Goal: Information Seeking & Learning: Check status

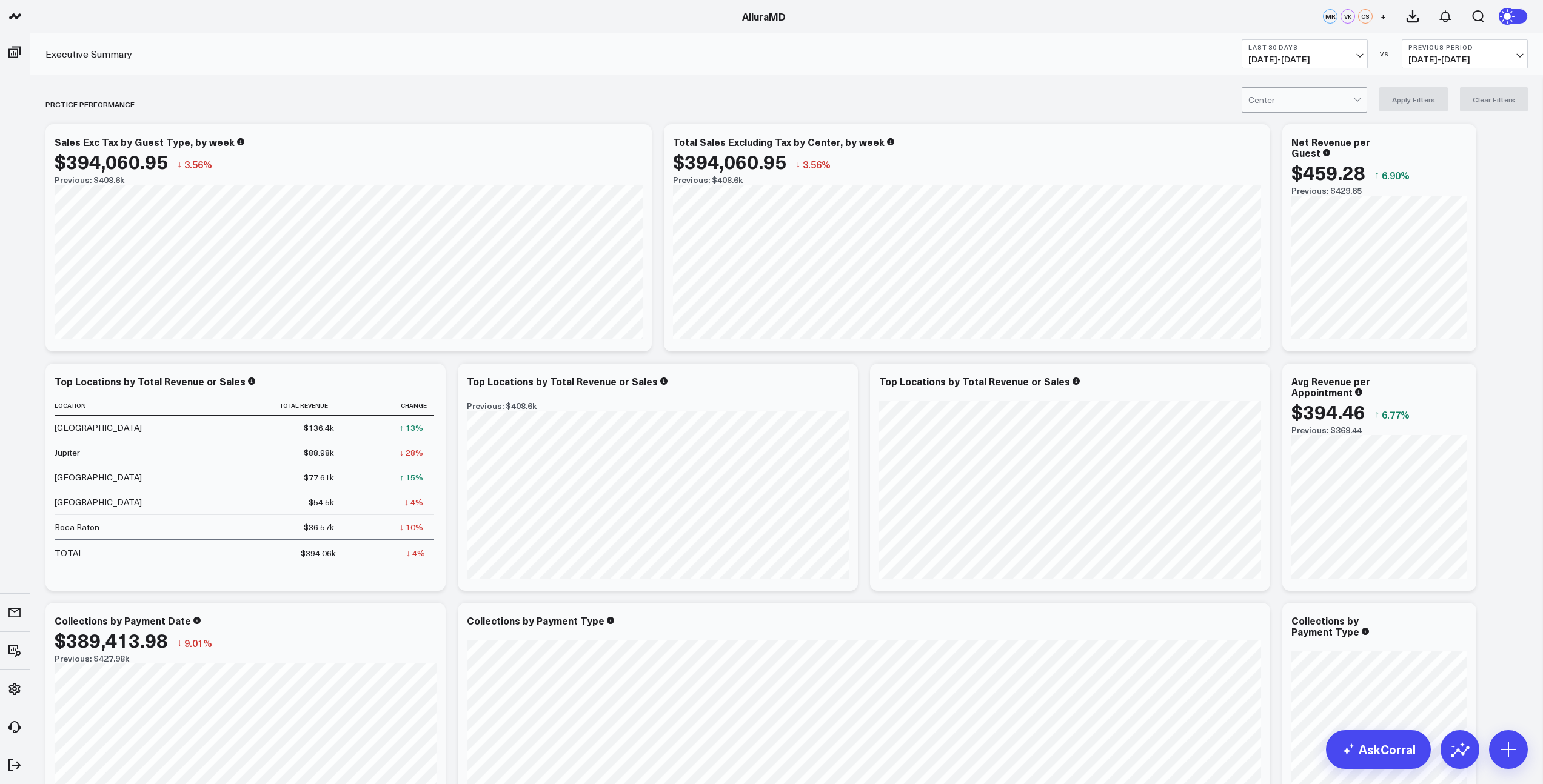
click at [1360, 59] on span "08/23/25 - 09/21/25" at bounding box center [1304, 59] width 113 height 9
click at [1283, 313] on link "MTD" at bounding box center [1305, 316] width 125 height 23
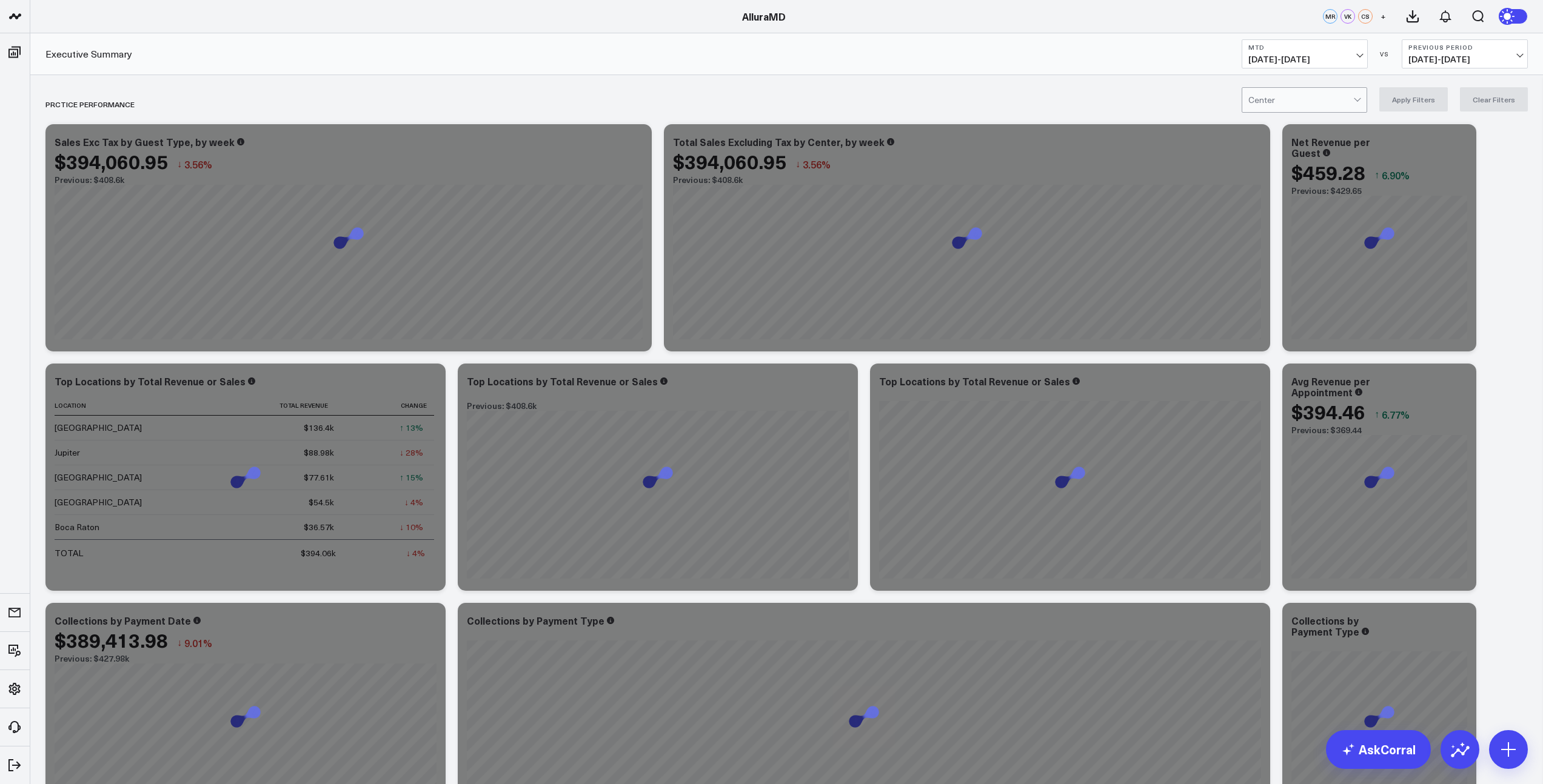
click at [1459, 57] on span "08/11/25 - 08/31/25" at bounding box center [1464, 59] width 113 height 9
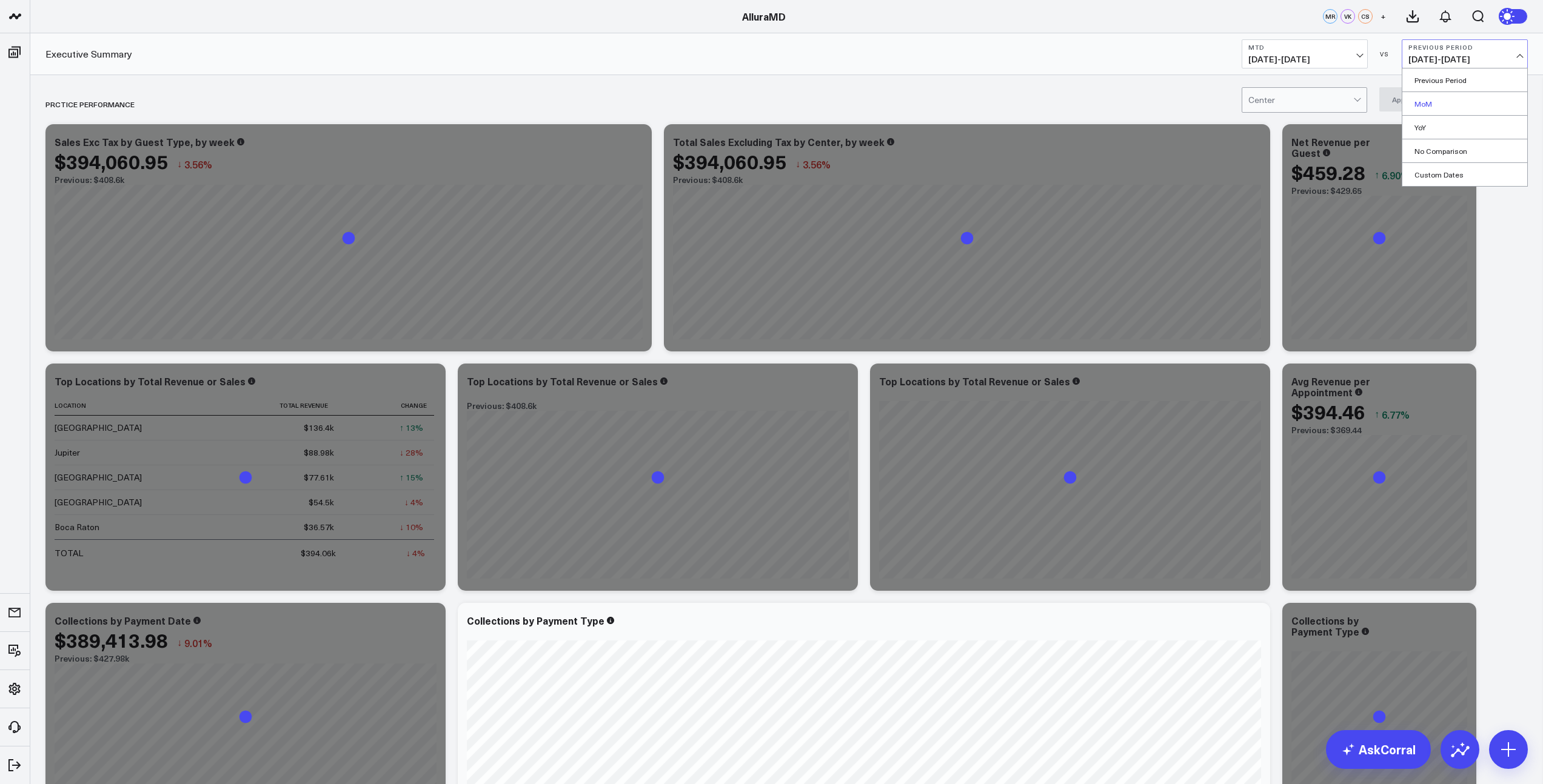
click at [1450, 109] on link "MoM" at bounding box center [1464, 103] width 125 height 23
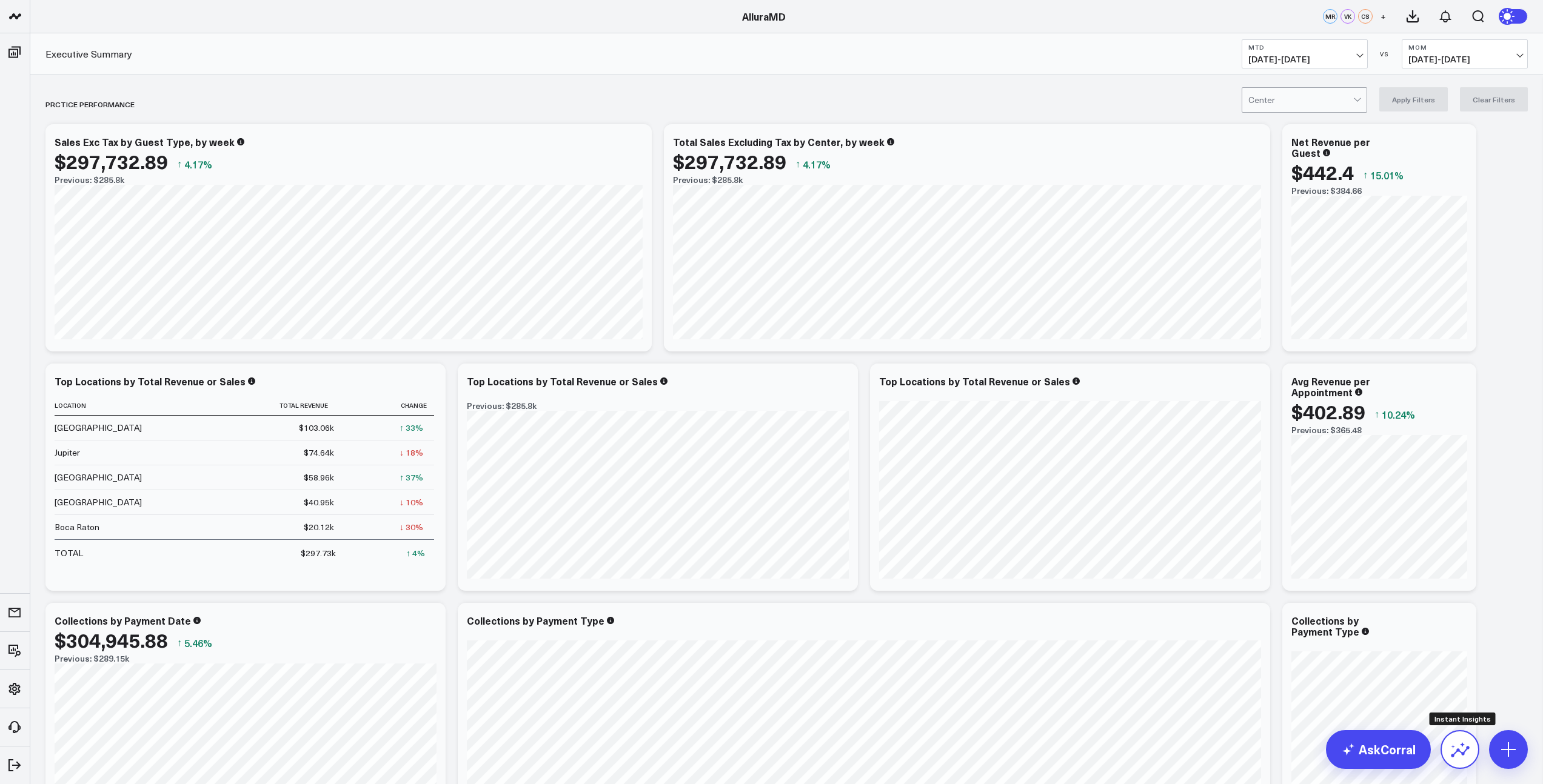
click at [1467, 751] on icon at bounding box center [1460, 749] width 20 height 20
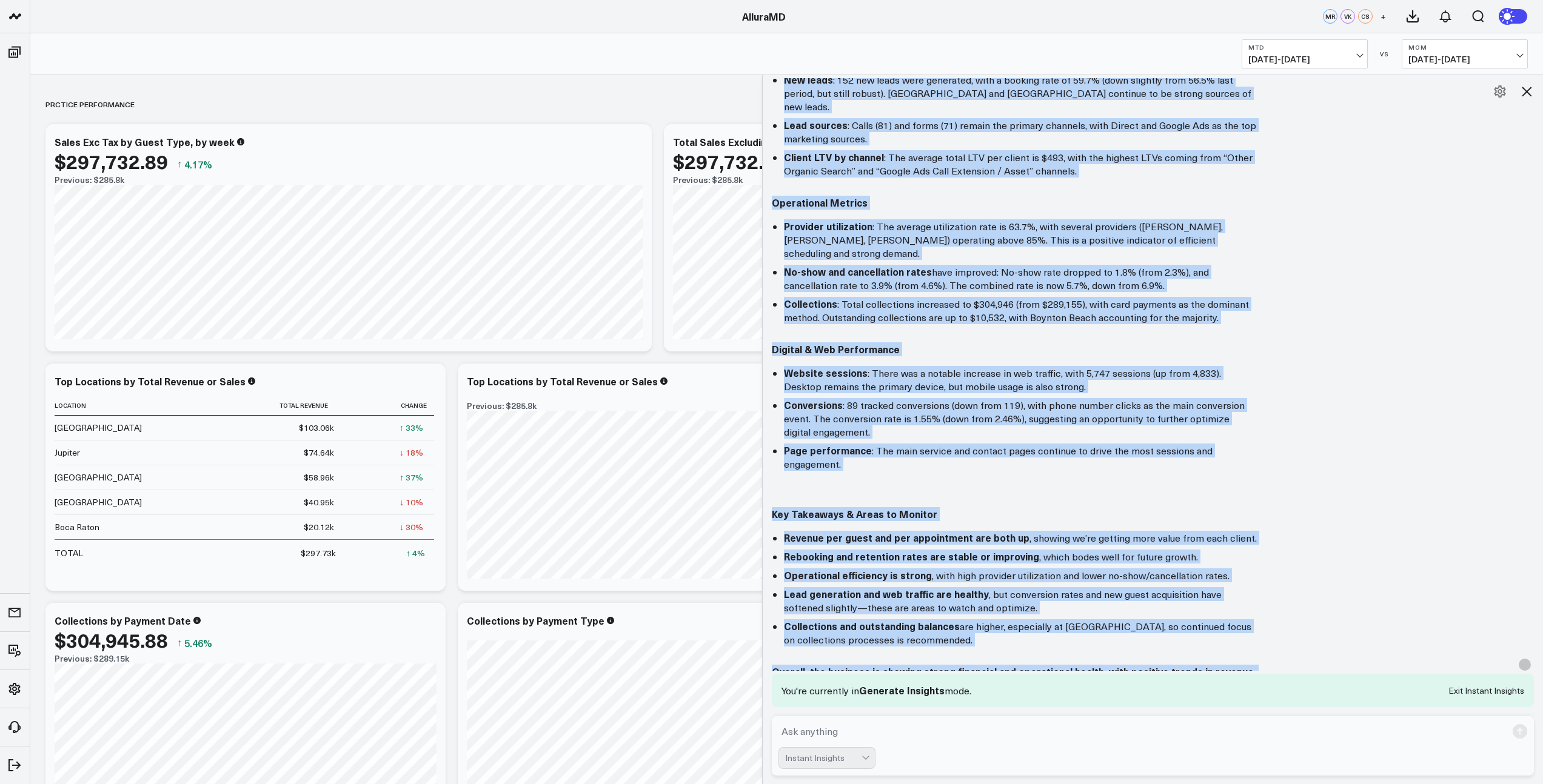
scroll to position [564, 0]
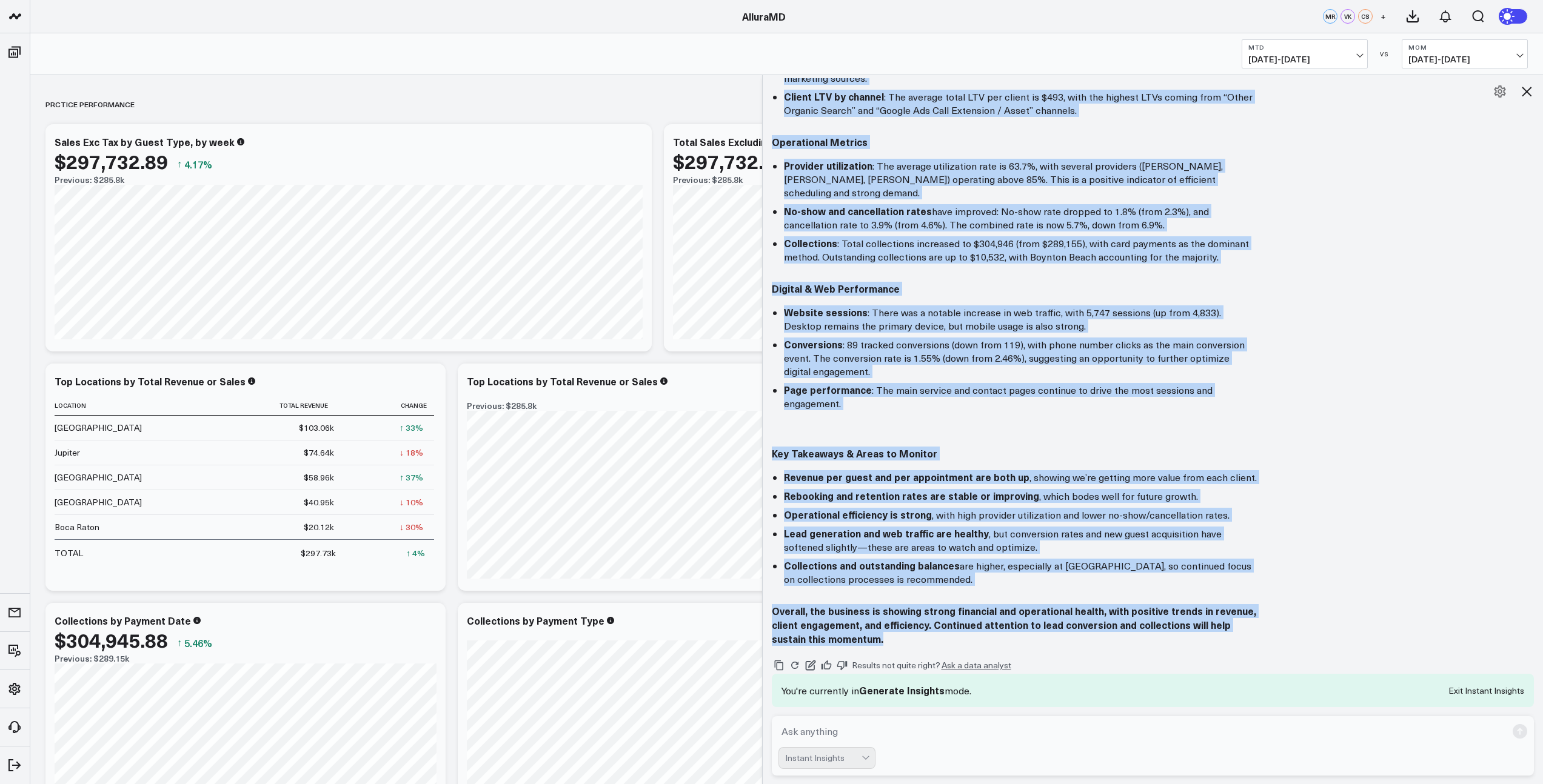
drag, startPoint x: 777, startPoint y: 158, endPoint x: 954, endPoint y: 591, distance: 467.8
click at [954, 591] on div "Here’s a high-level, executive summary of performance for the period September …" at bounding box center [1153, 116] width 762 height 1059
copy div "Here’s a high-level, executive summary of performance for the period September …"
click at [1531, 91] on icon at bounding box center [1526, 91] width 14 height 14
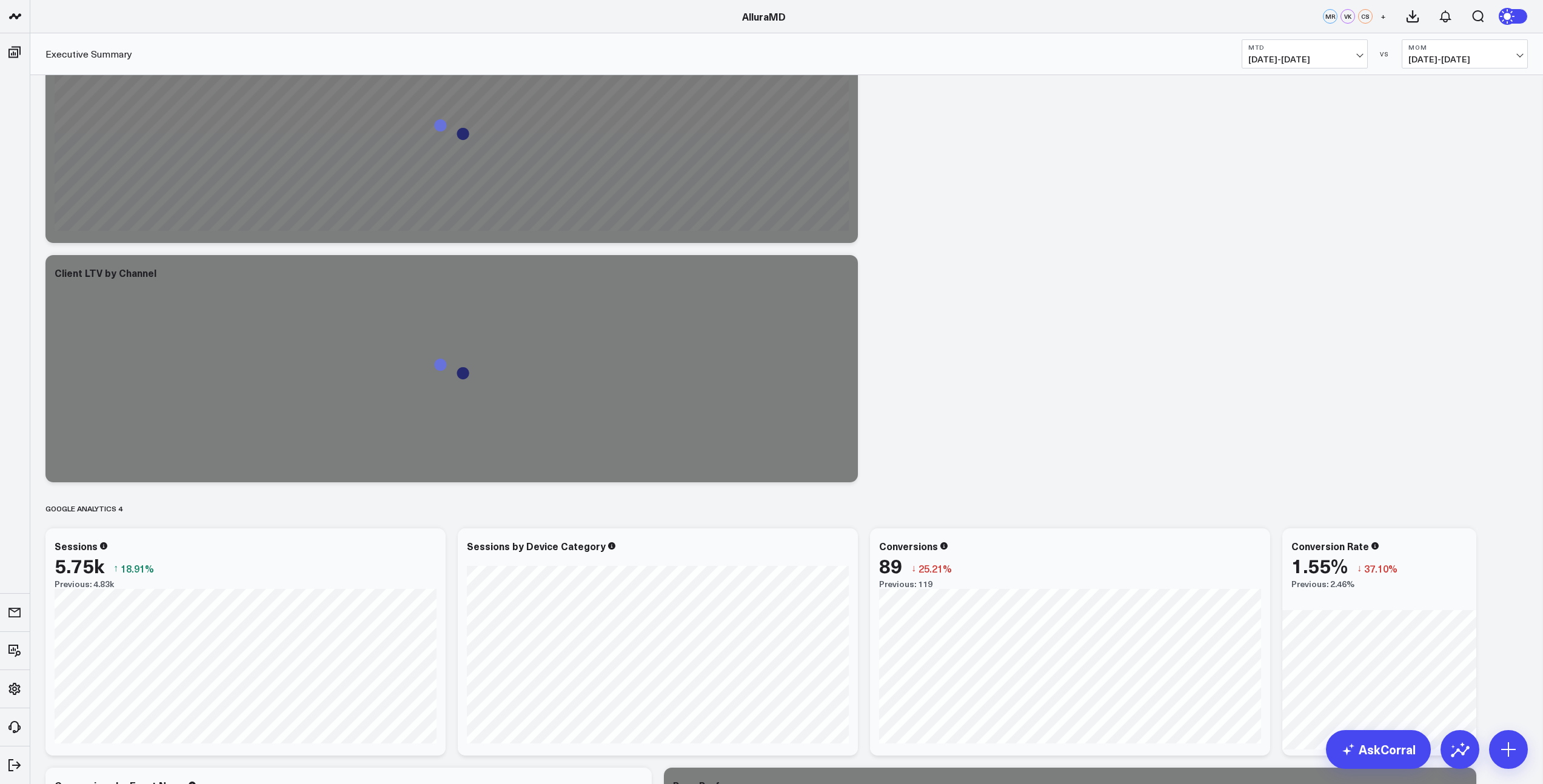
scroll to position [2927, 0]
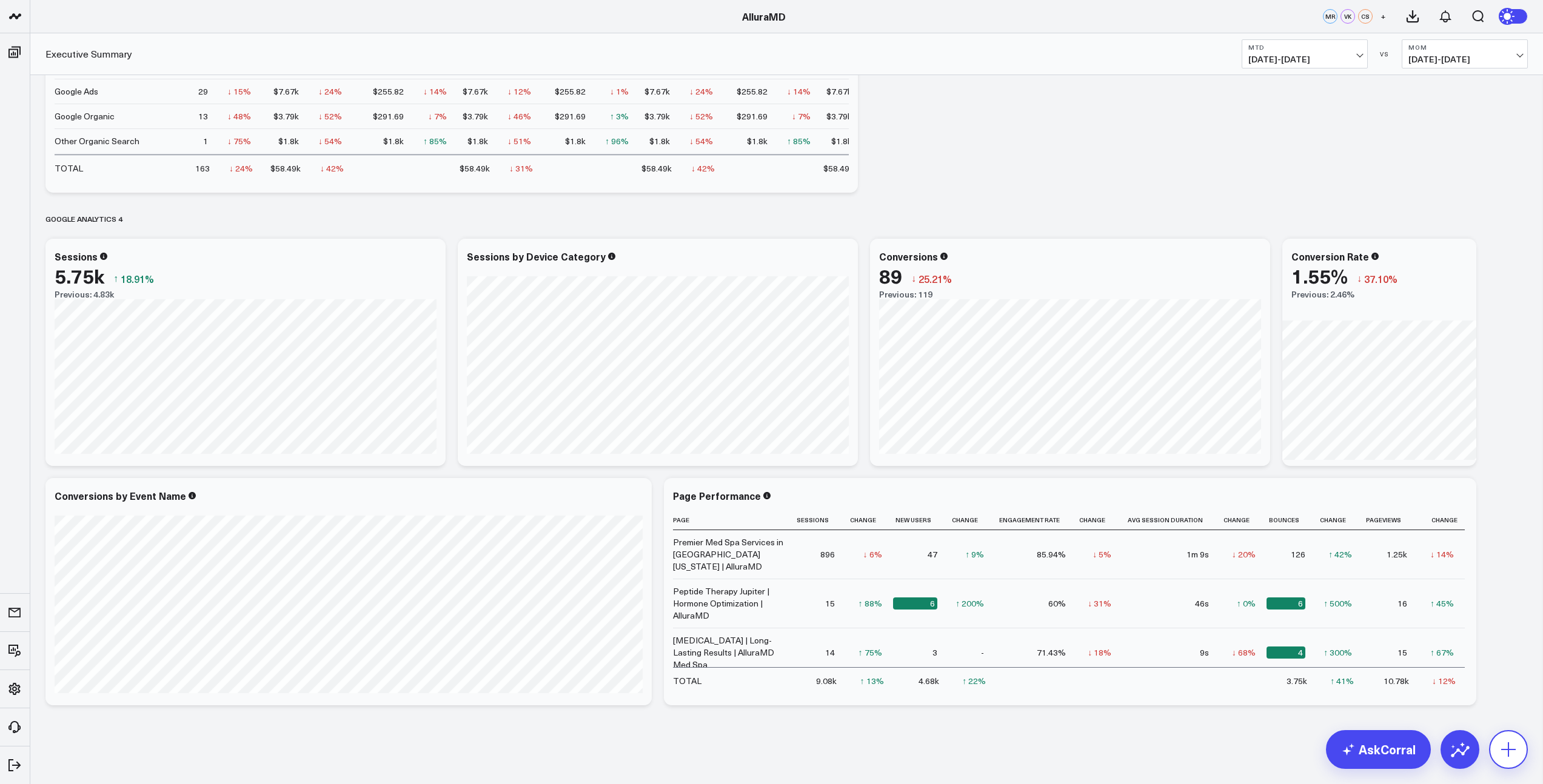
click at [1519, 748] on button at bounding box center [1508, 749] width 39 height 39
click at [1437, 613] on p "Add Separator" at bounding box center [1449, 610] width 56 height 11
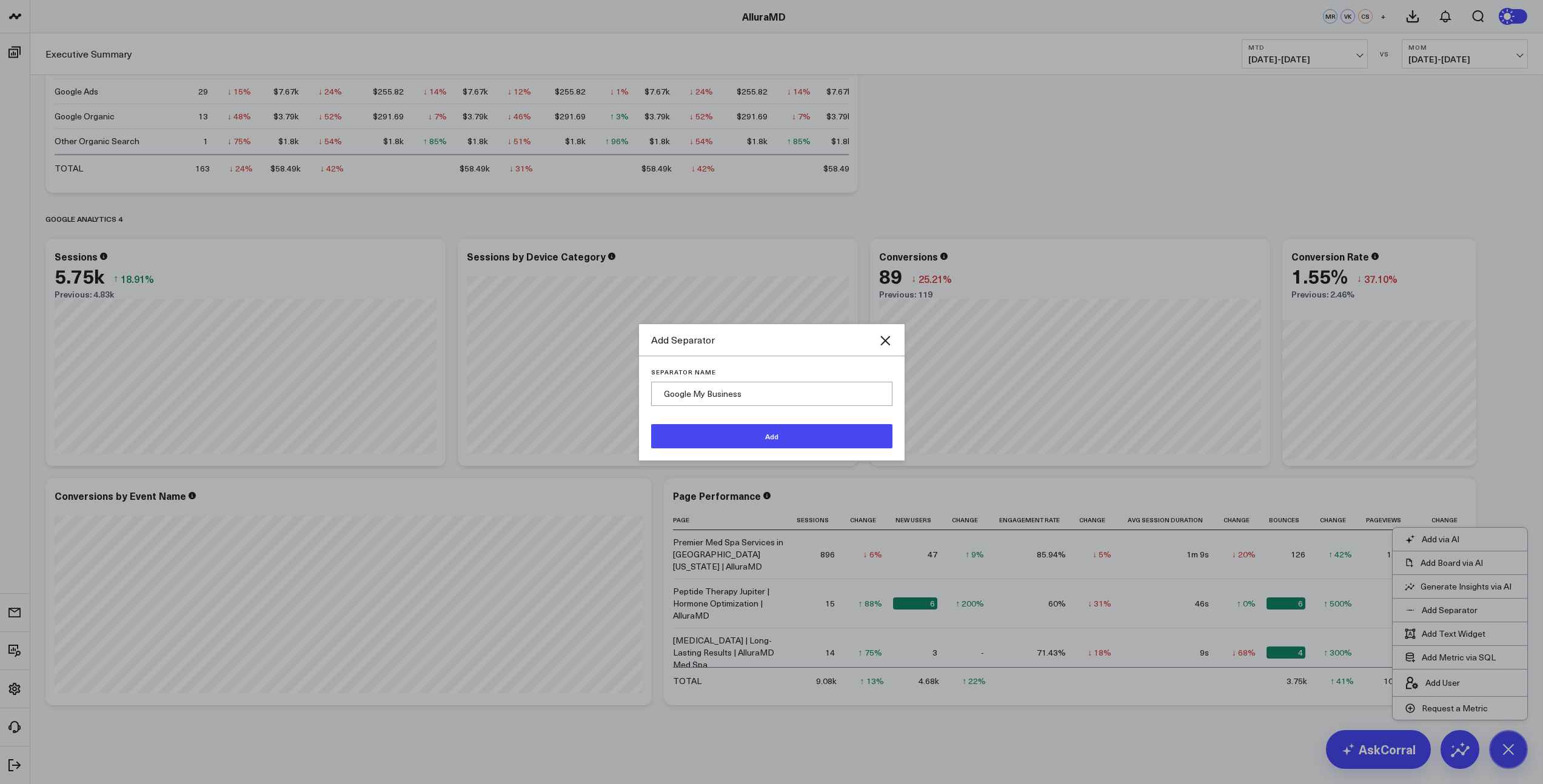
type input "Google My Business"
click at [751, 440] on button "Add" at bounding box center [771, 436] width 242 height 24
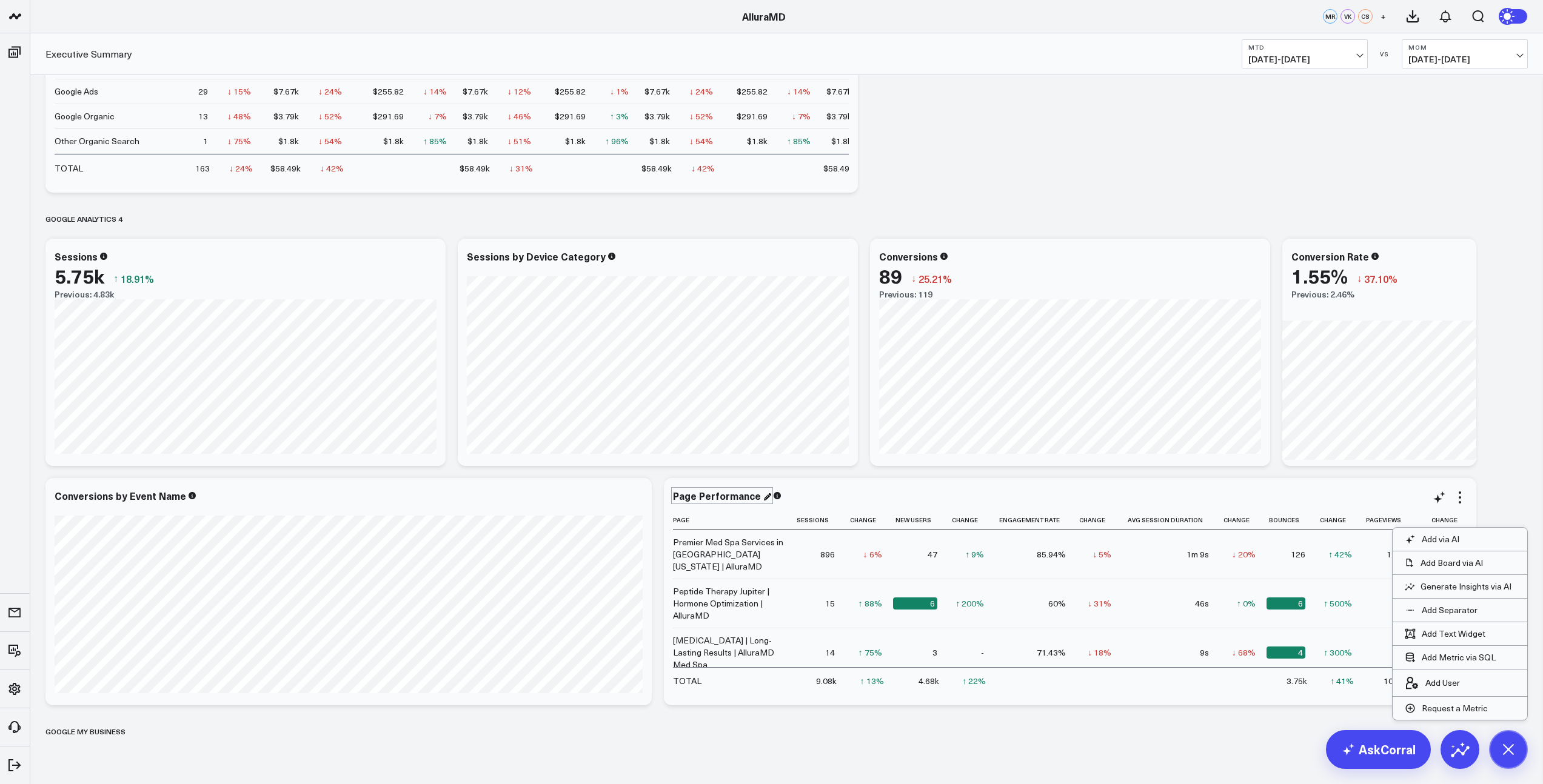
scroll to position [2961, 0]
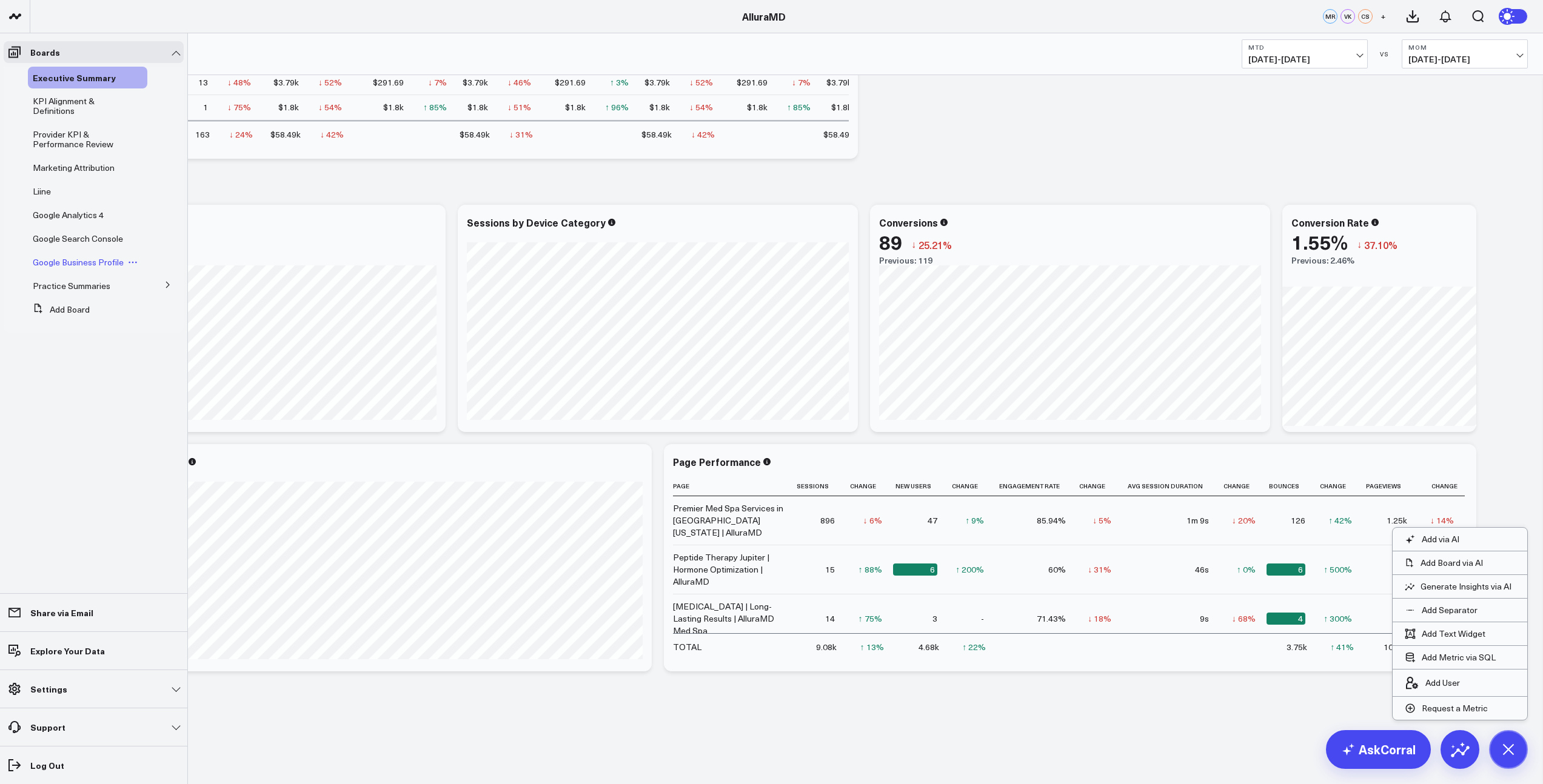
click at [76, 263] on span "Google Business Profile" at bounding box center [79, 262] width 91 height 12
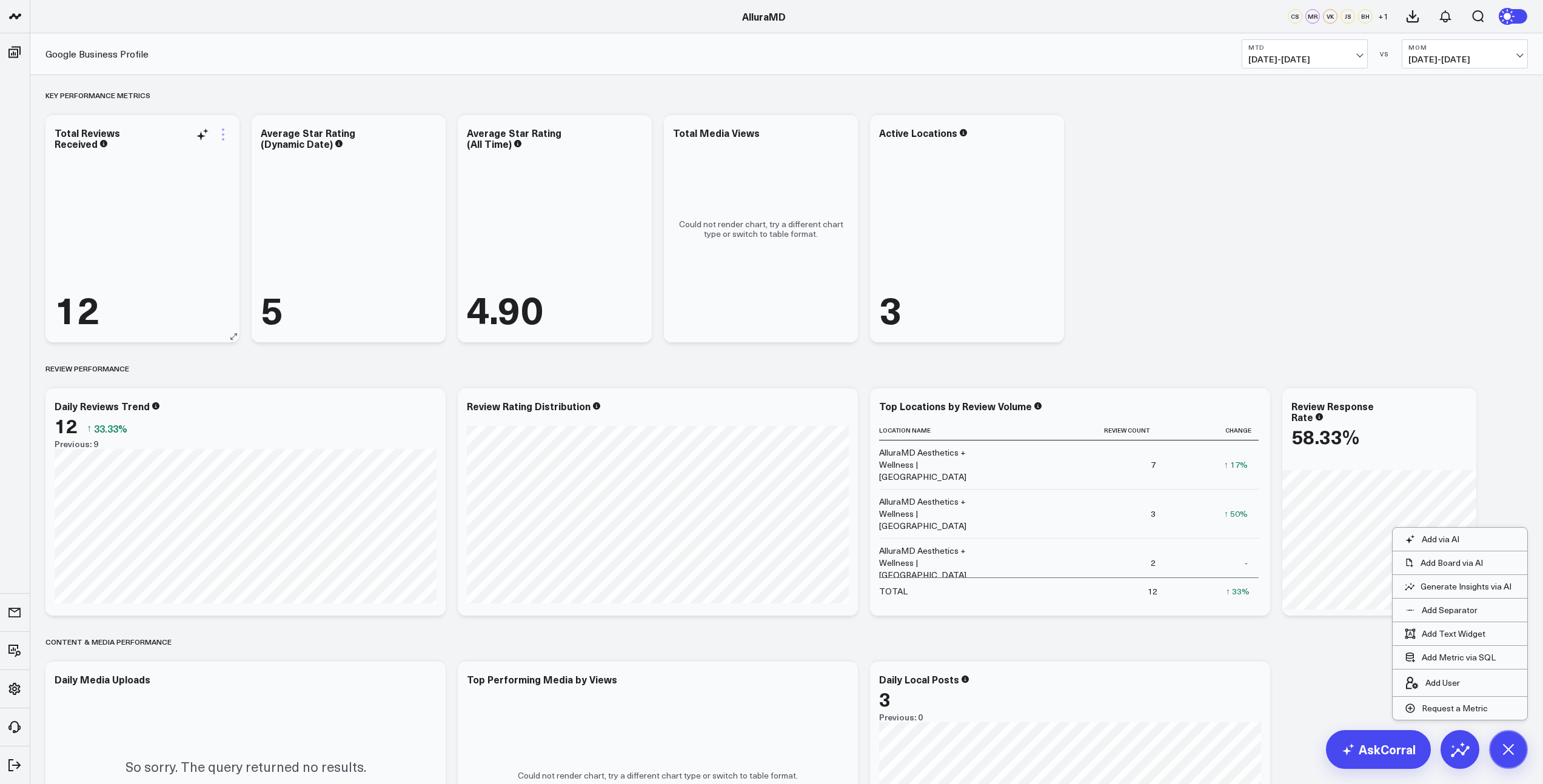
click at [223, 137] on icon at bounding box center [223, 134] width 14 height 14
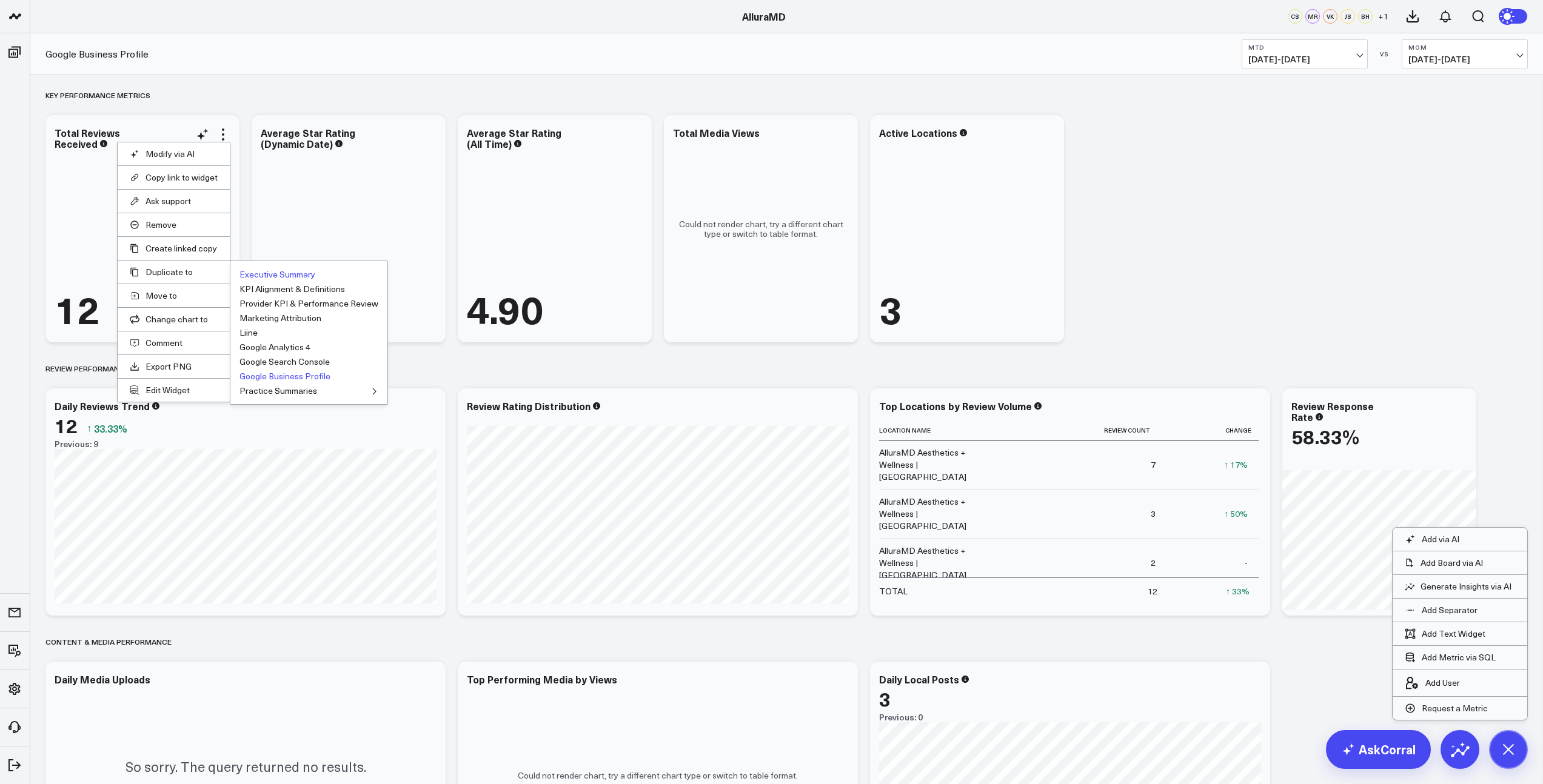
click at [282, 276] on button "Executive Summary" at bounding box center [277, 274] width 76 height 9
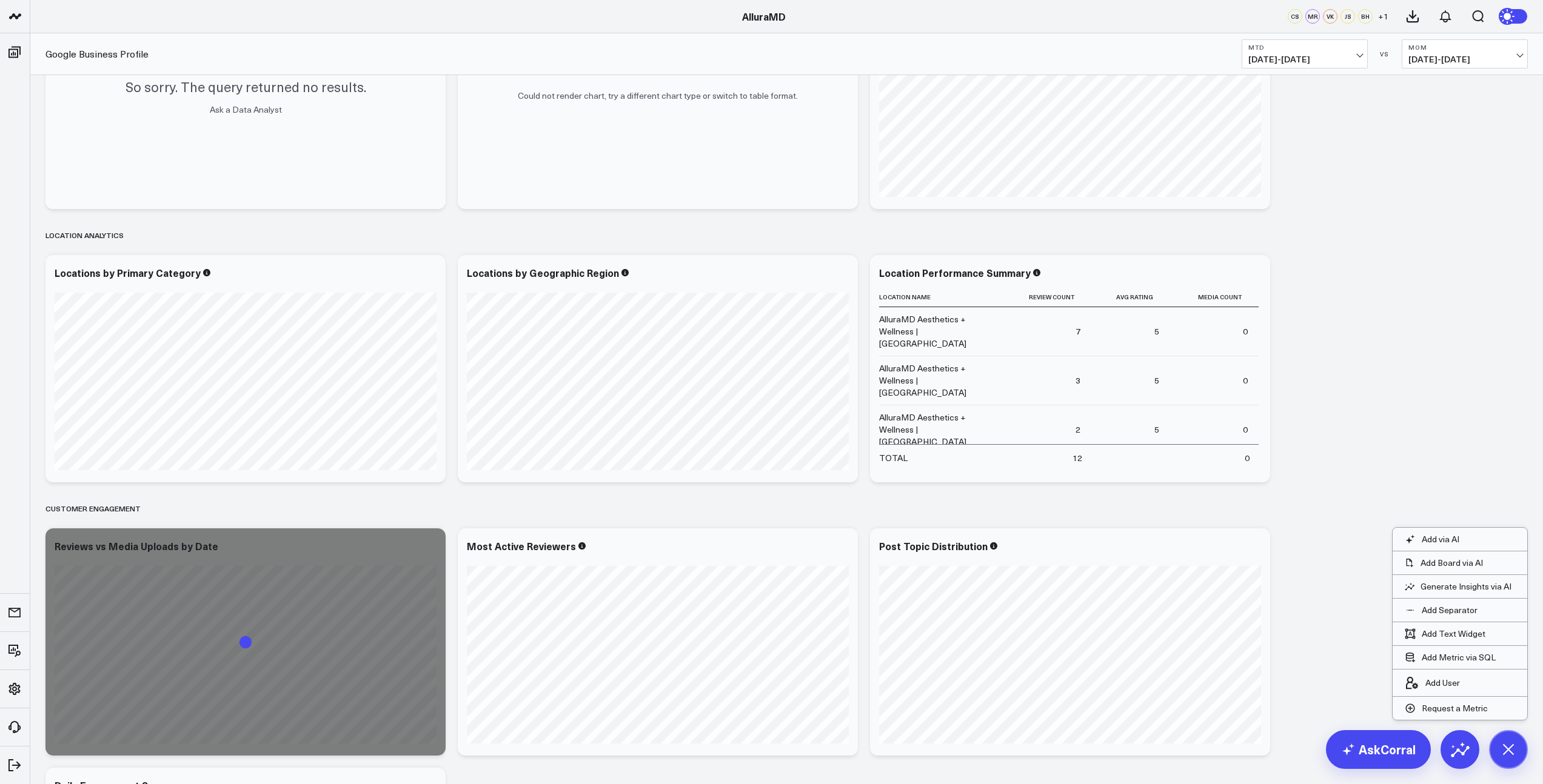
scroll to position [688, 0]
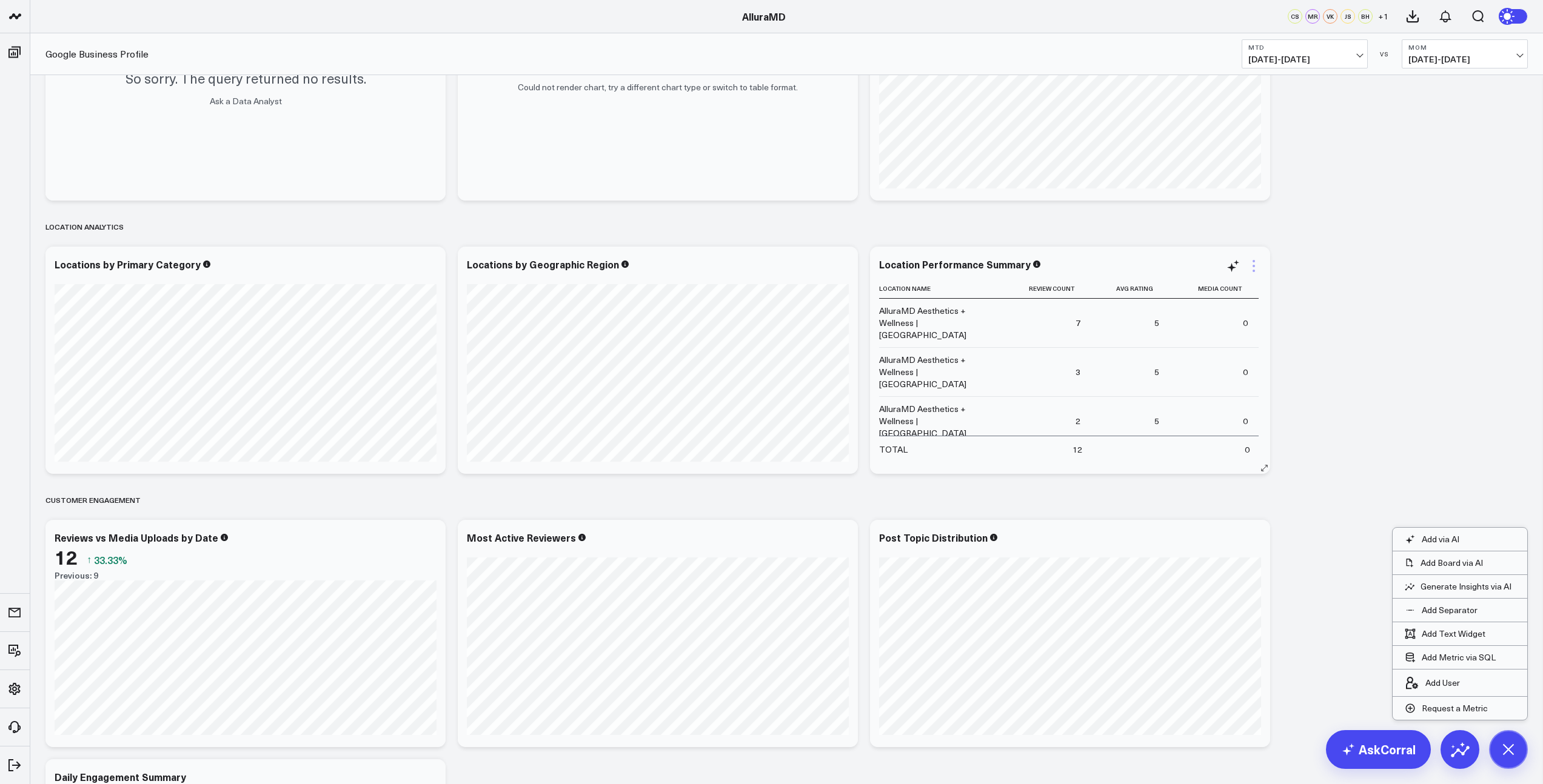
click at [1253, 268] on icon at bounding box center [1253, 266] width 14 height 14
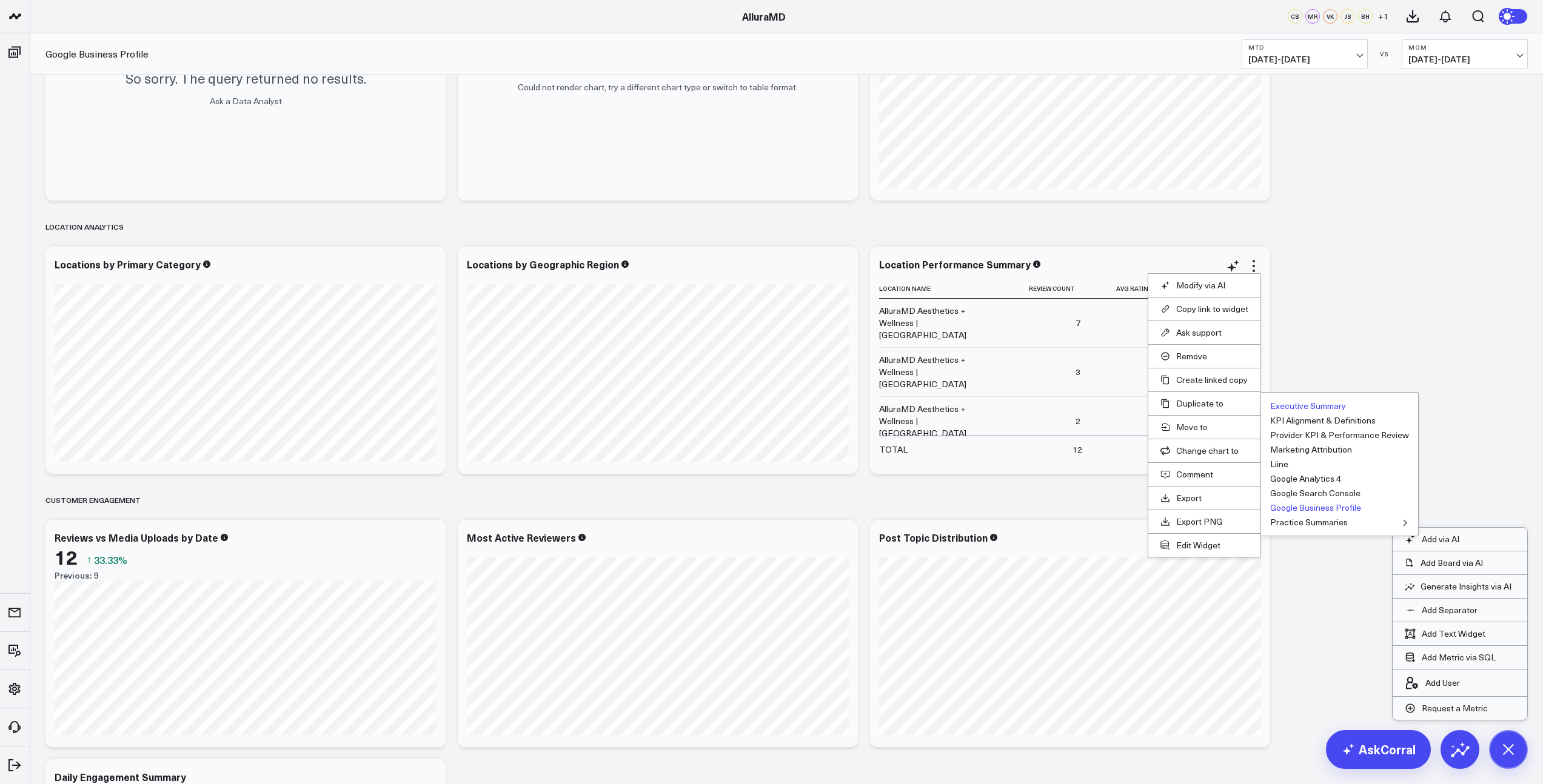
click at [1309, 407] on button "Executive Summary" at bounding box center [1308, 406] width 76 height 9
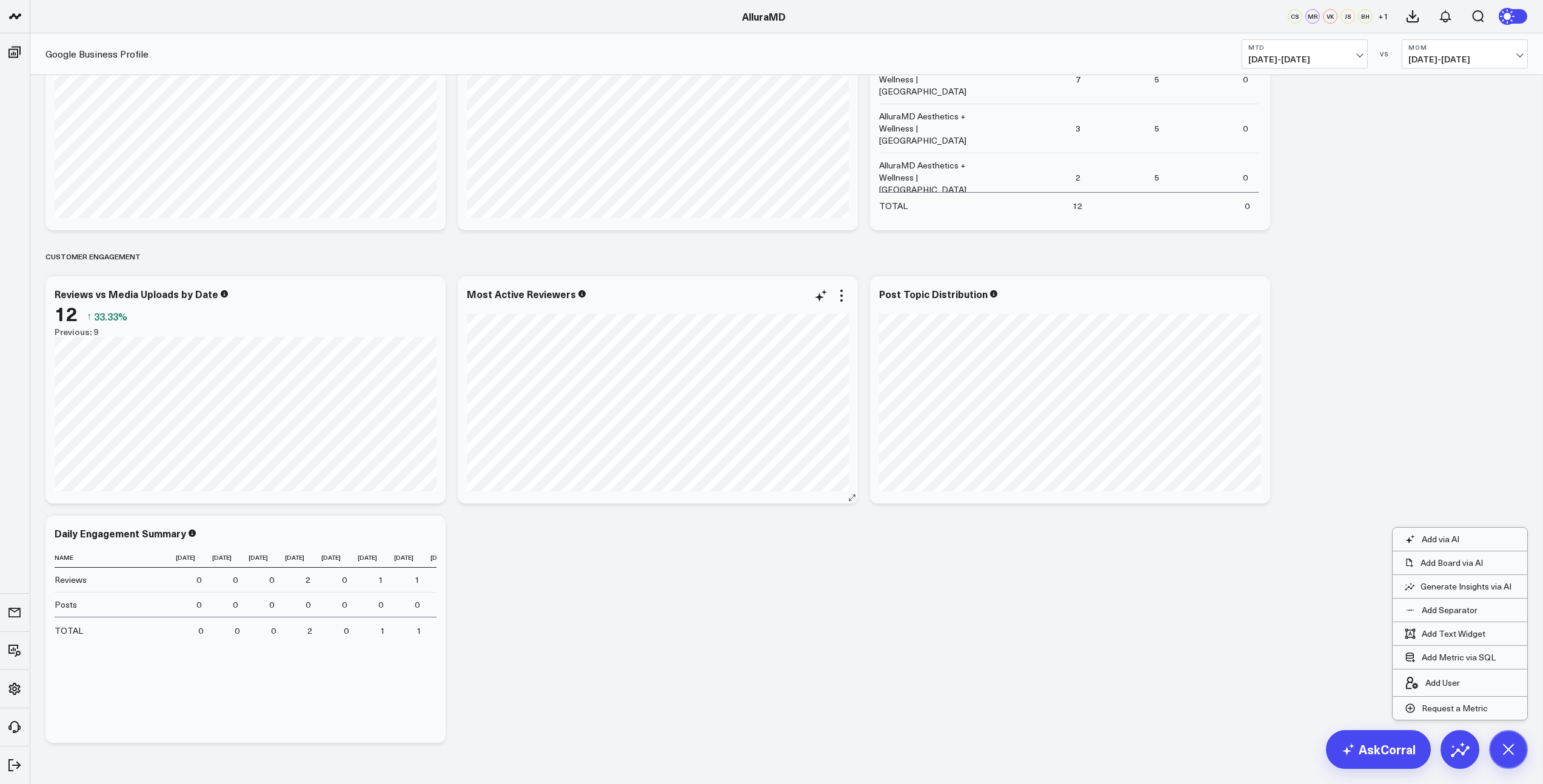
scroll to position [970, 0]
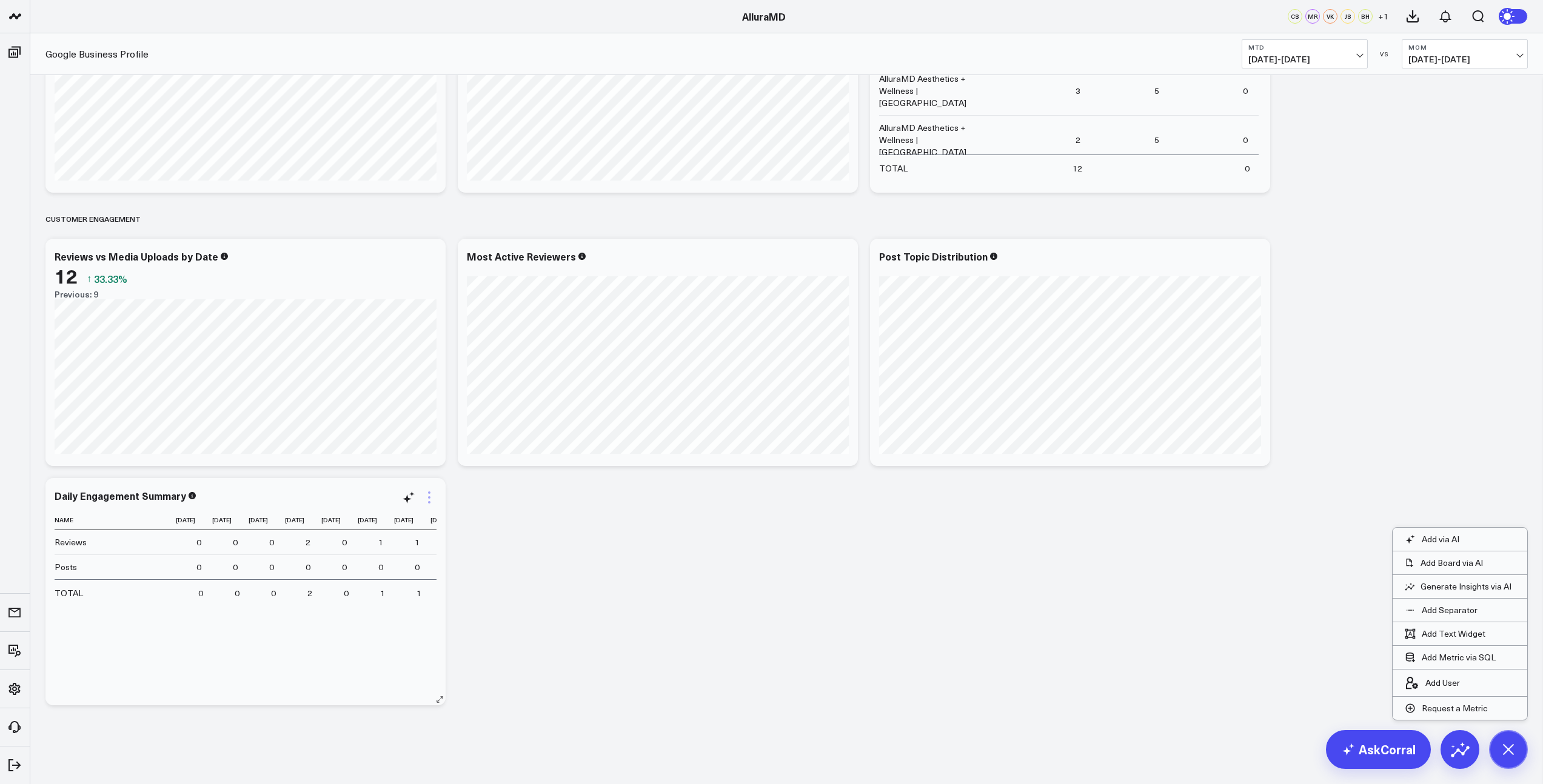
click at [429, 499] on icon at bounding box center [429, 497] width 14 height 14
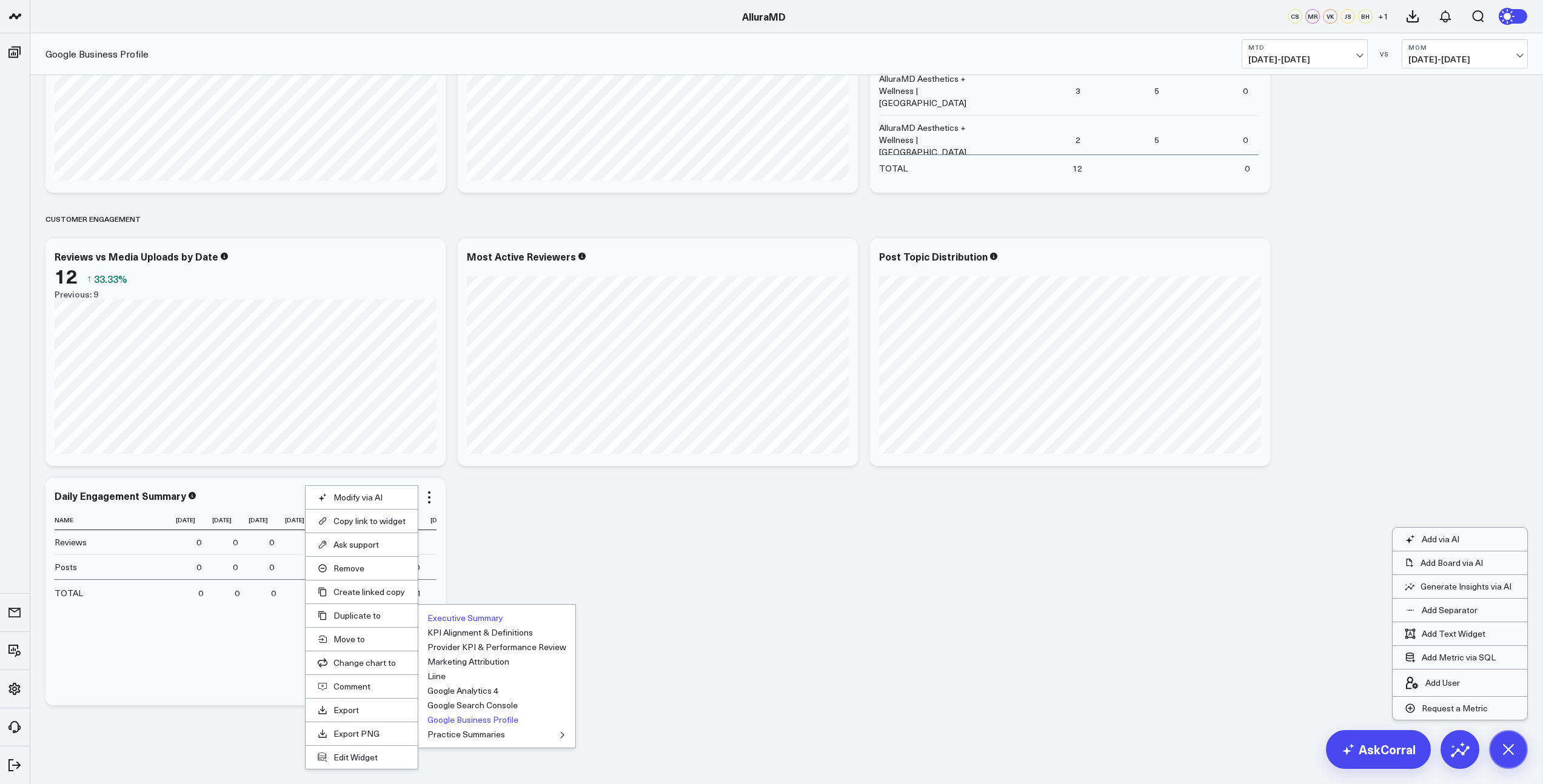
click at [456, 619] on button "Executive Summary" at bounding box center [465, 617] width 76 height 9
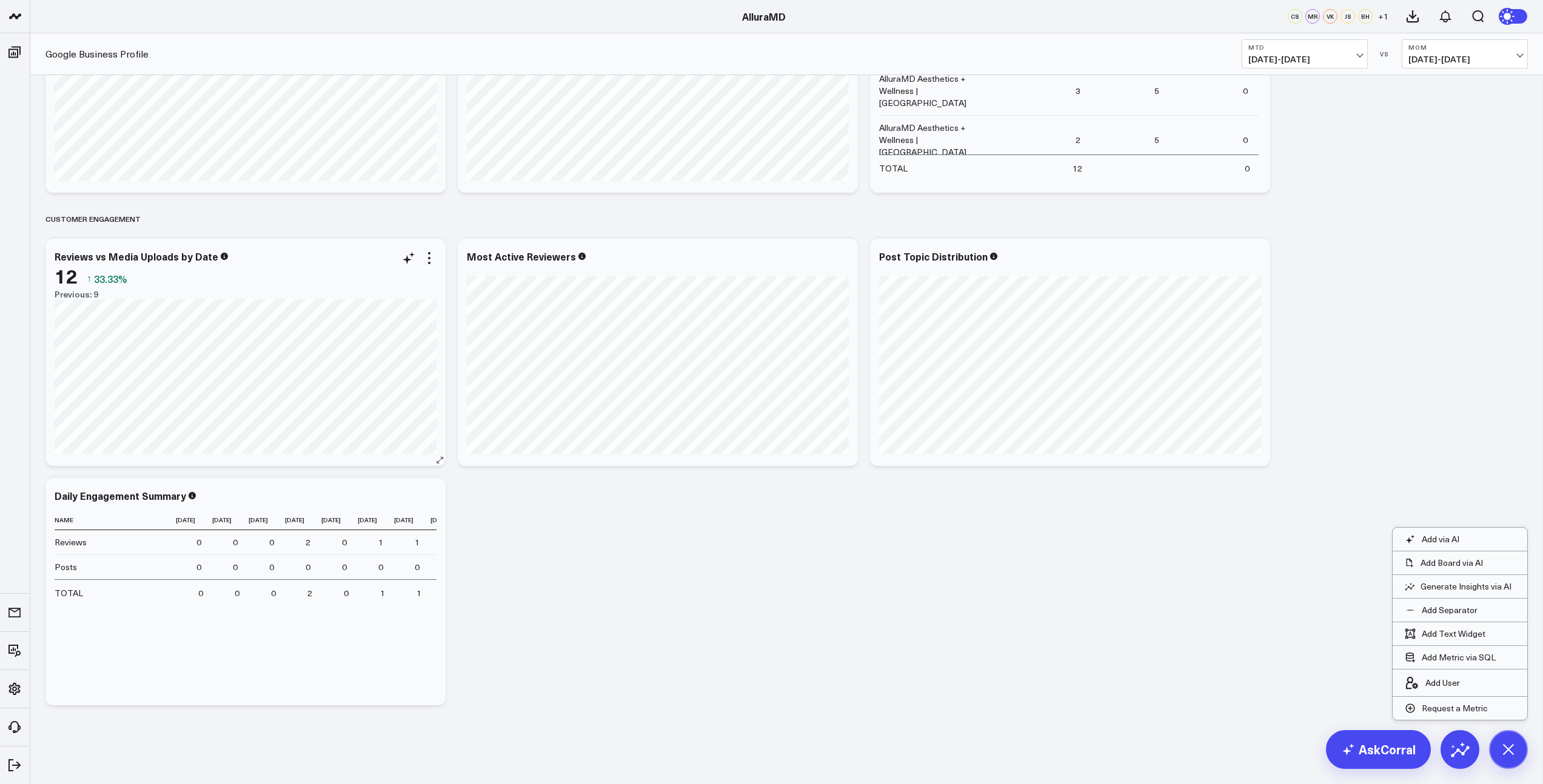
click at [434, 268] on div "12 ↑ 33.33%" at bounding box center [245, 276] width 382 height 22
click at [434, 261] on icon at bounding box center [429, 258] width 14 height 14
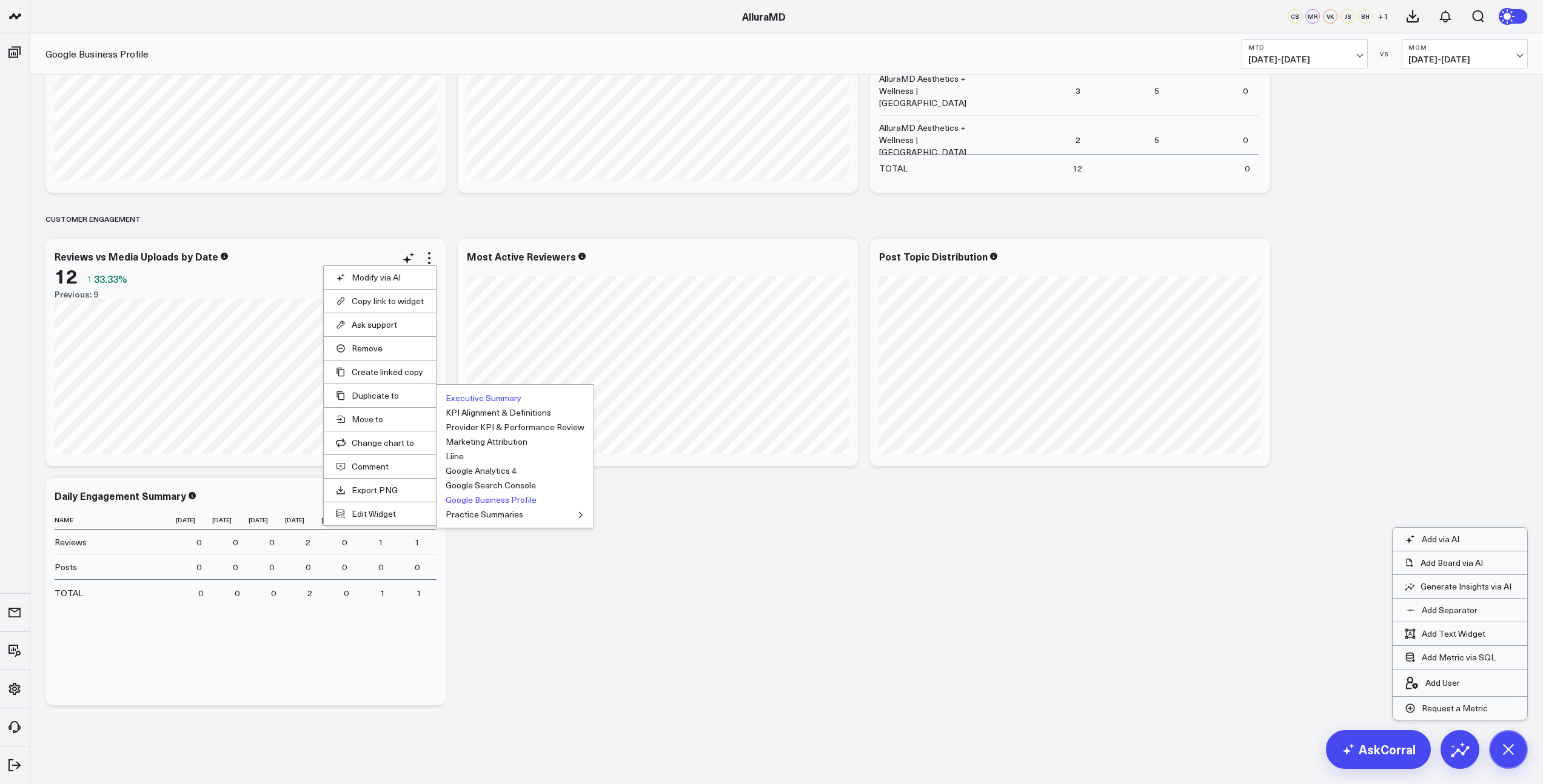
click at [463, 399] on button "Executive Summary" at bounding box center [483, 398] width 76 height 9
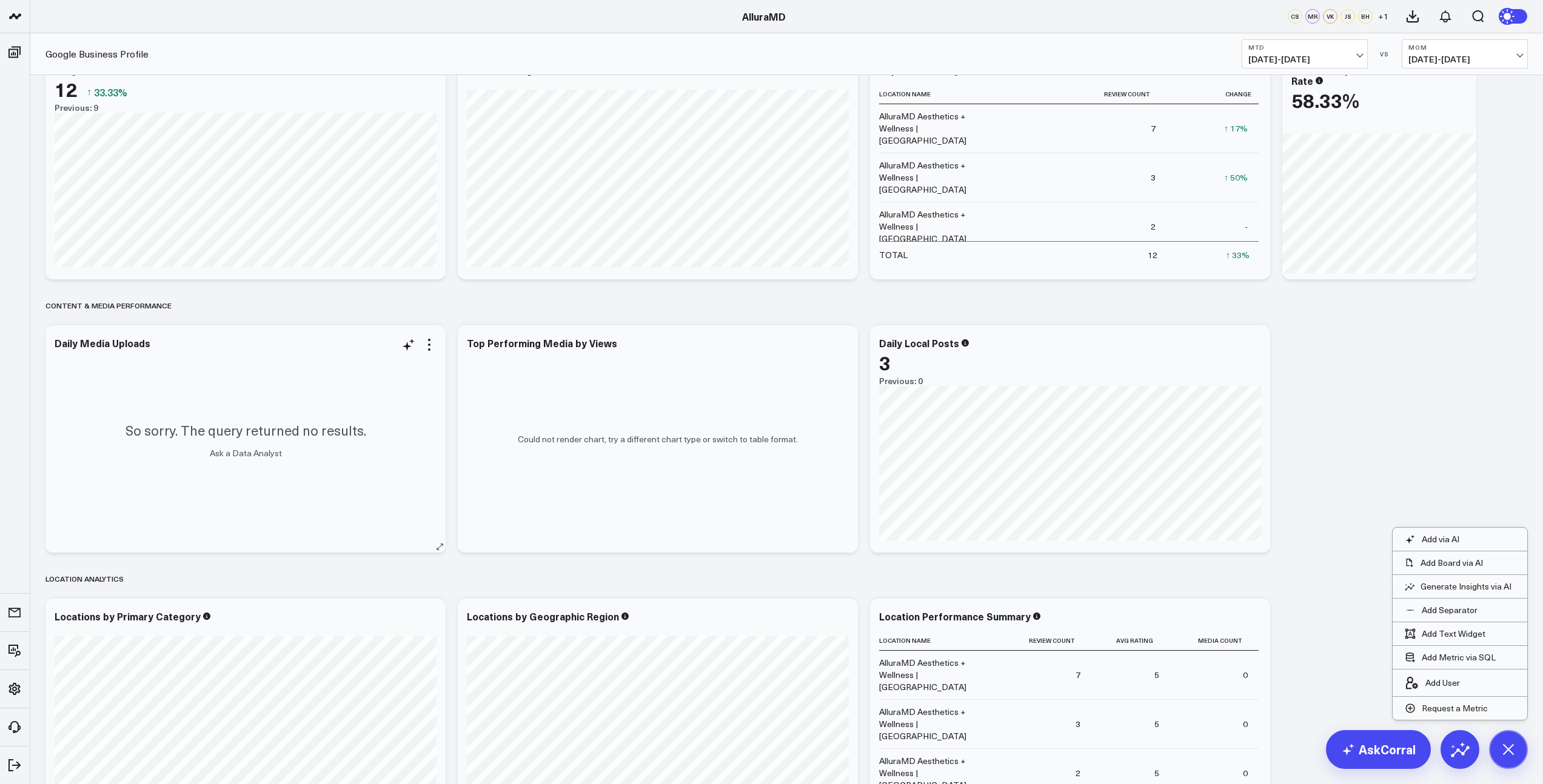
scroll to position [154, 0]
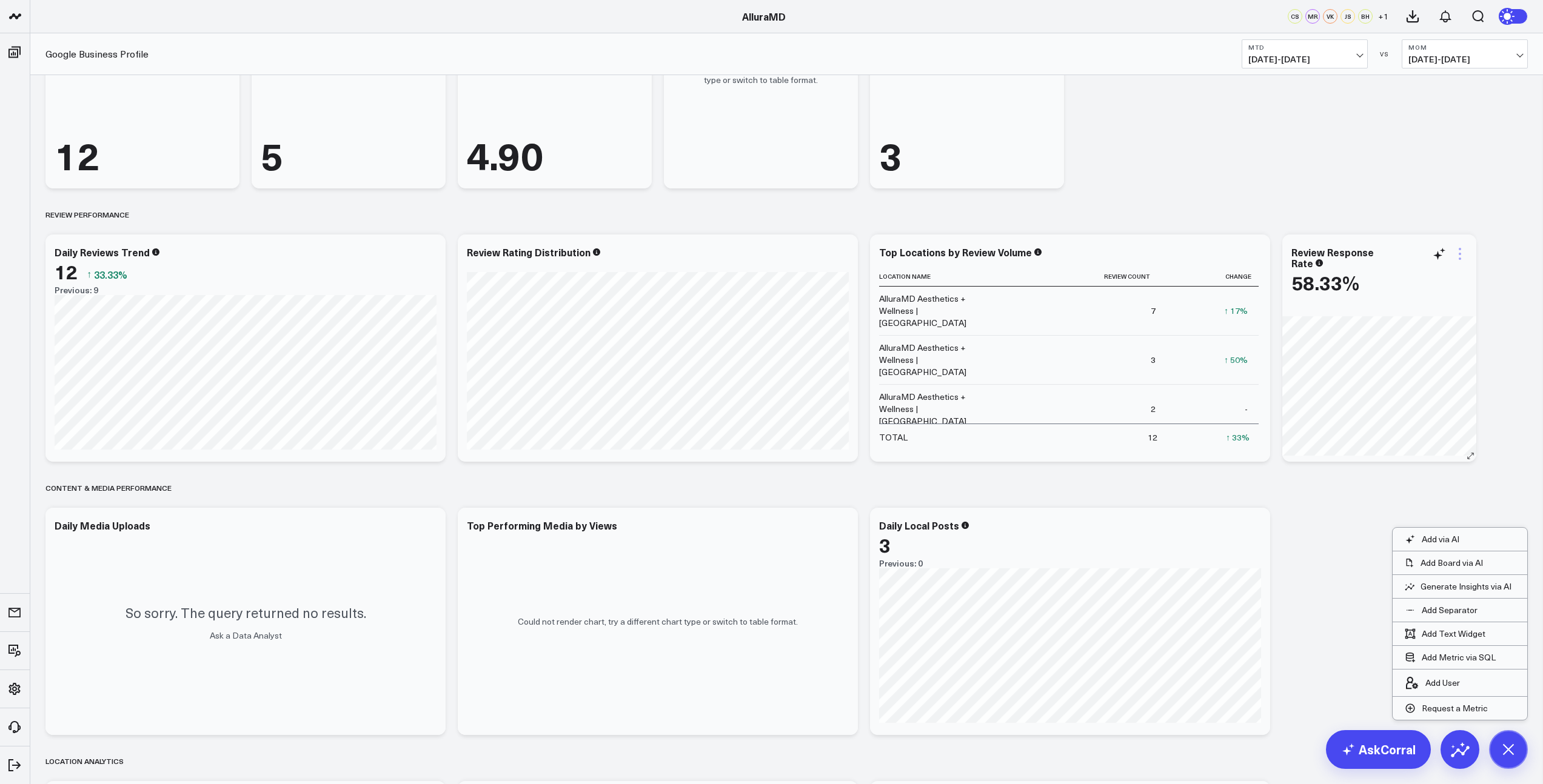
click at [1463, 259] on icon at bounding box center [1460, 254] width 14 height 14
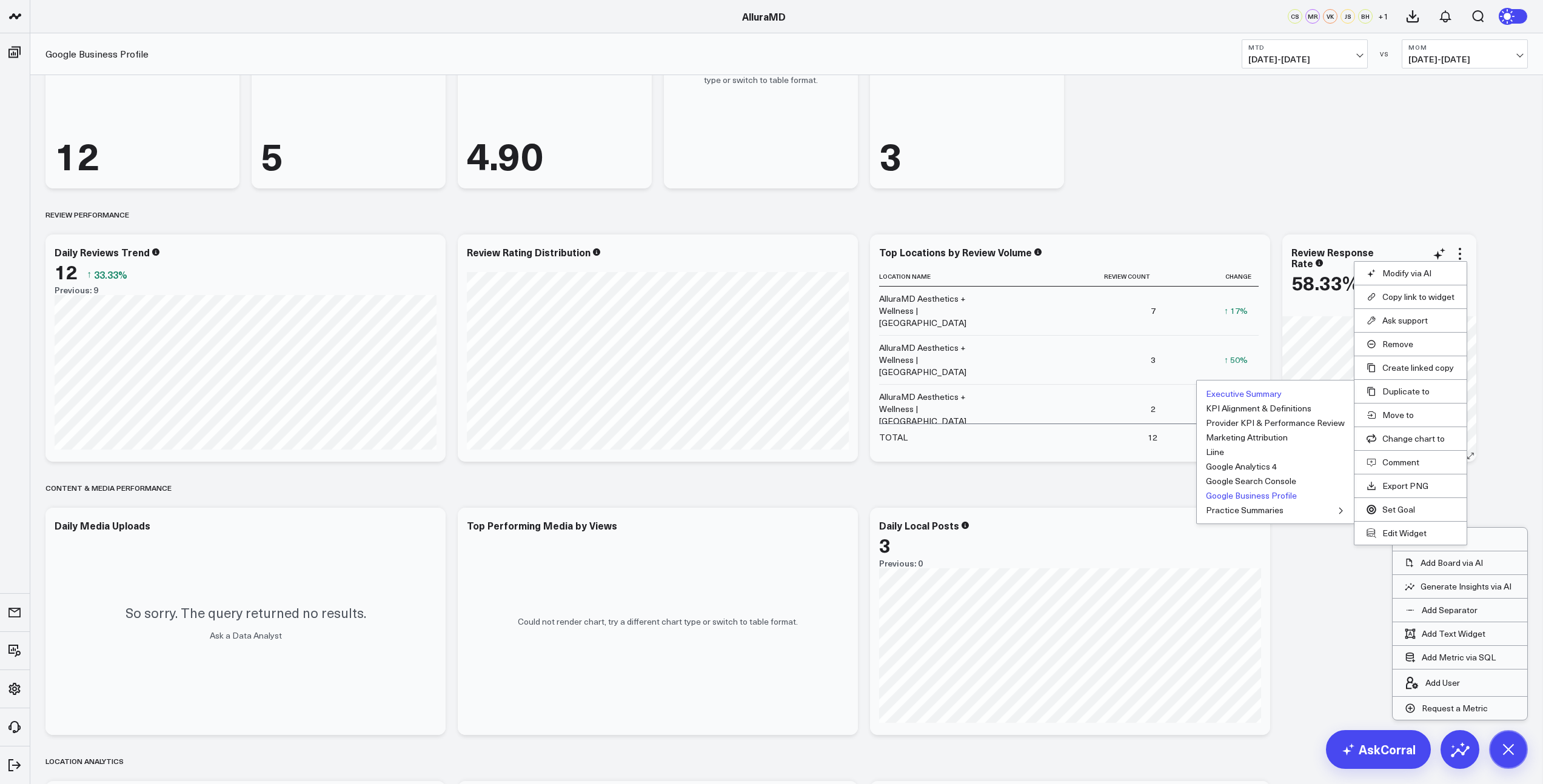
click at [1274, 397] on button "Executive Summary" at bounding box center [1243, 393] width 76 height 9
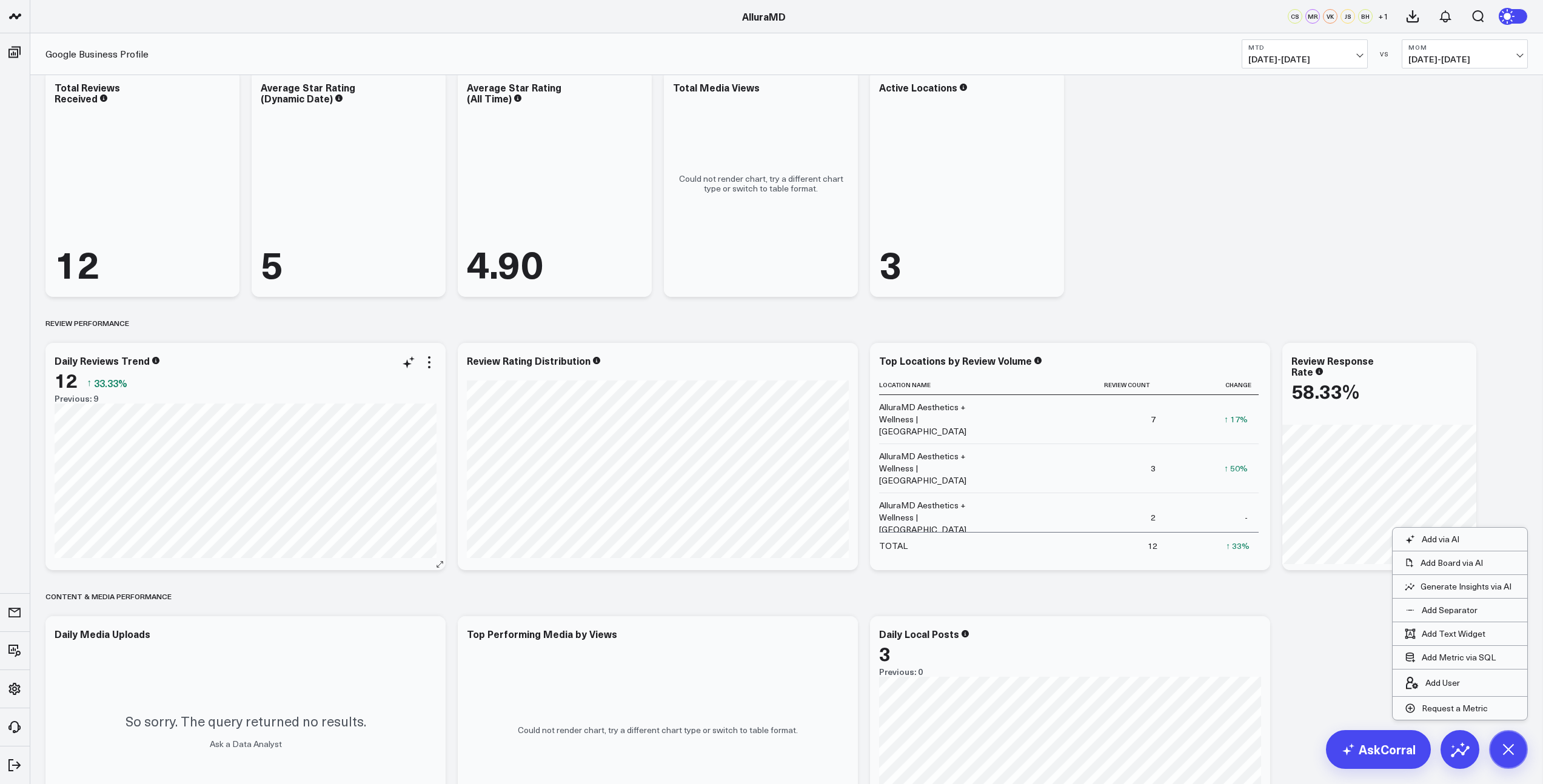
scroll to position [0, 0]
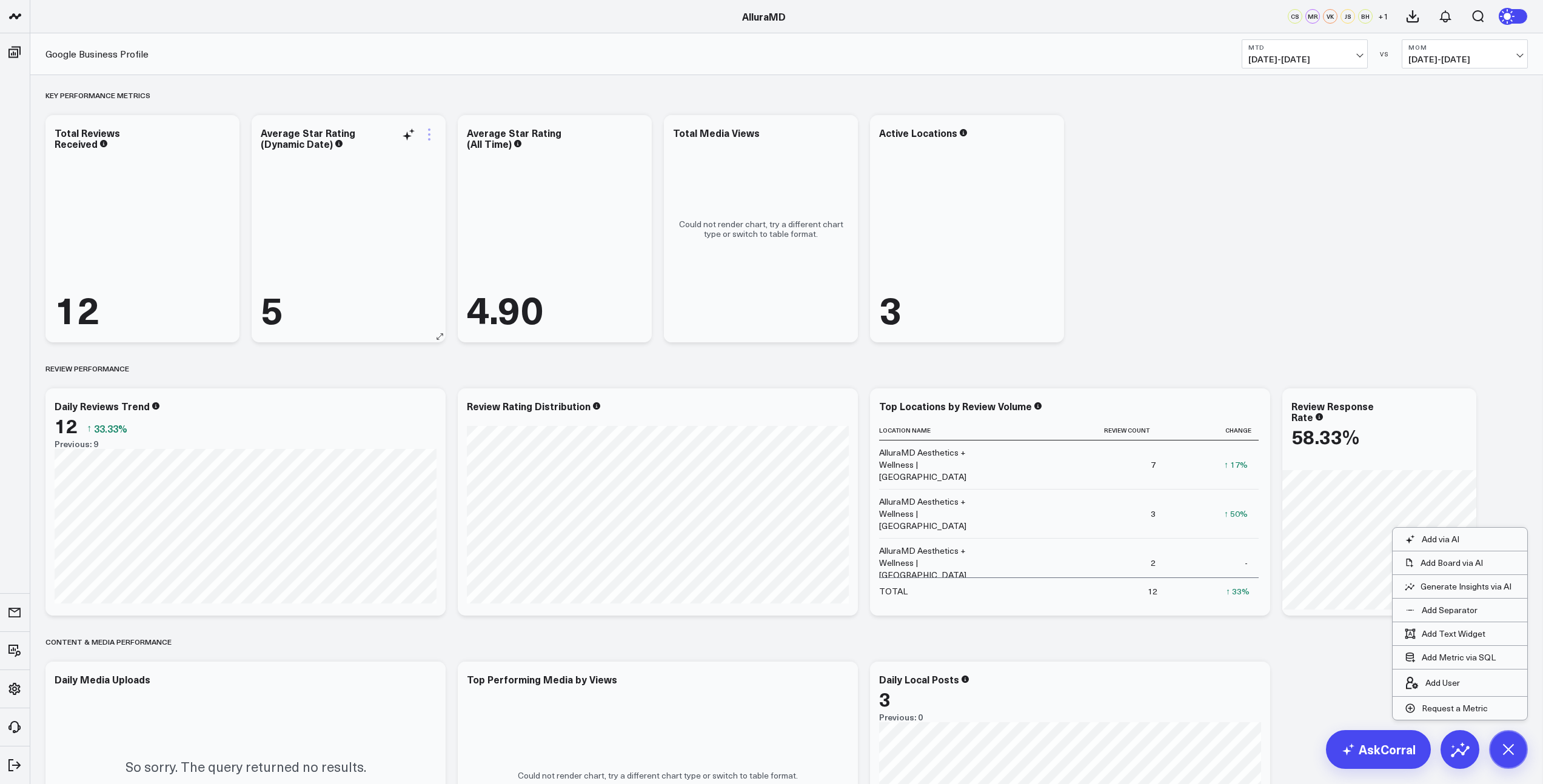
click at [428, 139] on icon at bounding box center [429, 139] width 2 height 2
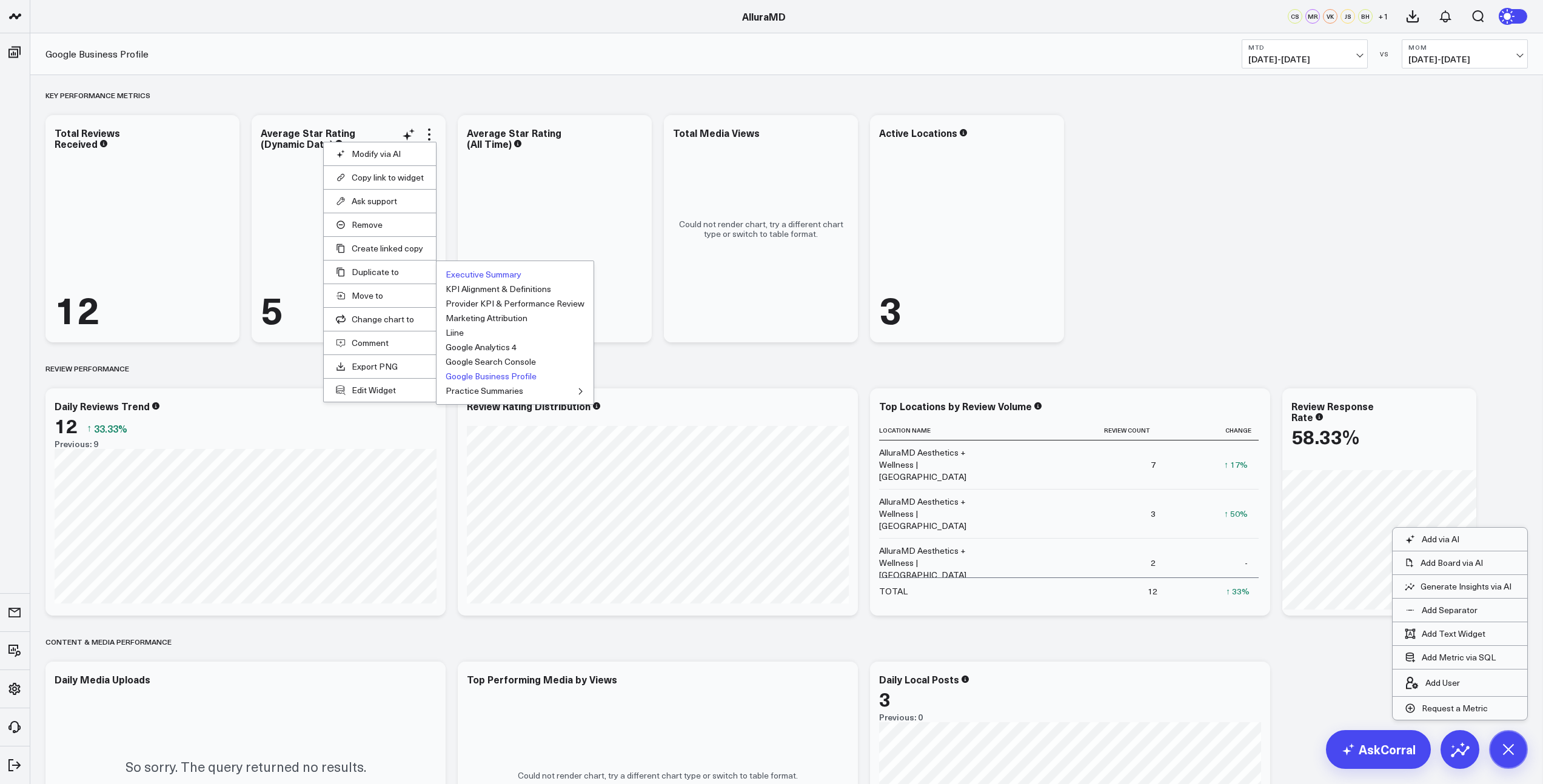
click at [458, 276] on button "Executive Summary" at bounding box center [483, 274] width 76 height 9
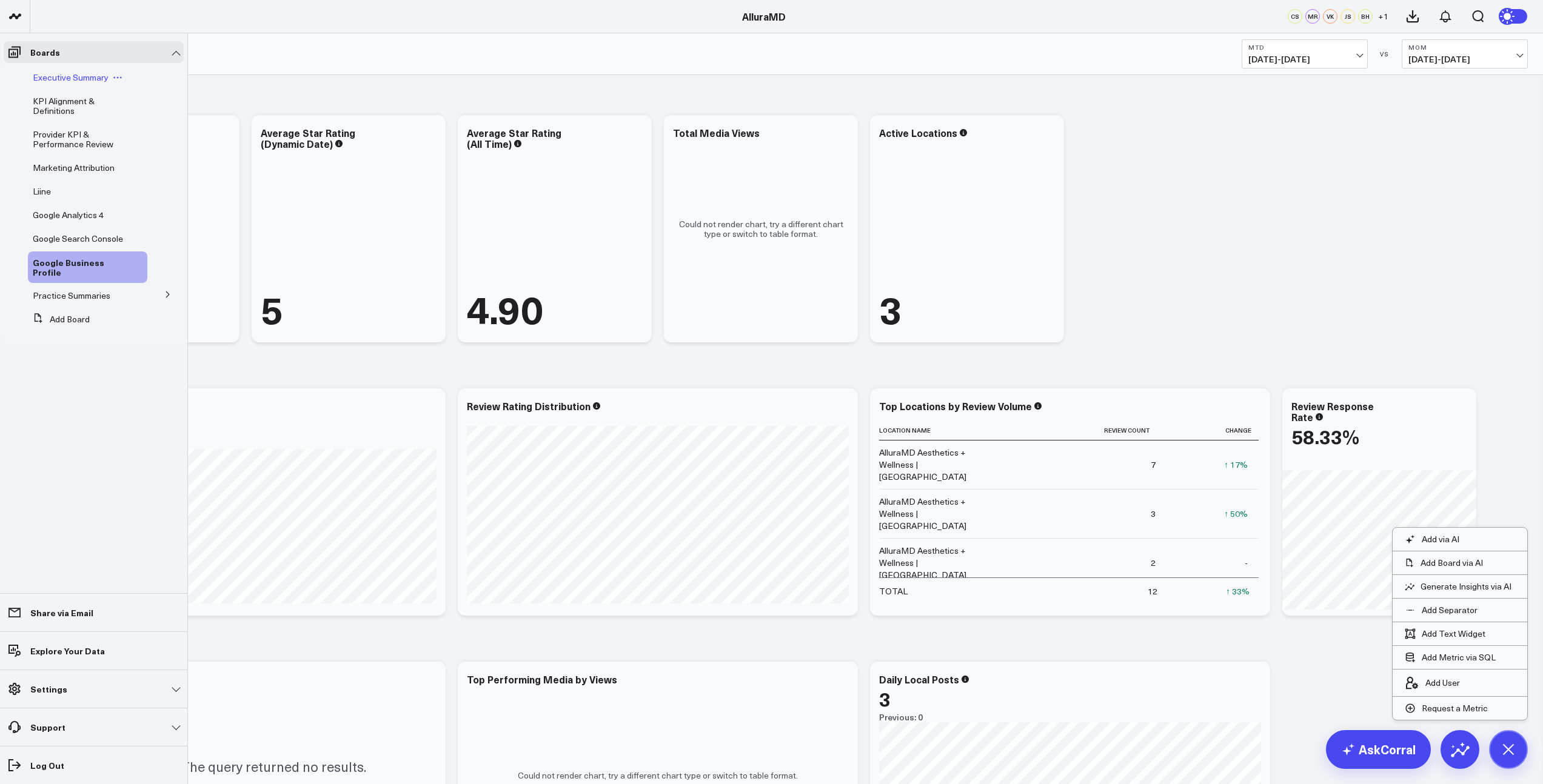
click at [105, 79] on span "Executive Summary" at bounding box center [71, 77] width 76 height 12
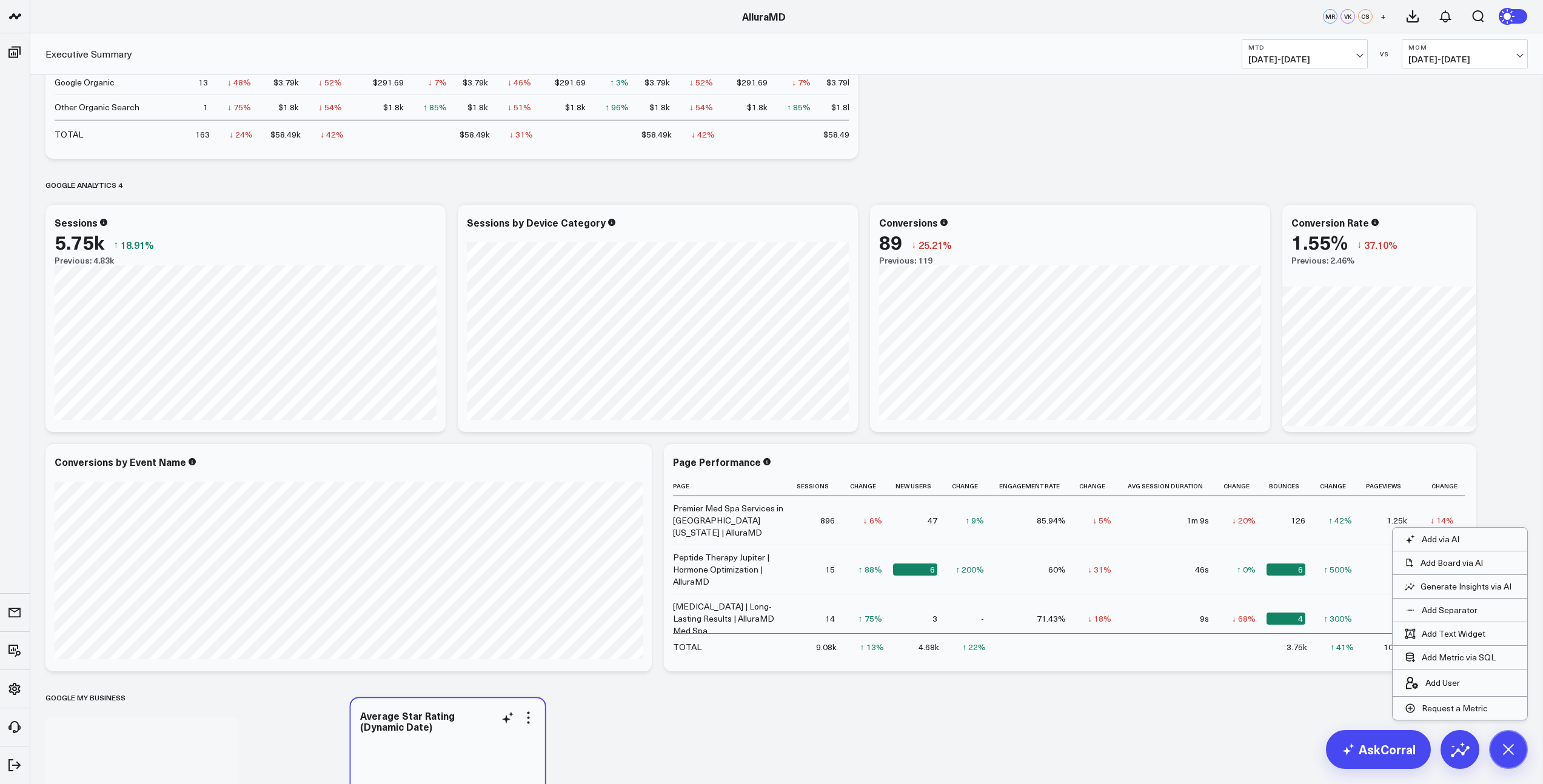
scroll to position [3727, 0]
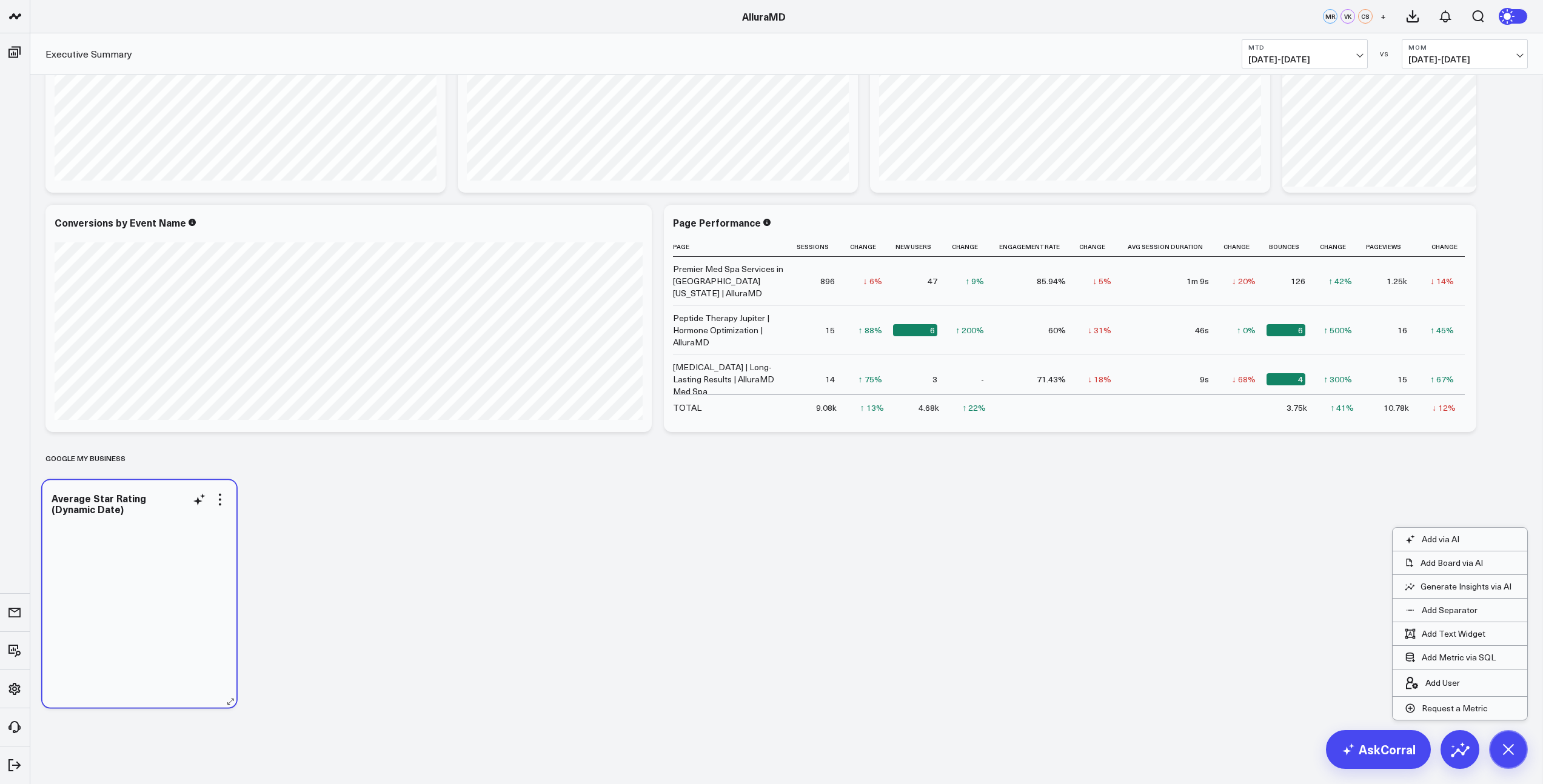
drag, startPoint x: 158, startPoint y: 302, endPoint x: 155, endPoint y: 645, distance: 343.0
click at [155, 645] on div at bounding box center [138, 606] width 175 height 178
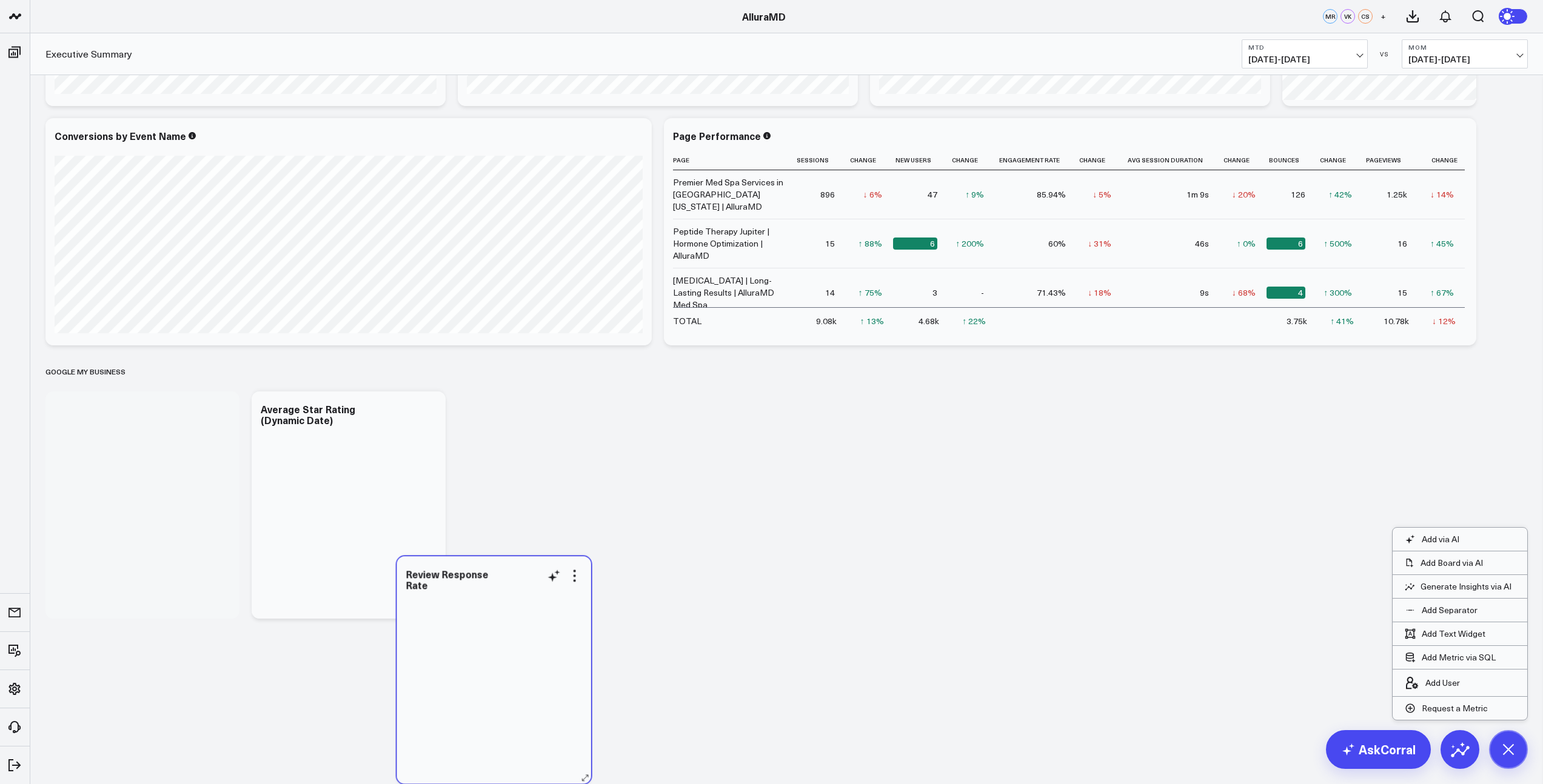
scroll to position [3488, 0]
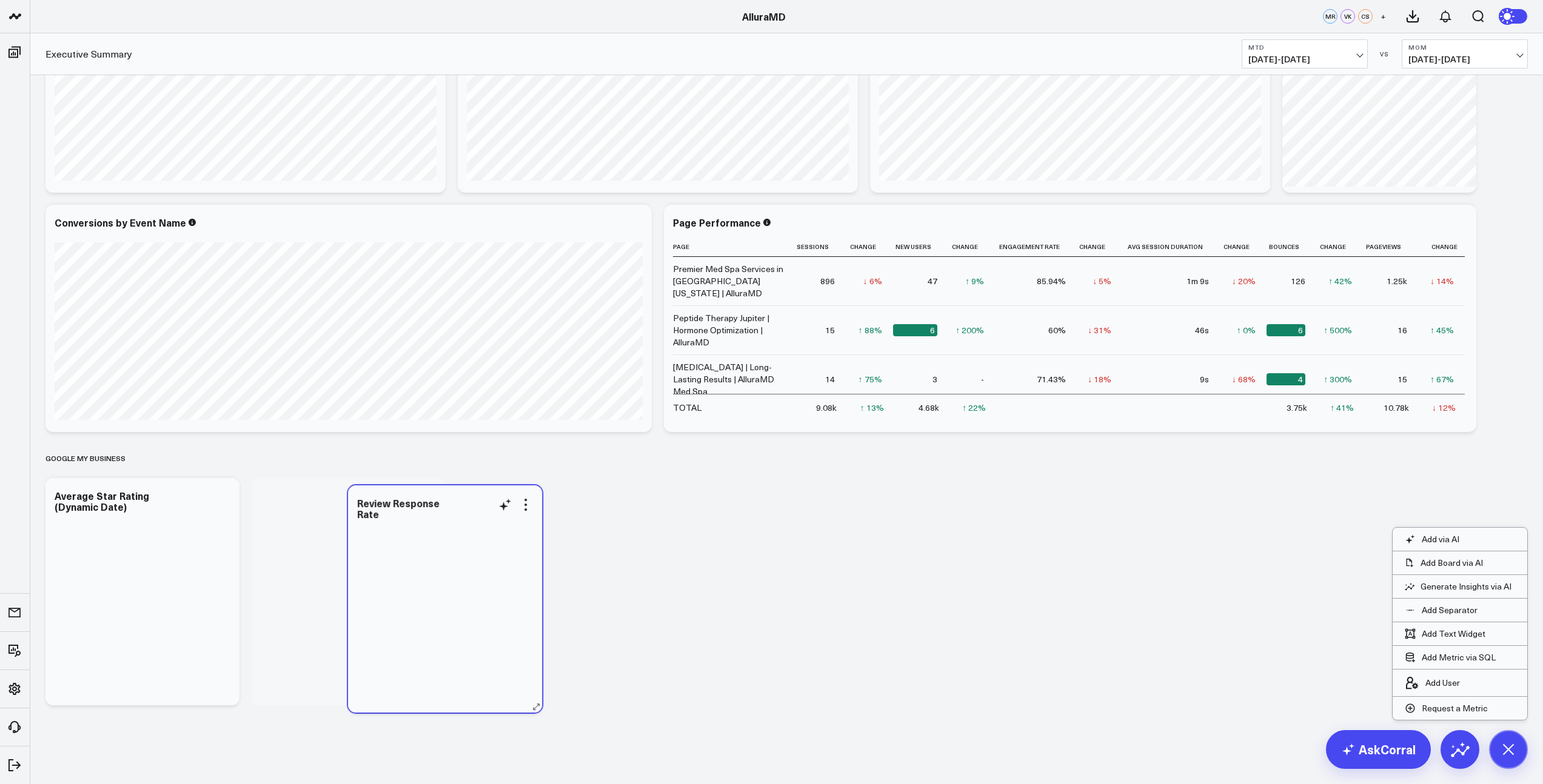
drag, startPoint x: 744, startPoint y: 234, endPoint x: 428, endPoint y: 655, distance: 526.4
click at [428, 655] on div at bounding box center [445, 636] width 194 height 139
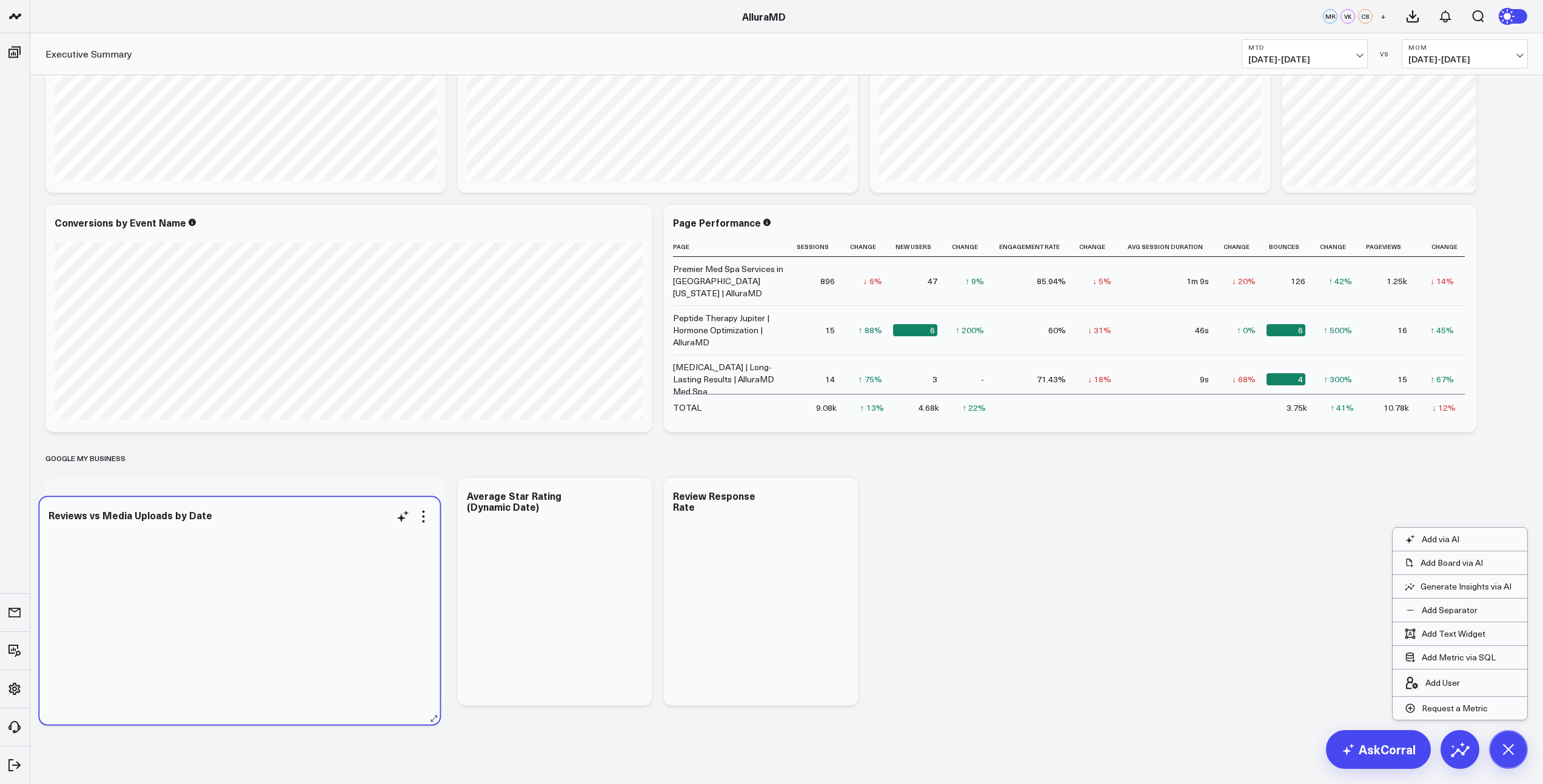
drag, startPoint x: 245, startPoint y: 212, endPoint x: 271, endPoint y: 542, distance: 331.0
click at [271, 543] on div at bounding box center [239, 624] width 382 height 178
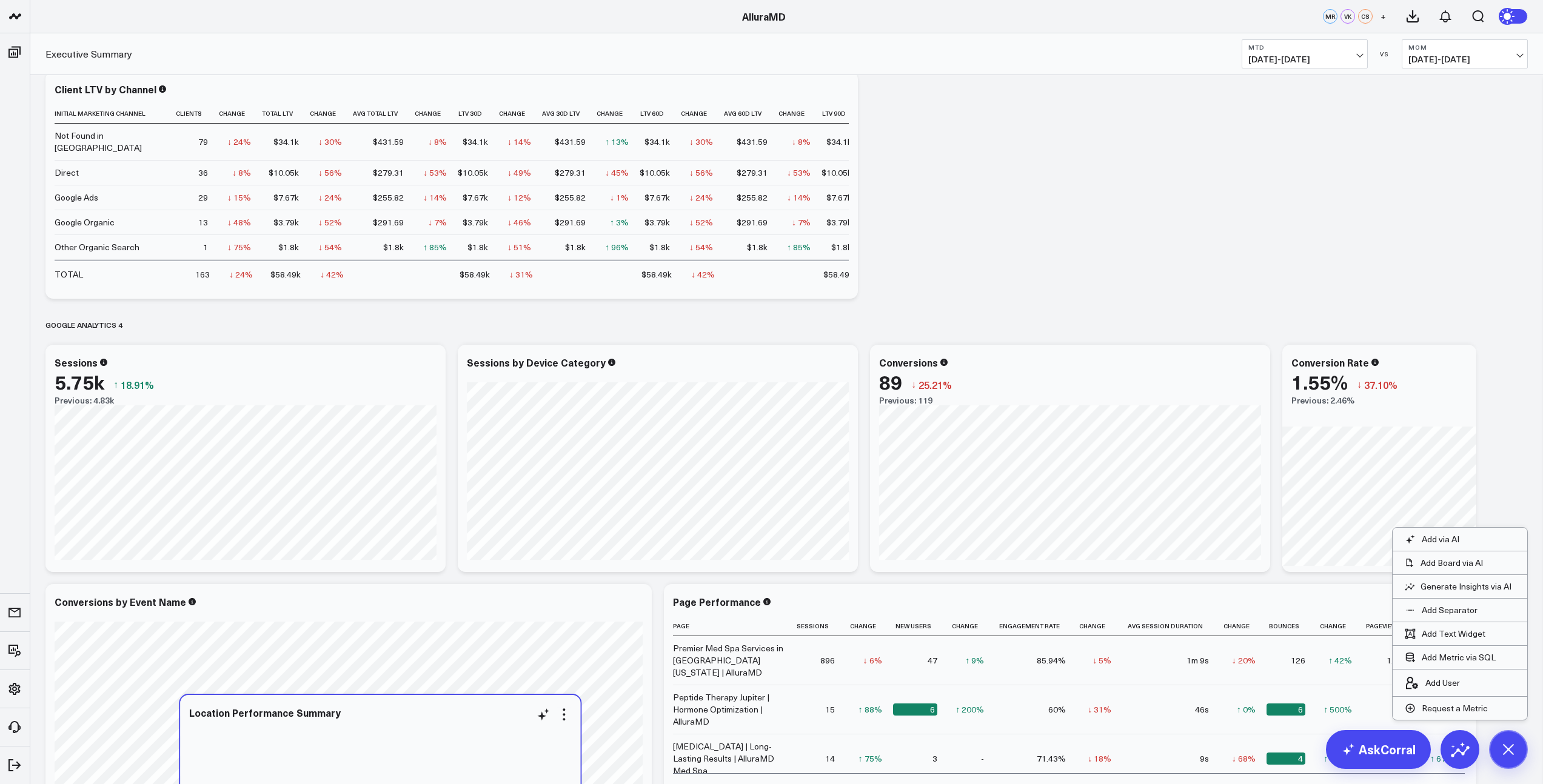
scroll to position [3727, 0]
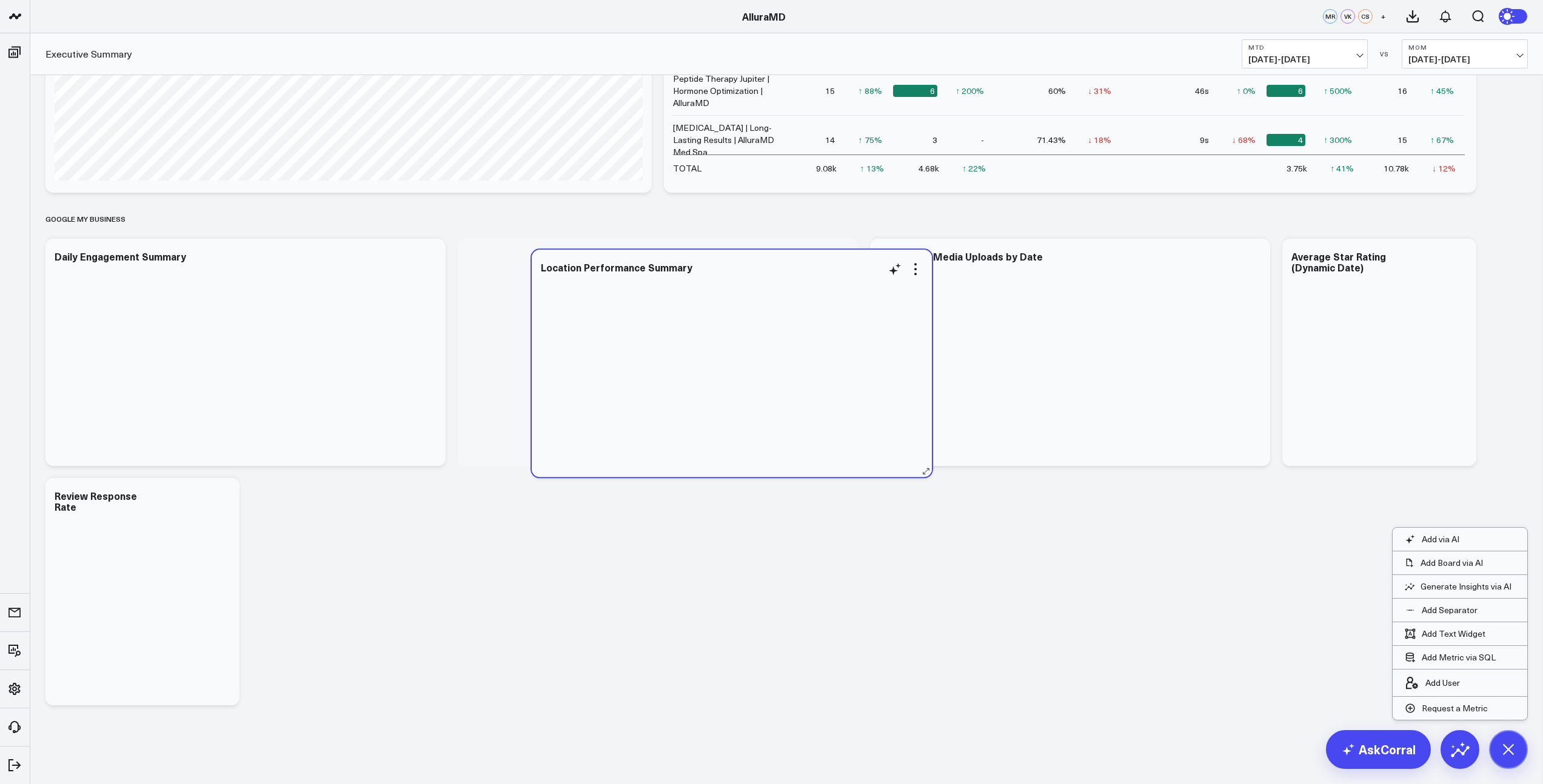
drag, startPoint x: 231, startPoint y: 271, endPoint x: 719, endPoint y: 384, distance: 500.9
click at [719, 384] on div at bounding box center [731, 373] width 382 height 183
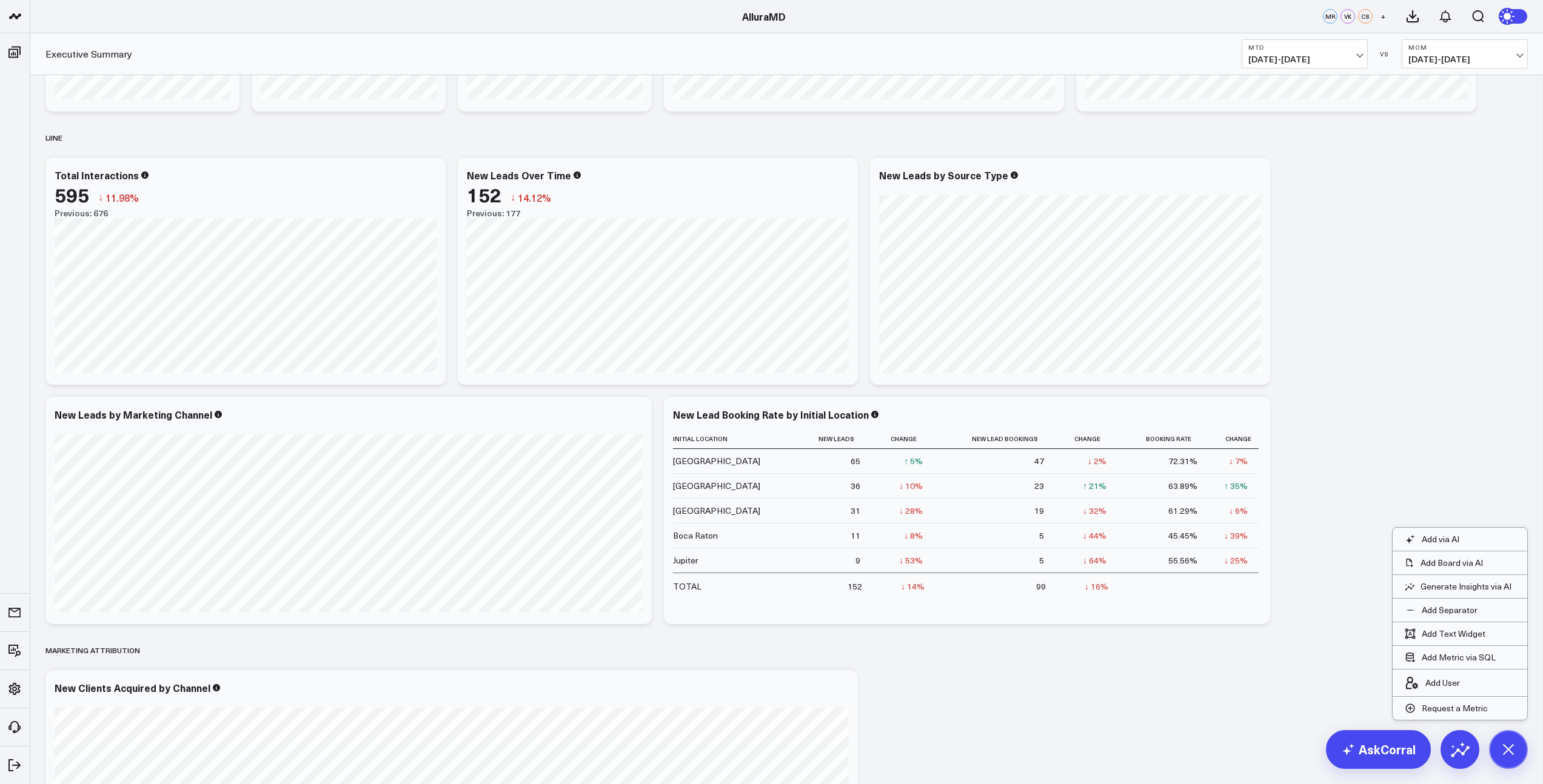
scroll to position [3488, 0]
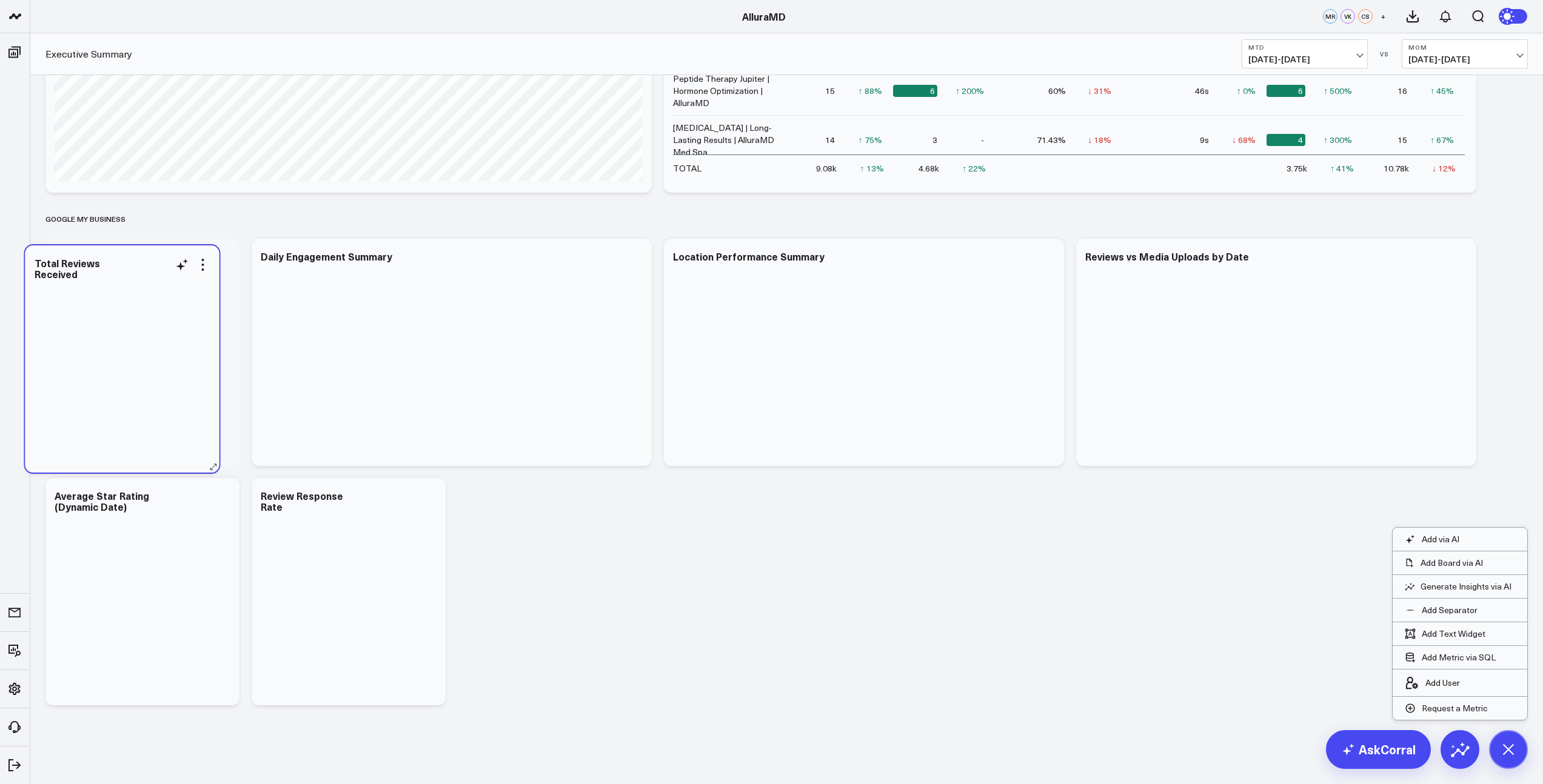
drag, startPoint x: 127, startPoint y: 233, endPoint x: 115, endPoint y: 340, distance: 107.7
click at [115, 340] on div at bounding box center [122, 371] width 175 height 178
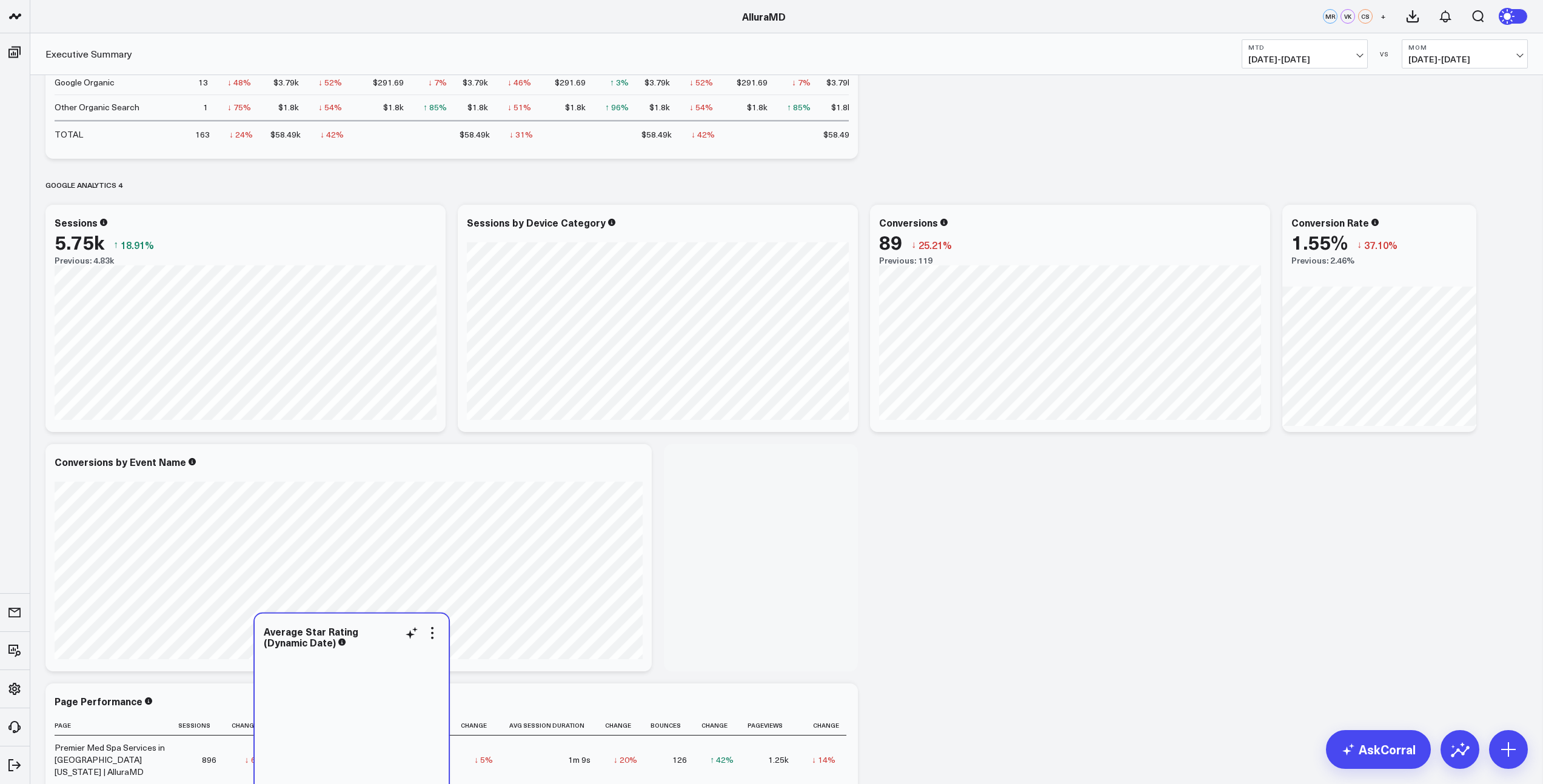
scroll to position [3727, 0]
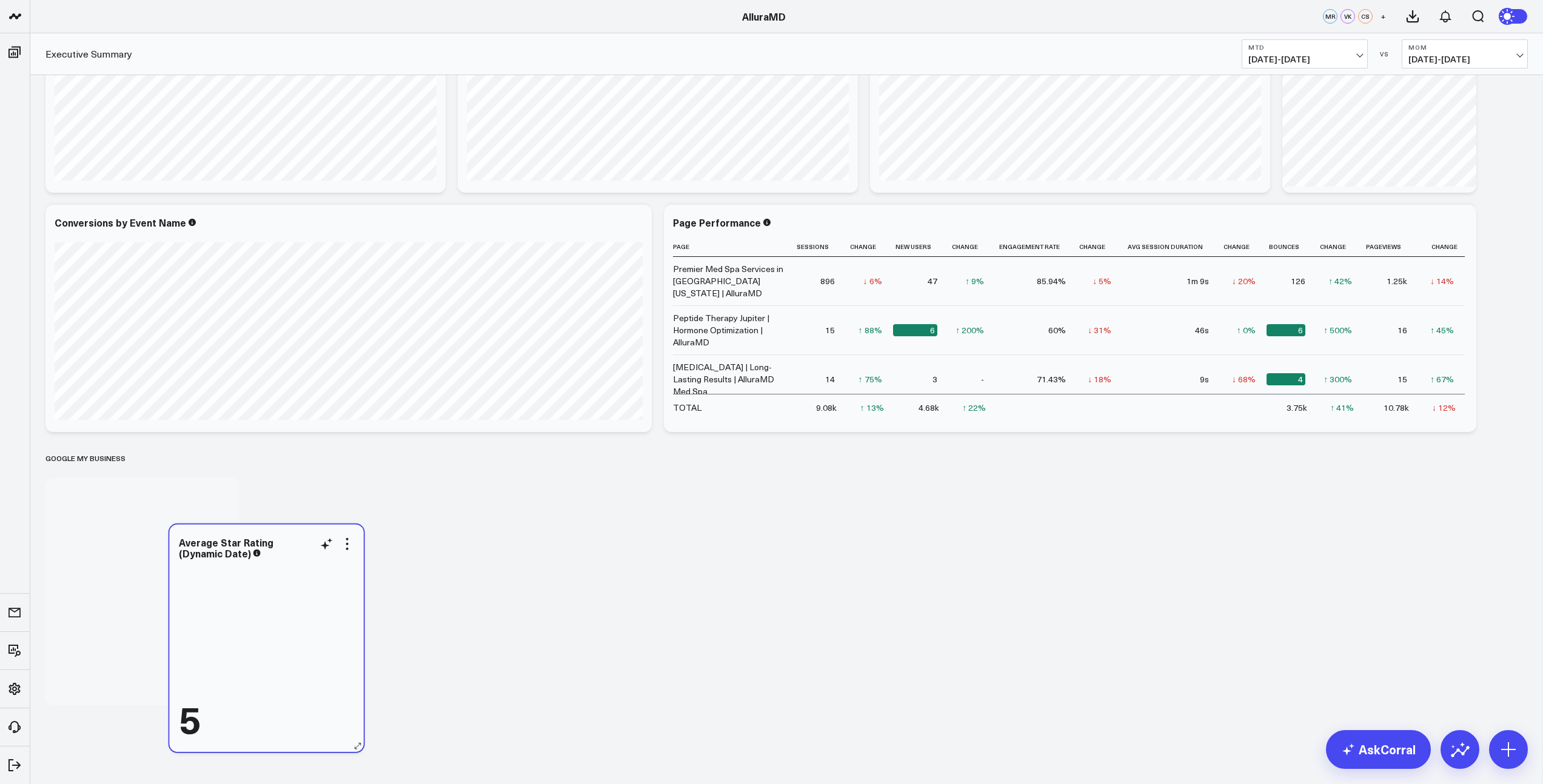
drag, startPoint x: 168, startPoint y: 253, endPoint x: 293, endPoint y: 639, distance: 405.7
click at [293, 639] on div "5" at bounding box center [266, 650] width 175 height 178
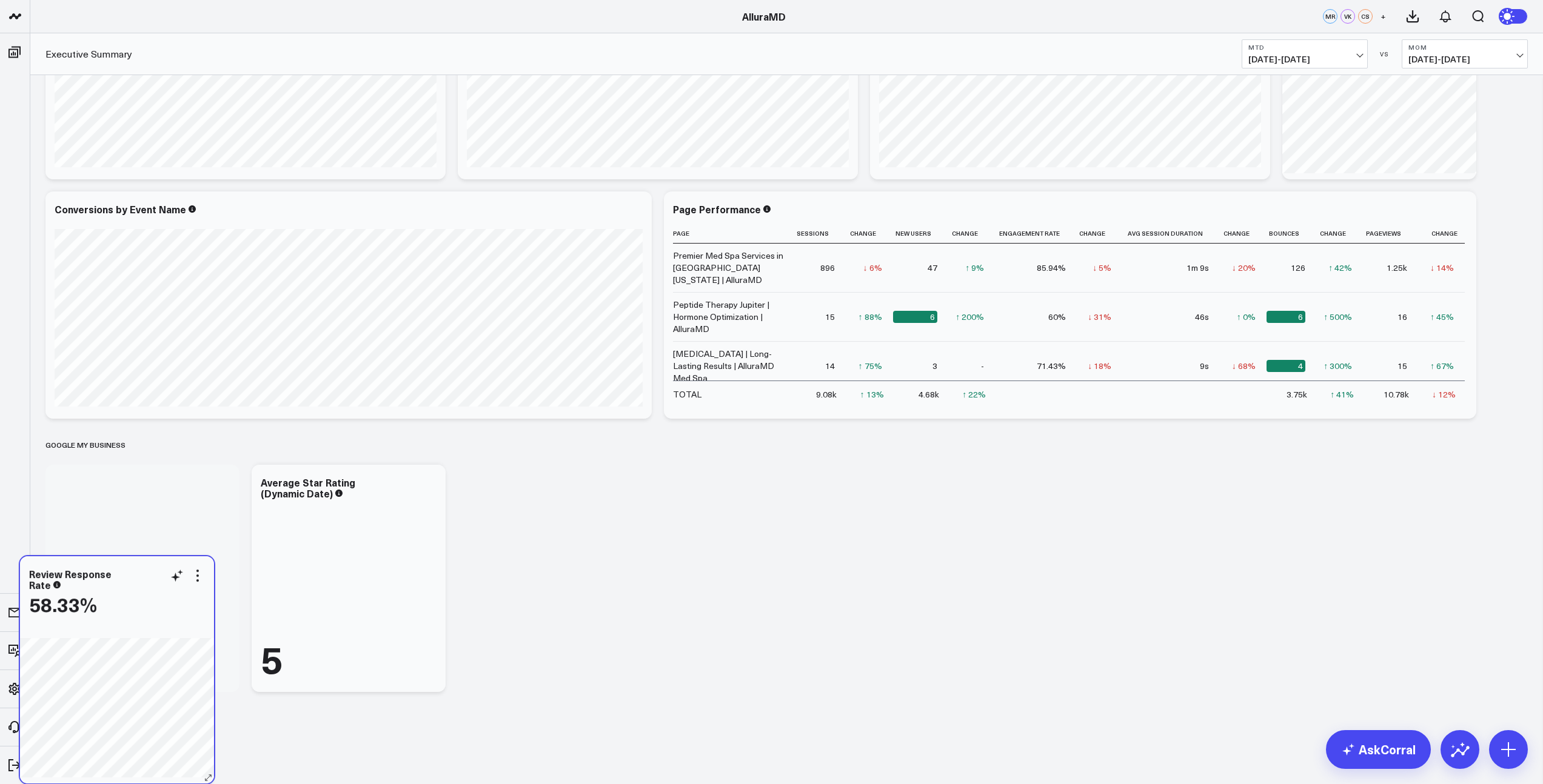
scroll to position [3488, 0]
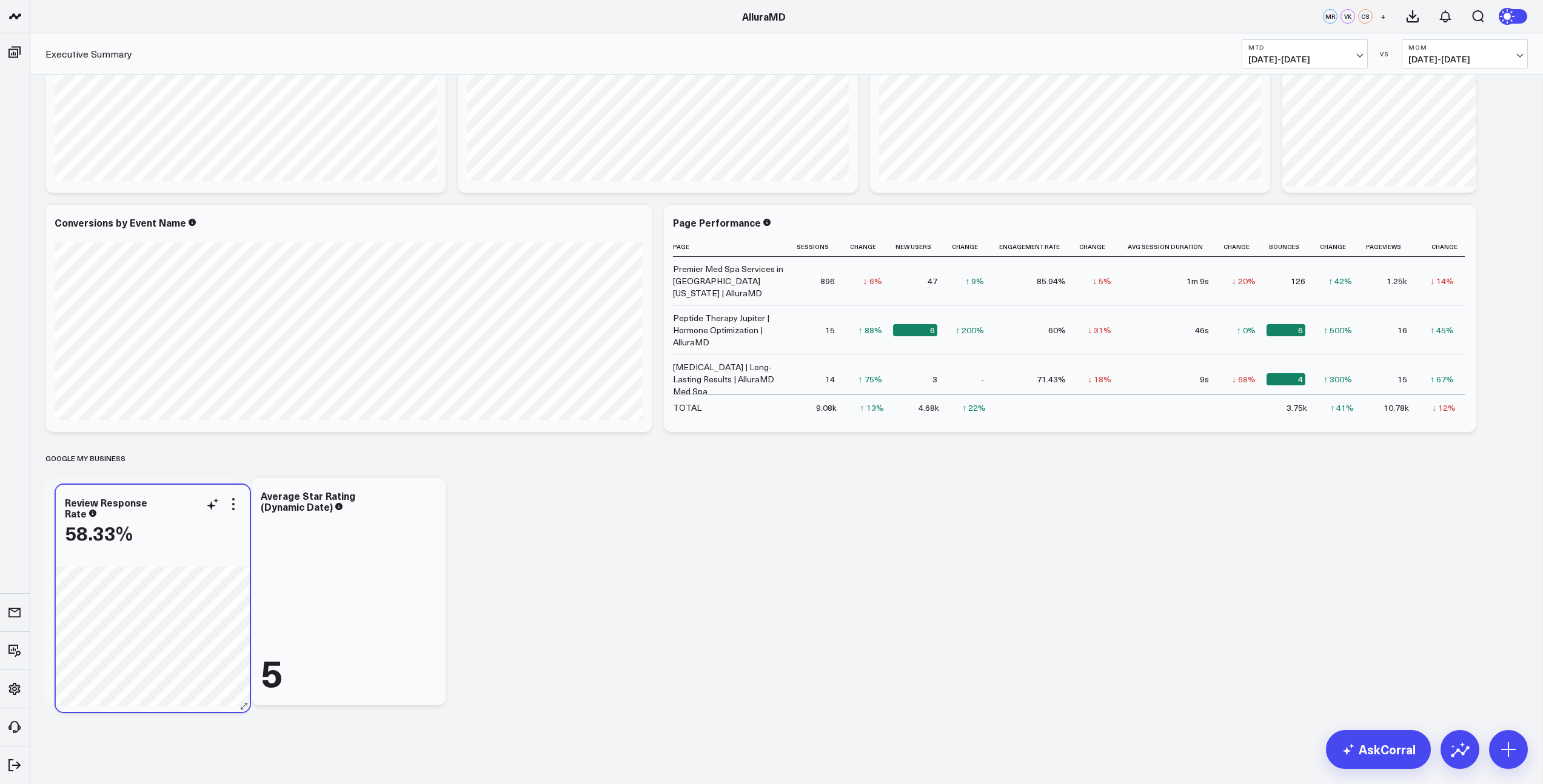
drag, startPoint x: 159, startPoint y: 197, endPoint x: 169, endPoint y: 536, distance: 339.1
click at [168, 537] on div "58.33%" at bounding box center [152, 532] width 175 height 22
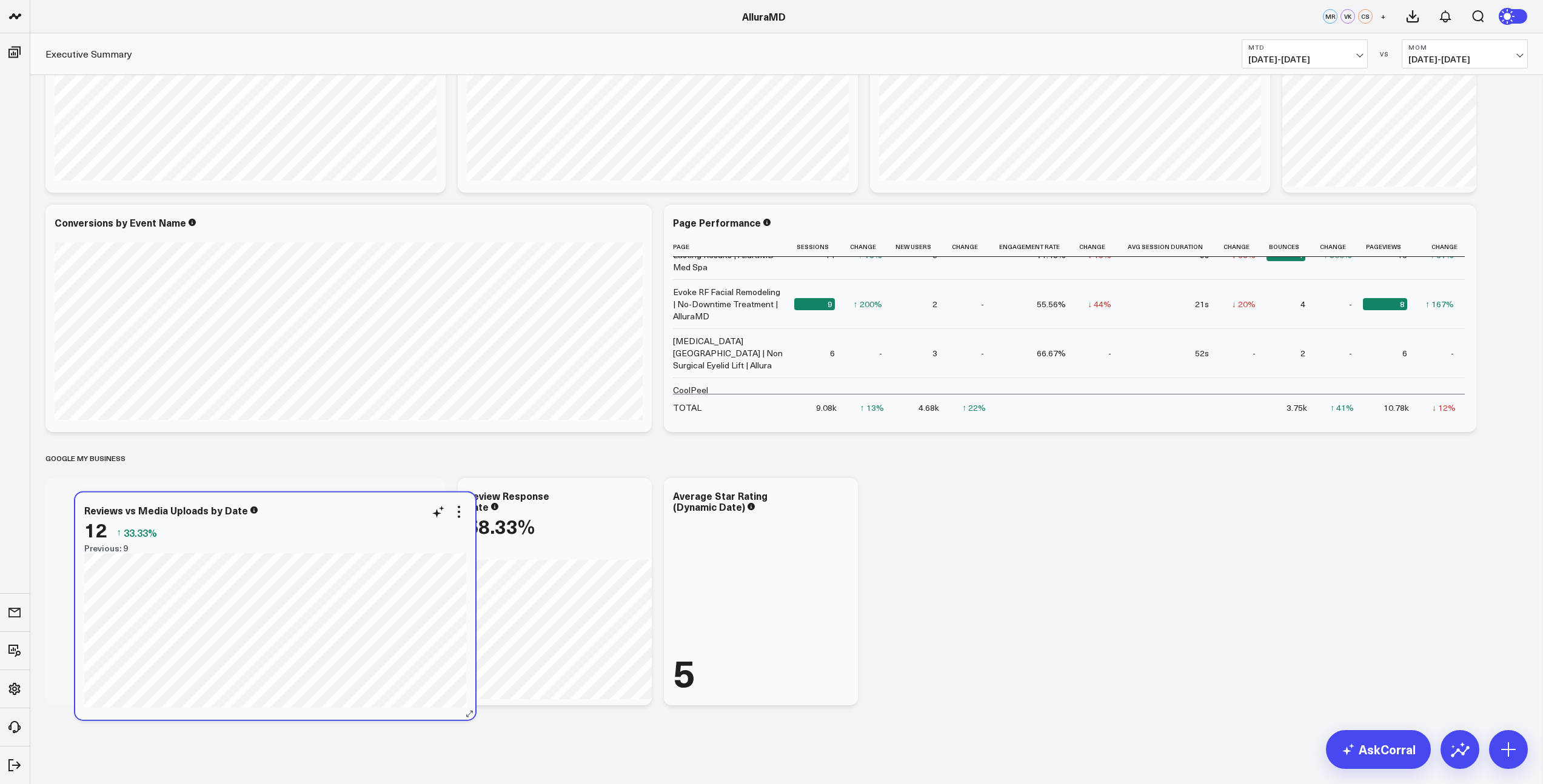
drag, startPoint x: 307, startPoint y: 167, endPoint x: 383, endPoint y: 504, distance: 345.5
click at [382, 506] on div "Reviews vs Media Uploads by Date 12 ↑ 33.33% Previous: 9" at bounding box center [275, 529] width 382 height 49
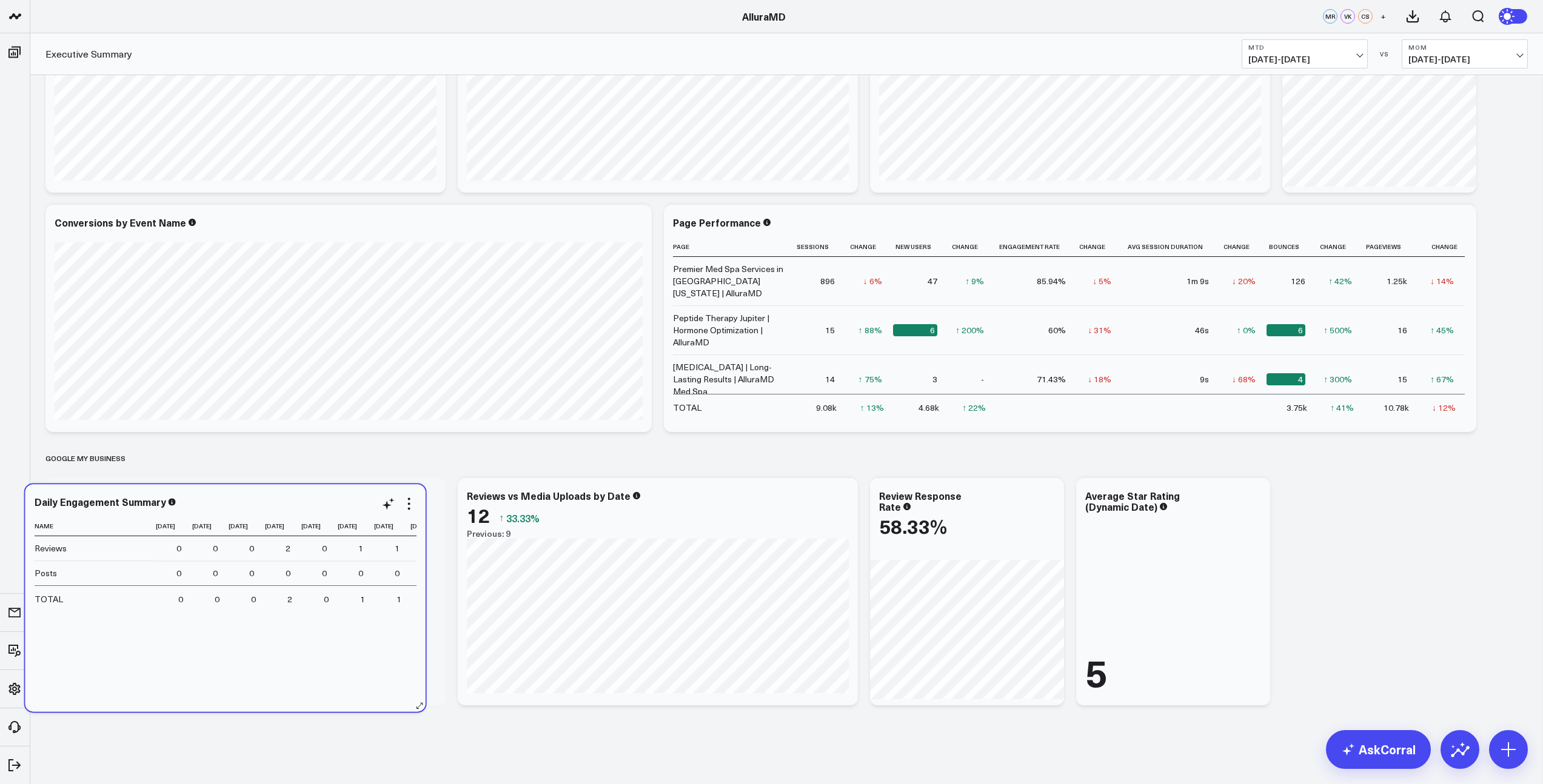
drag, startPoint x: 308, startPoint y: 157, endPoint x: 293, endPoint y: 502, distance: 345.3
click at [289, 502] on div "Daily Engagement Summary" at bounding box center [225, 502] width 382 height 11
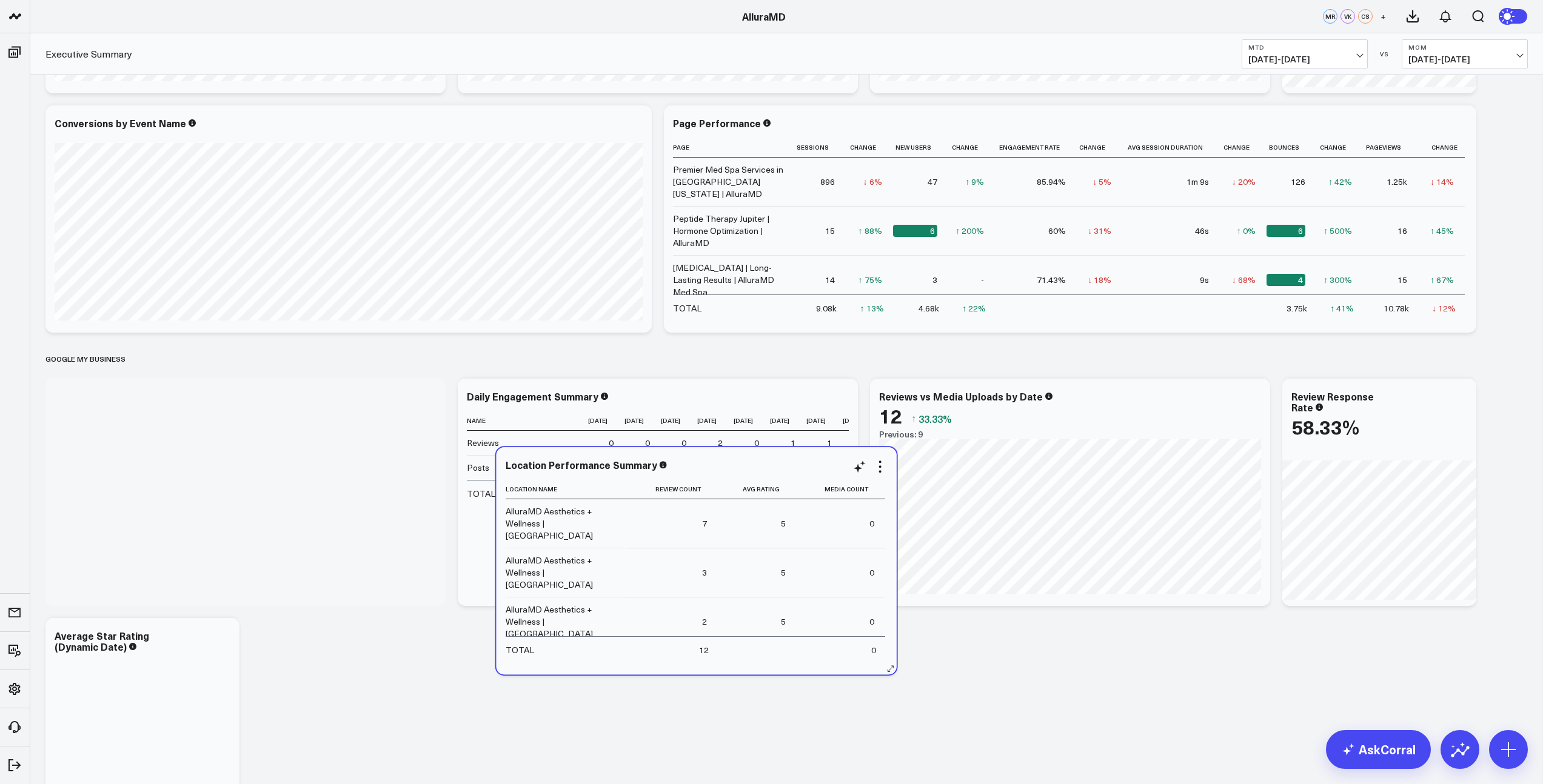
scroll to position [3727, 0]
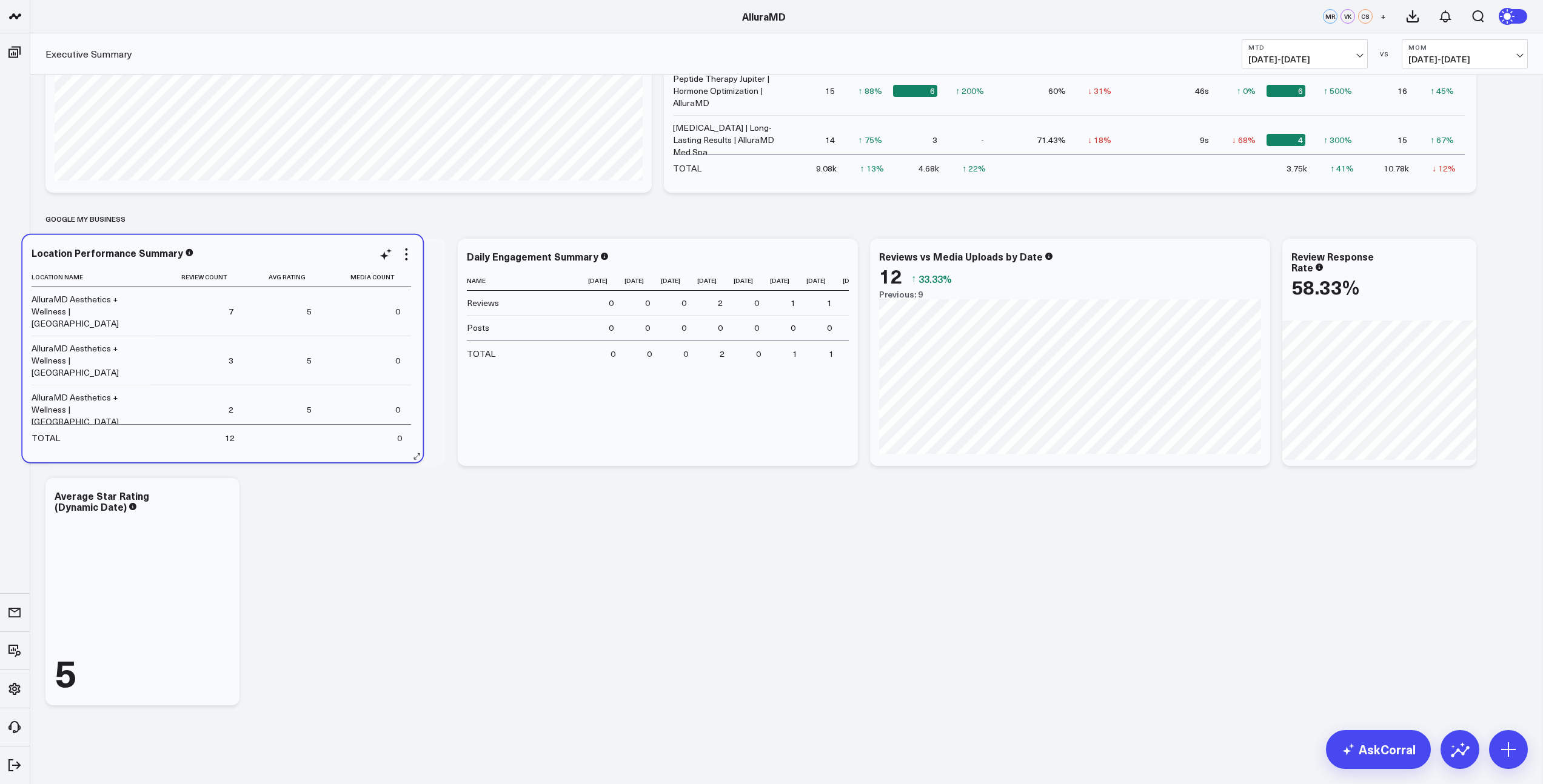
drag, startPoint x: 284, startPoint y: 207, endPoint x: 263, endPoint y: 303, distance: 98.3
click at [263, 303] on td "5" at bounding box center [283, 311] width 79 height 49
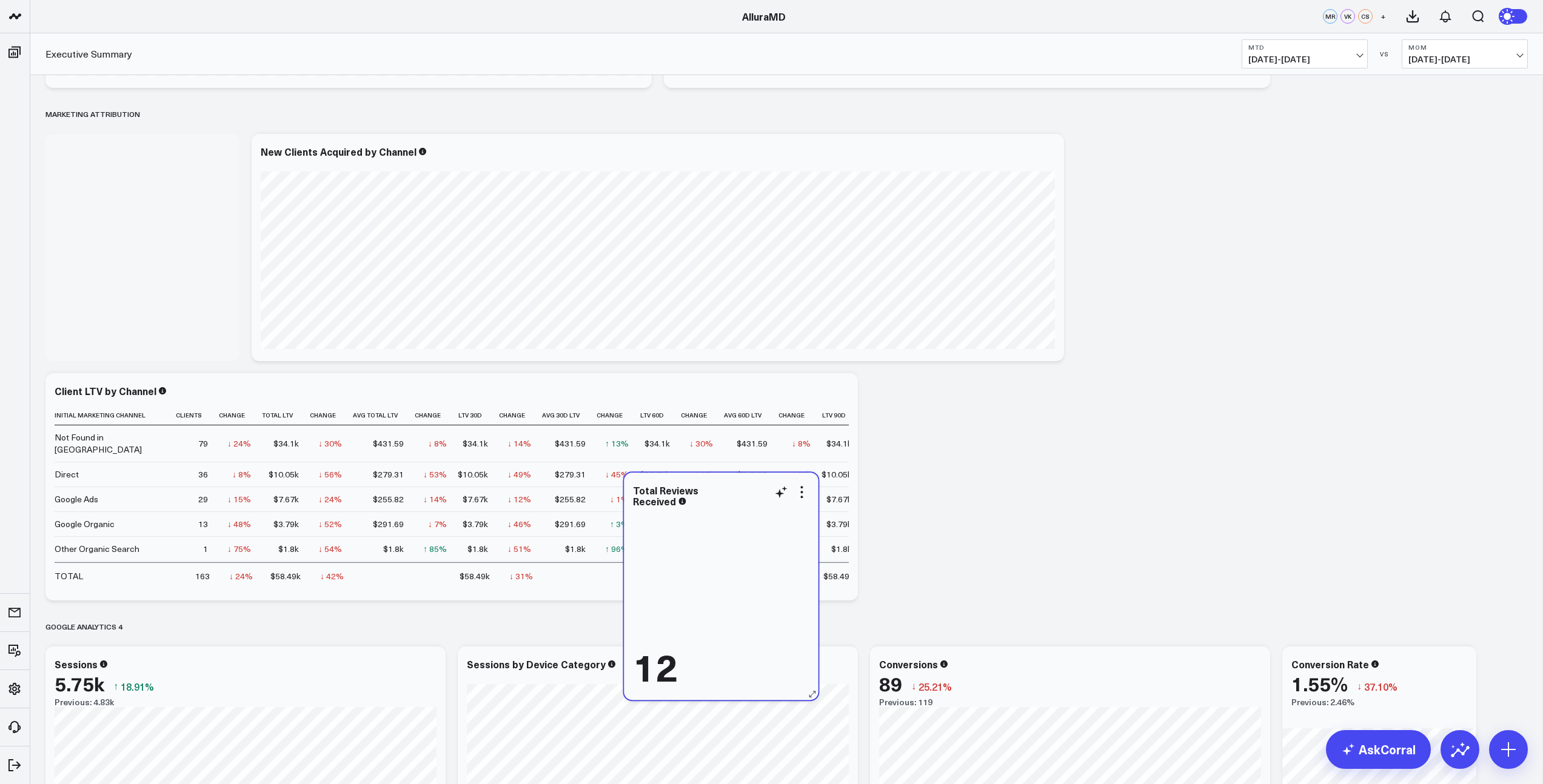
scroll to position [3488, 0]
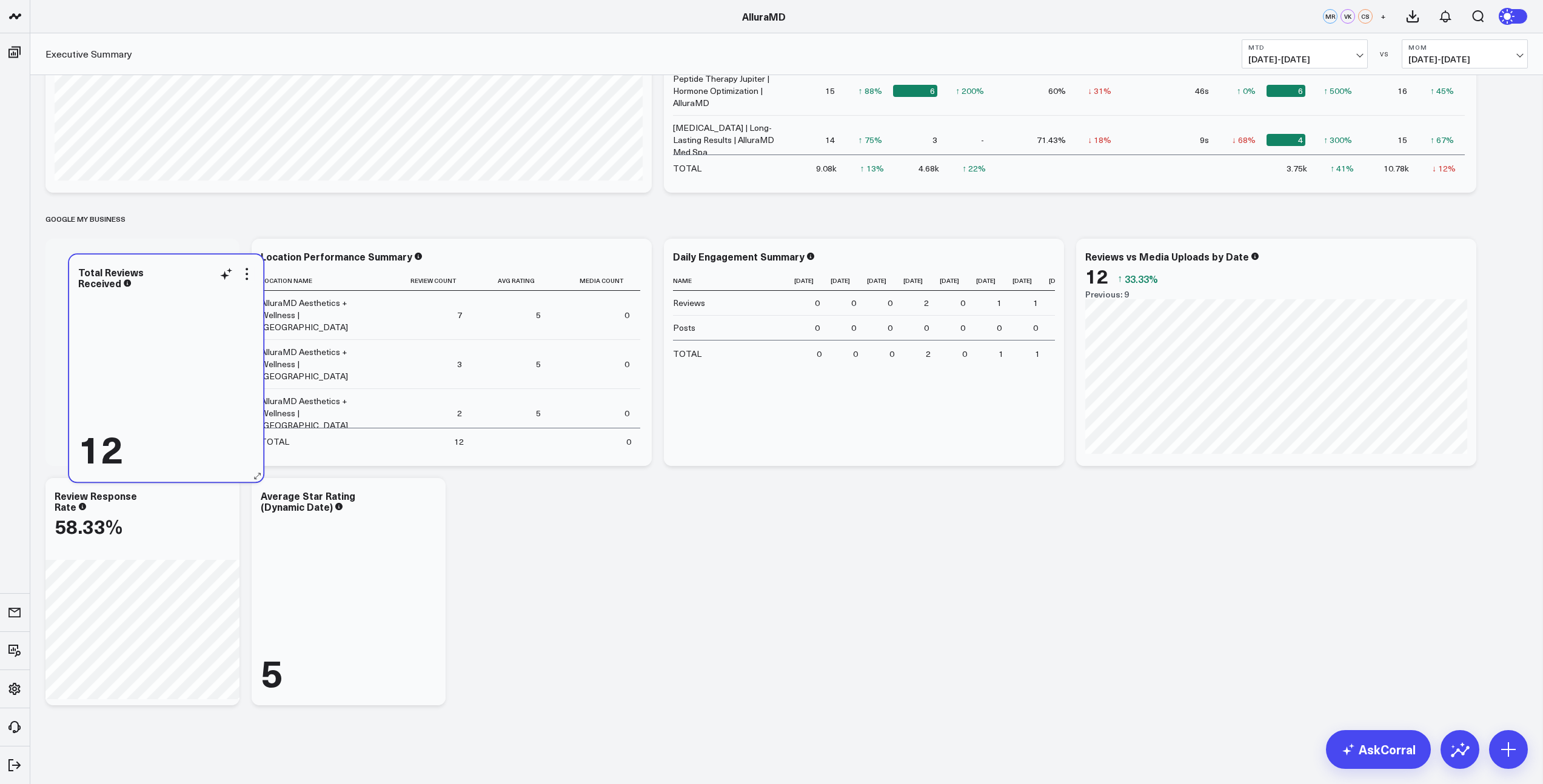
drag, startPoint x: 175, startPoint y: 241, endPoint x: 195, endPoint y: 352, distance: 112.8
click at [195, 352] on div "12" at bounding box center [165, 381] width 175 height 178
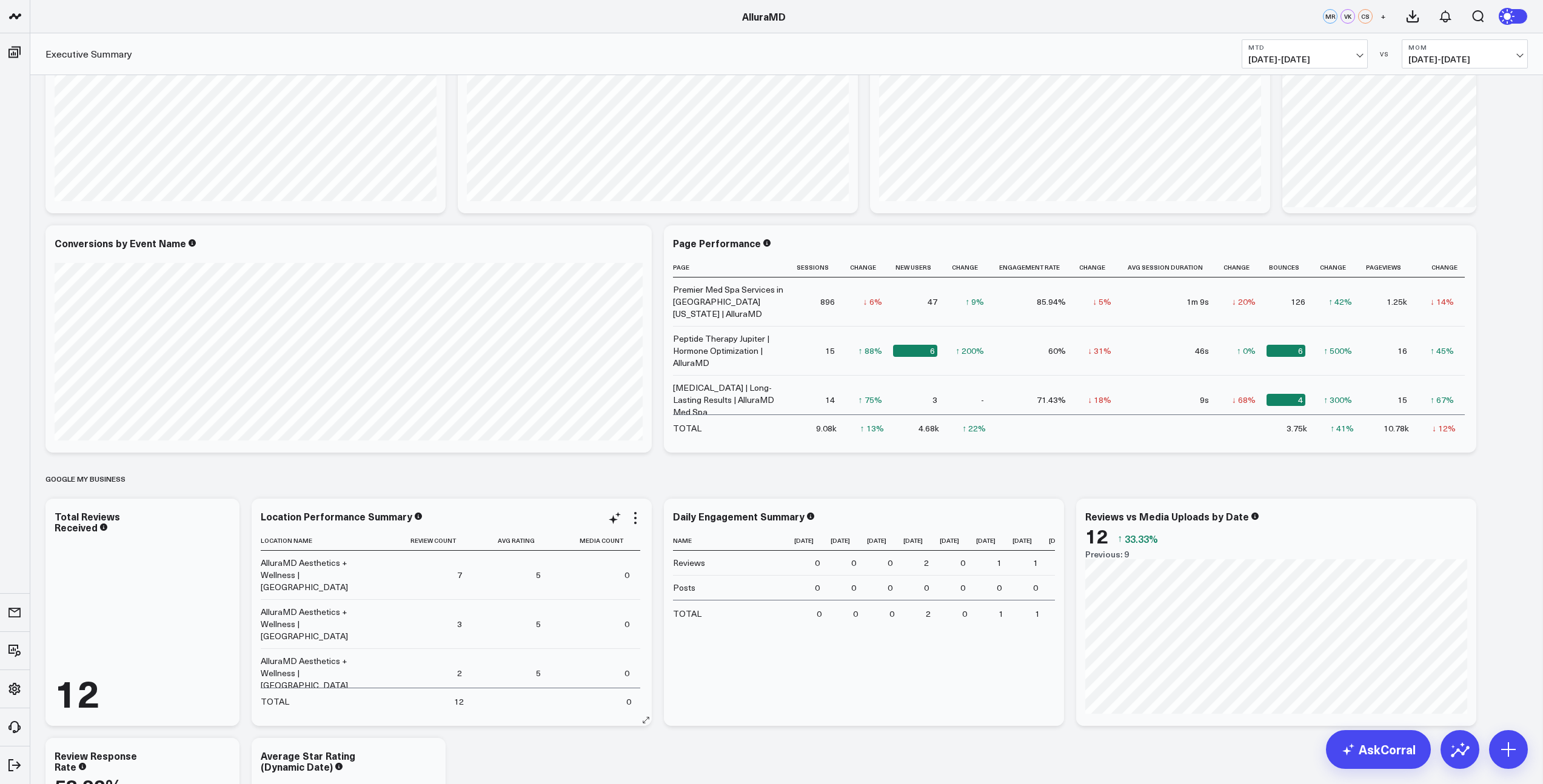
scroll to position [3440, 0]
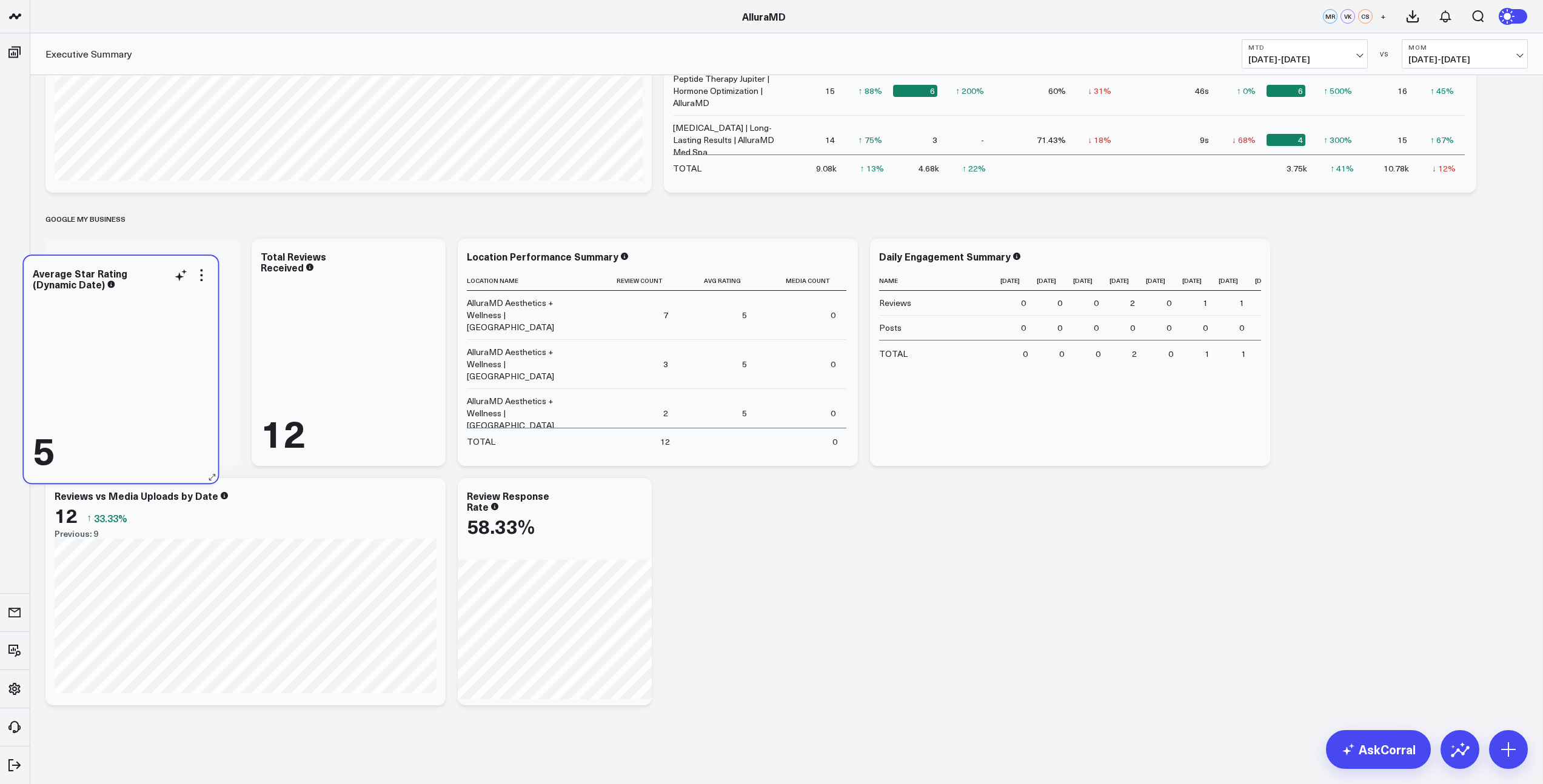
drag, startPoint x: 371, startPoint y: 591, endPoint x: 146, endPoint y: 366, distance: 318.2
click at [146, 366] on div "5" at bounding box center [120, 381] width 175 height 178
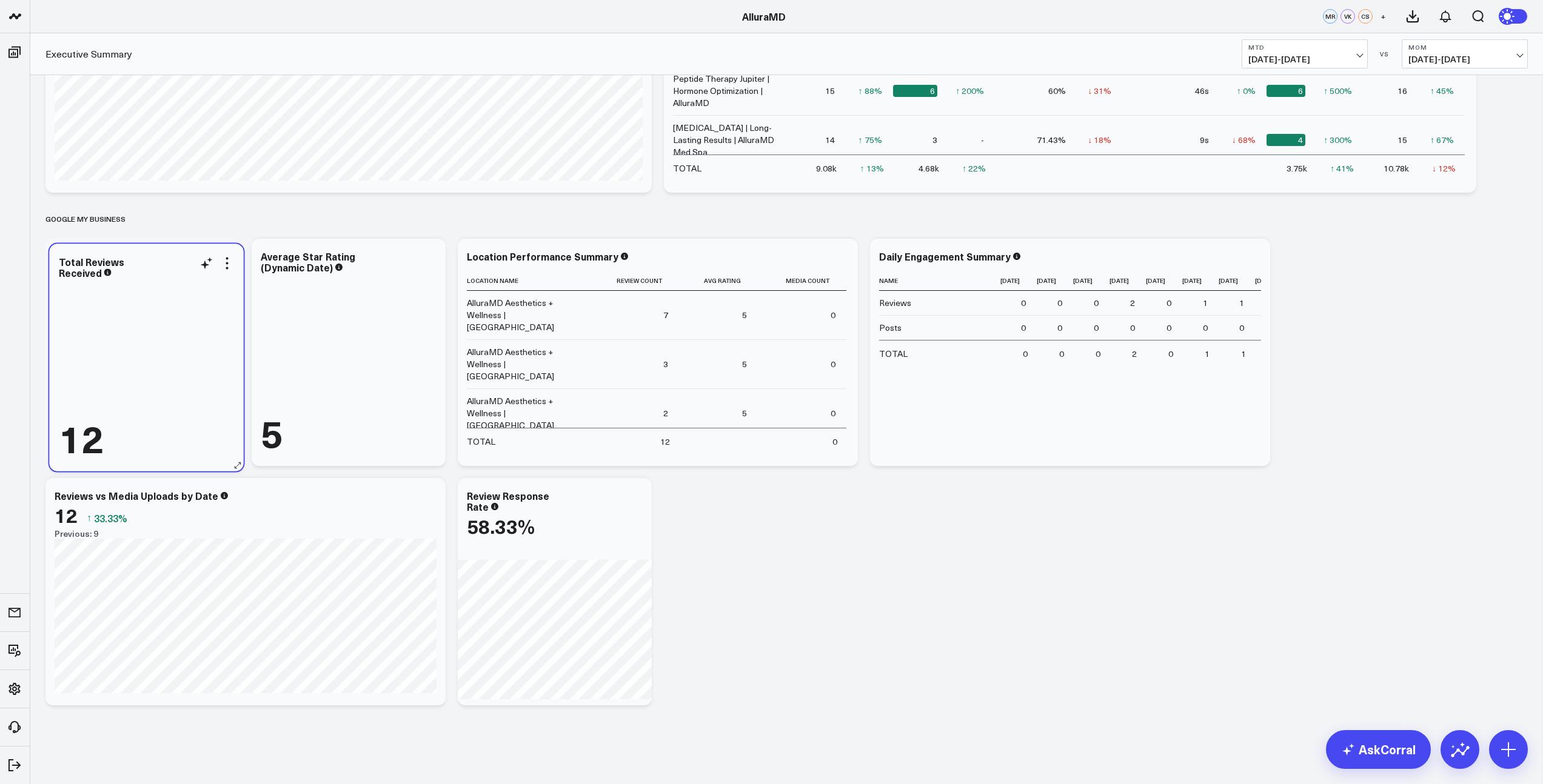
drag, startPoint x: 290, startPoint y: 352, endPoint x: 154, endPoint y: 389, distance: 140.9
click at [154, 389] on div "12" at bounding box center [146, 370] width 175 height 178
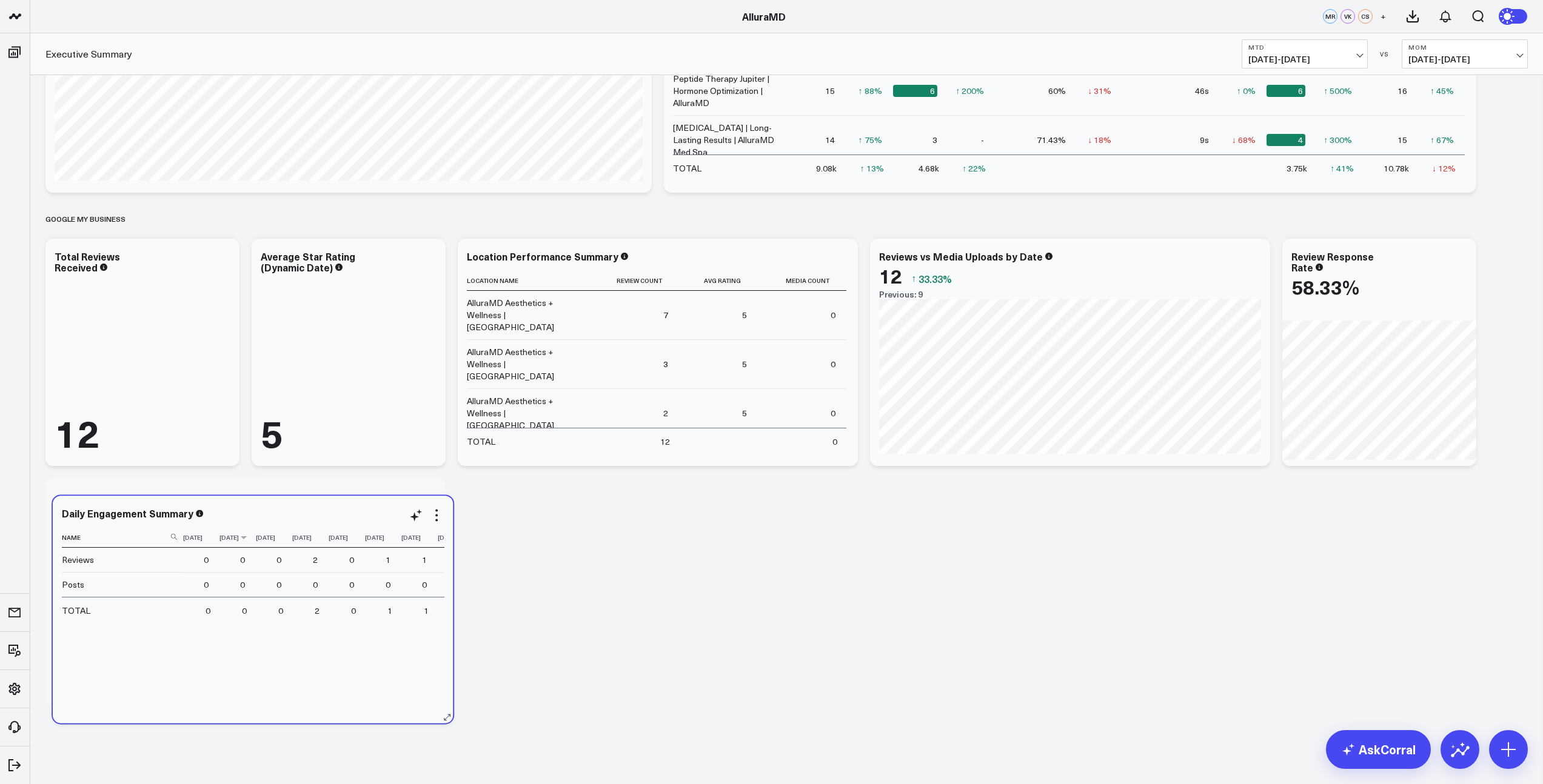
drag, startPoint x: 1062, startPoint y: 271, endPoint x: 247, endPoint y: 528, distance: 854.6
click at [247, 528] on th "[DATE]" at bounding box center [238, 537] width 36 height 20
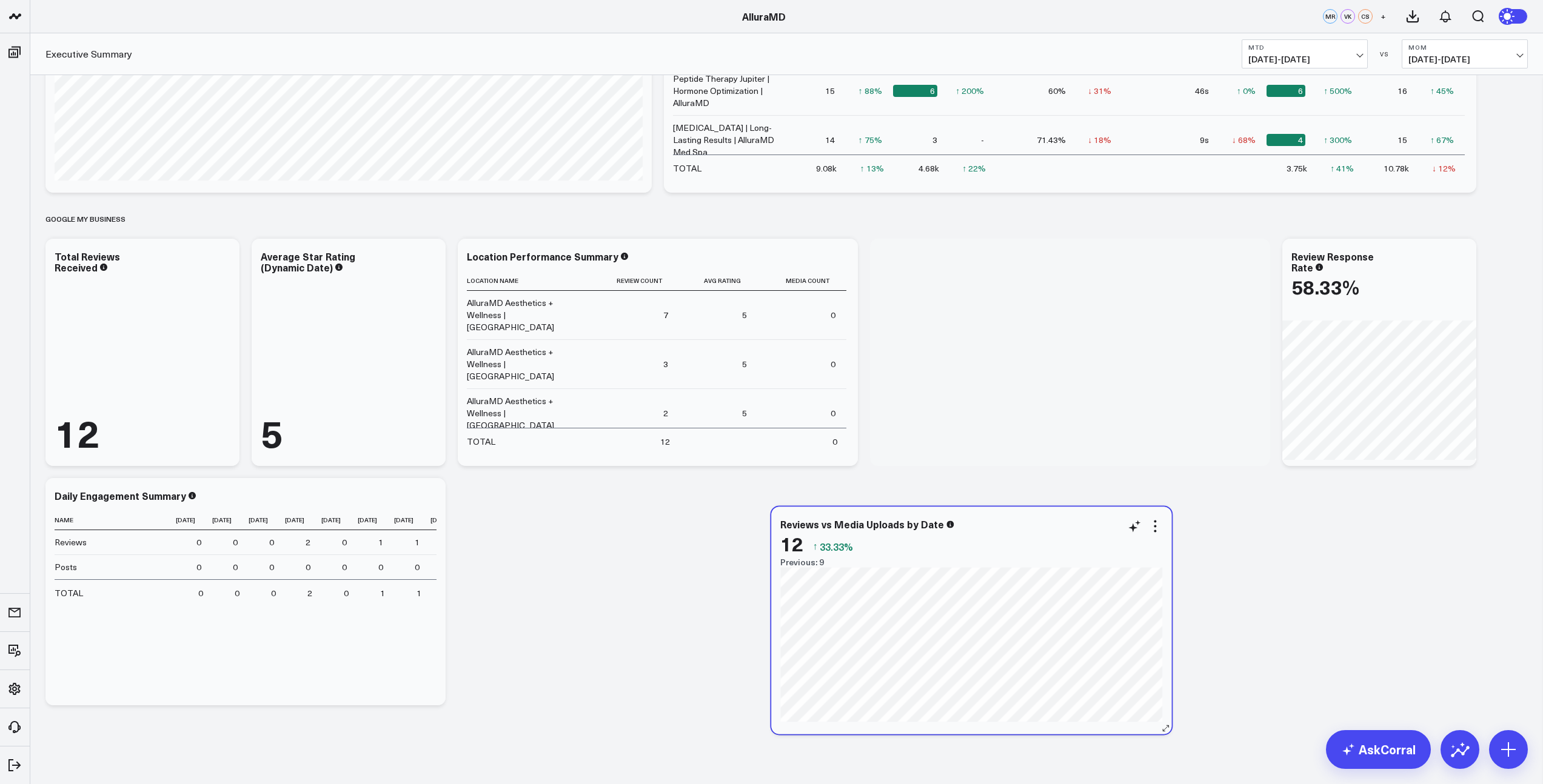
drag, startPoint x: 954, startPoint y: 585, endPoint x: 999, endPoint y: 523, distance: 76.6
click at [992, 525] on div "Reviews vs Media Uploads by Date 12 ↑ 33.33% Previous: 9" at bounding box center [970, 543] width 382 height 49
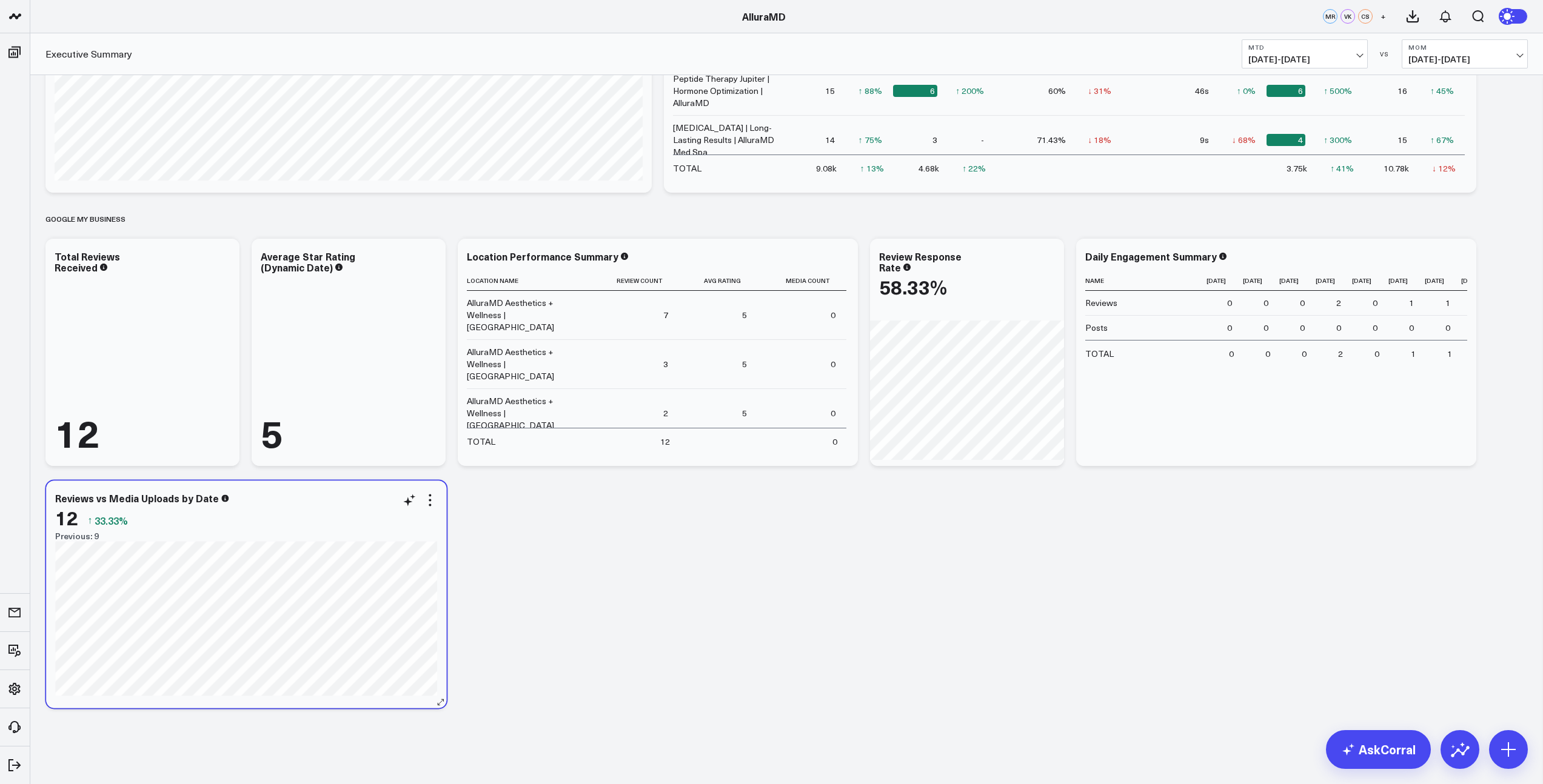
drag, startPoint x: 1071, startPoint y: 325, endPoint x: 276, endPoint y: 516, distance: 817.6
click at [276, 516] on div "12 ↑ 33.33%" at bounding box center [245, 517] width 382 height 22
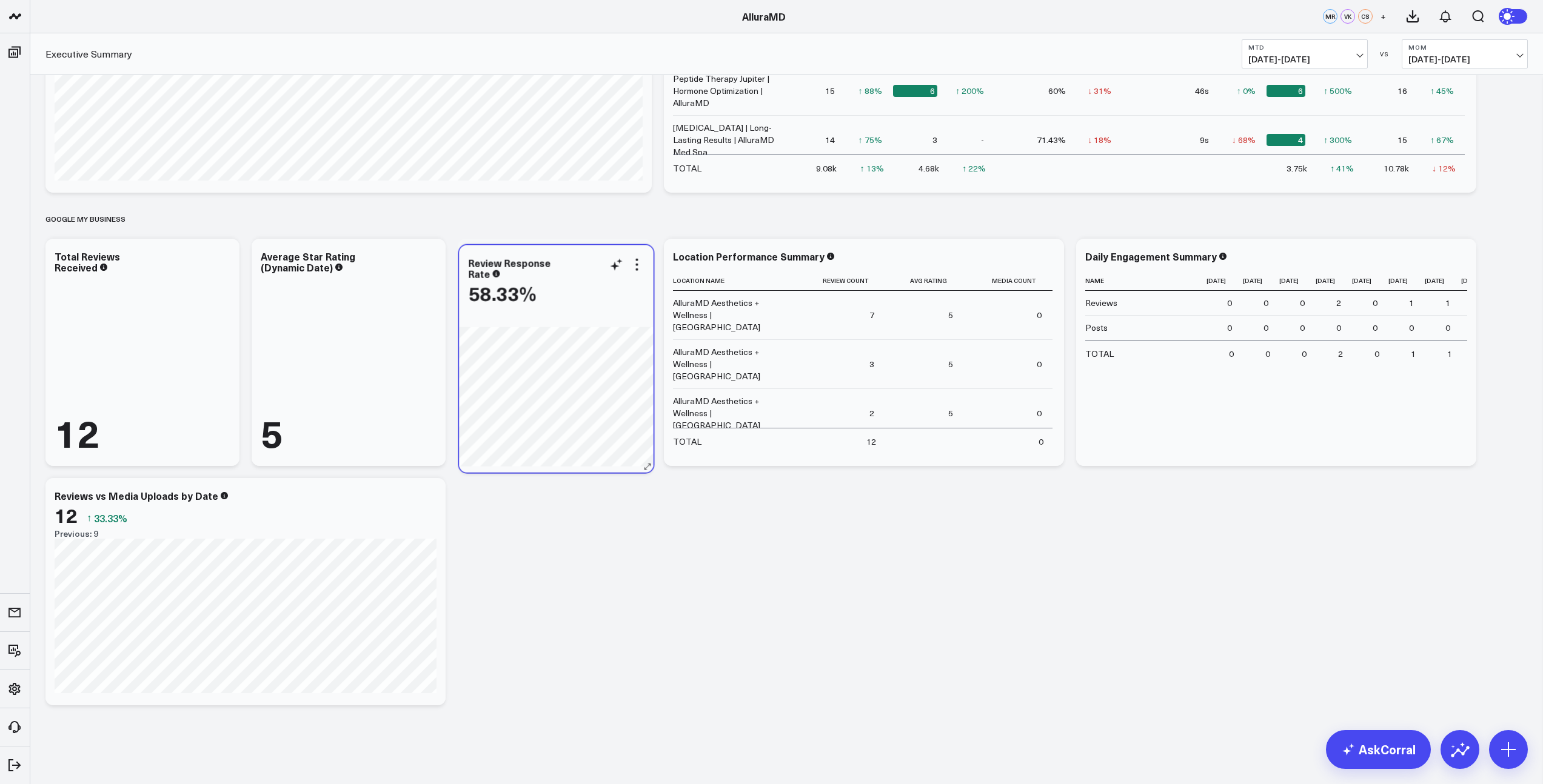
drag, startPoint x: 468, startPoint y: 332, endPoint x: 537, endPoint y: 318, distance: 70.4
click at [537, 318] on div "Review Response Rate 58.33%" at bounding box center [556, 359] width 194 height 227
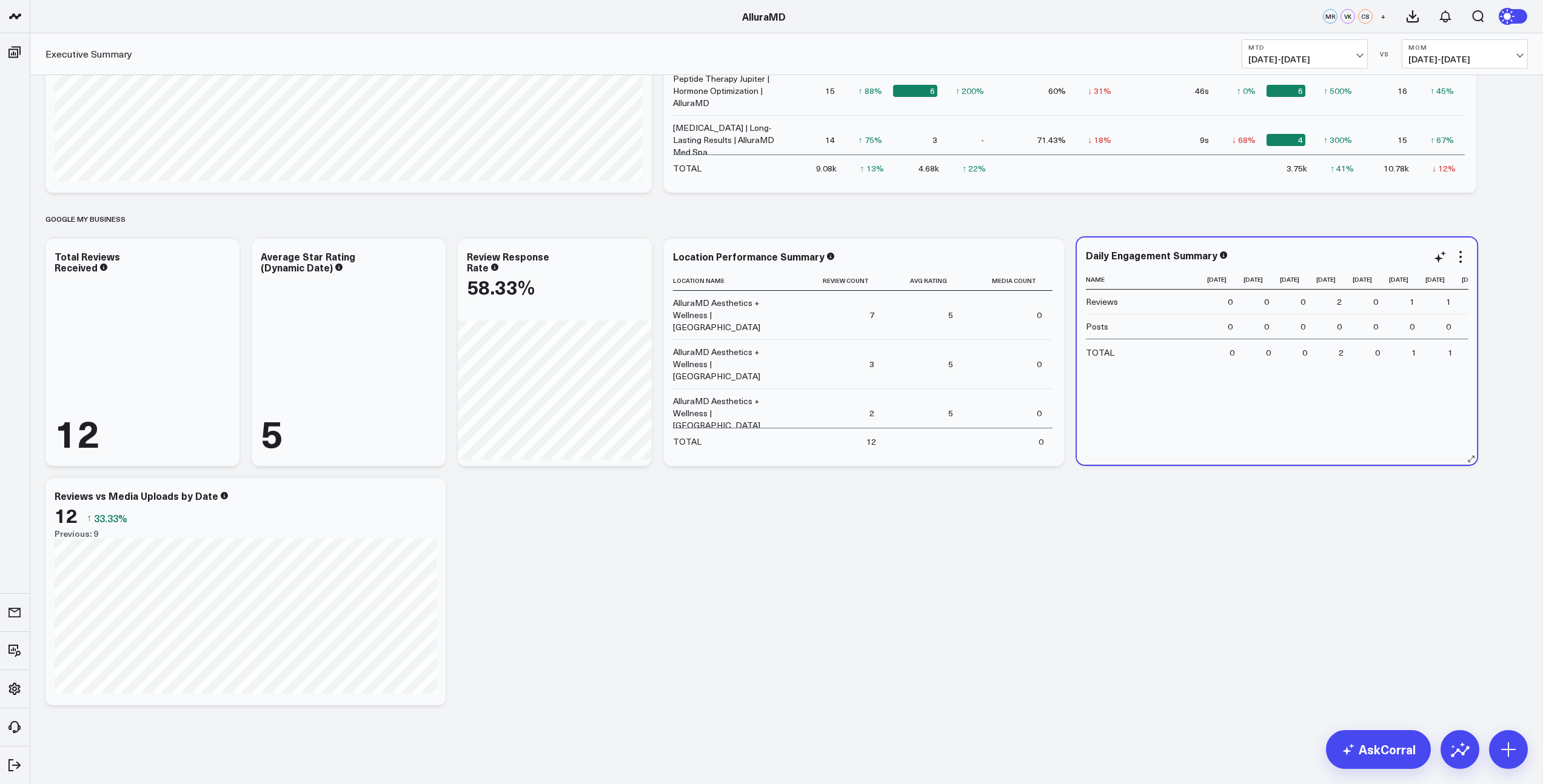
click at [1275, 263] on div "Daily Engagement Summary" at bounding box center [1276, 256] width 382 height 14
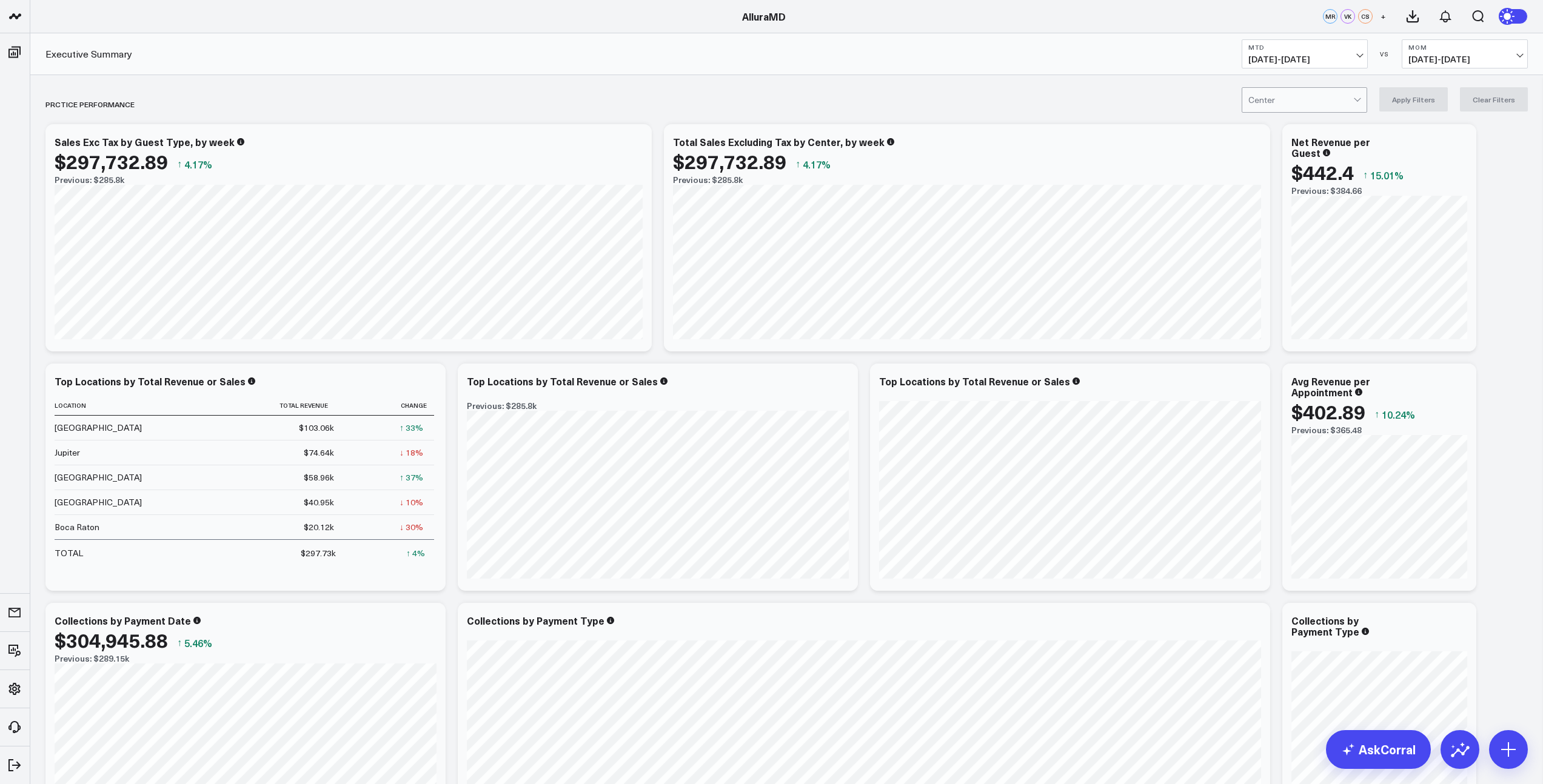
click at [1360, 59] on span "09/01/25 - 09/21/25" at bounding box center [1304, 59] width 113 height 9
click at [1287, 360] on link "YTD" at bounding box center [1305, 363] width 125 height 23
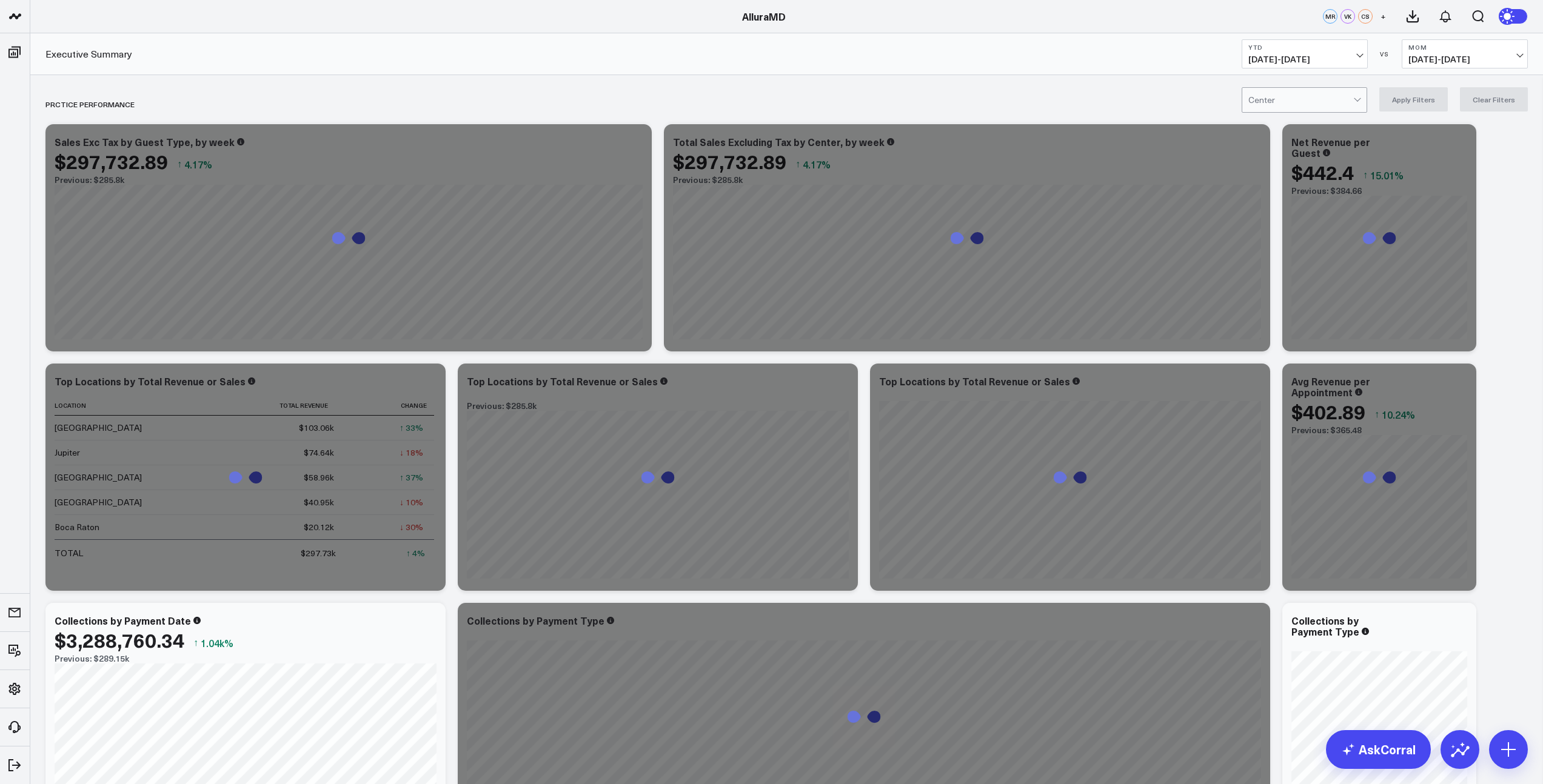
click at [1473, 57] on span "08/01/25 - 08/21/25" at bounding box center [1464, 59] width 113 height 9
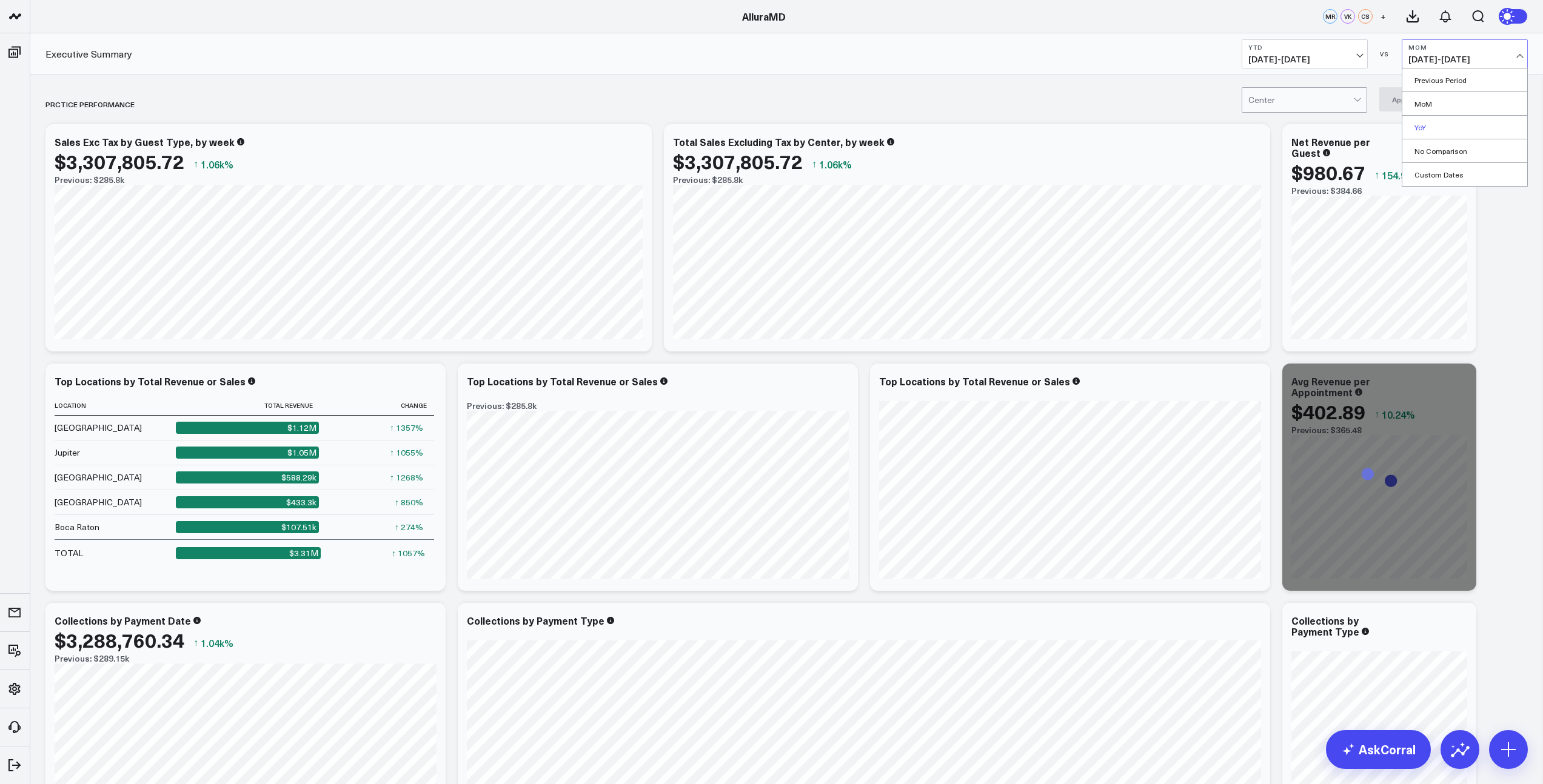
click at [1438, 126] on link "YoY" at bounding box center [1464, 127] width 125 height 23
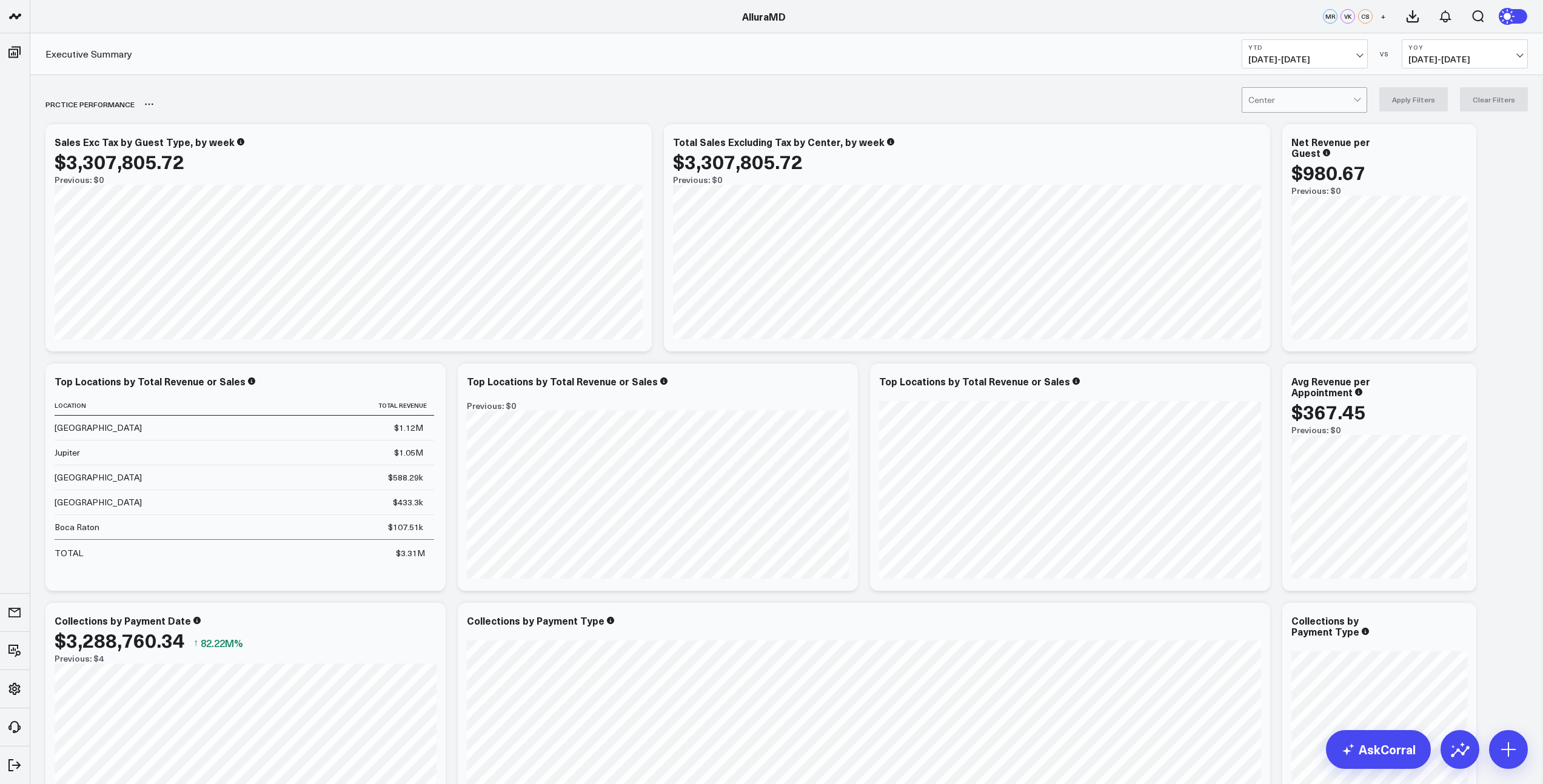
click at [145, 105] on icon at bounding box center [149, 104] width 9 height 9
click at [168, 117] on button "Rename" at bounding box center [180, 117] width 53 height 20
click at [252, 105] on div "PRaCTICE PERFORMANCE" at bounding box center [717, 104] width 1342 height 28
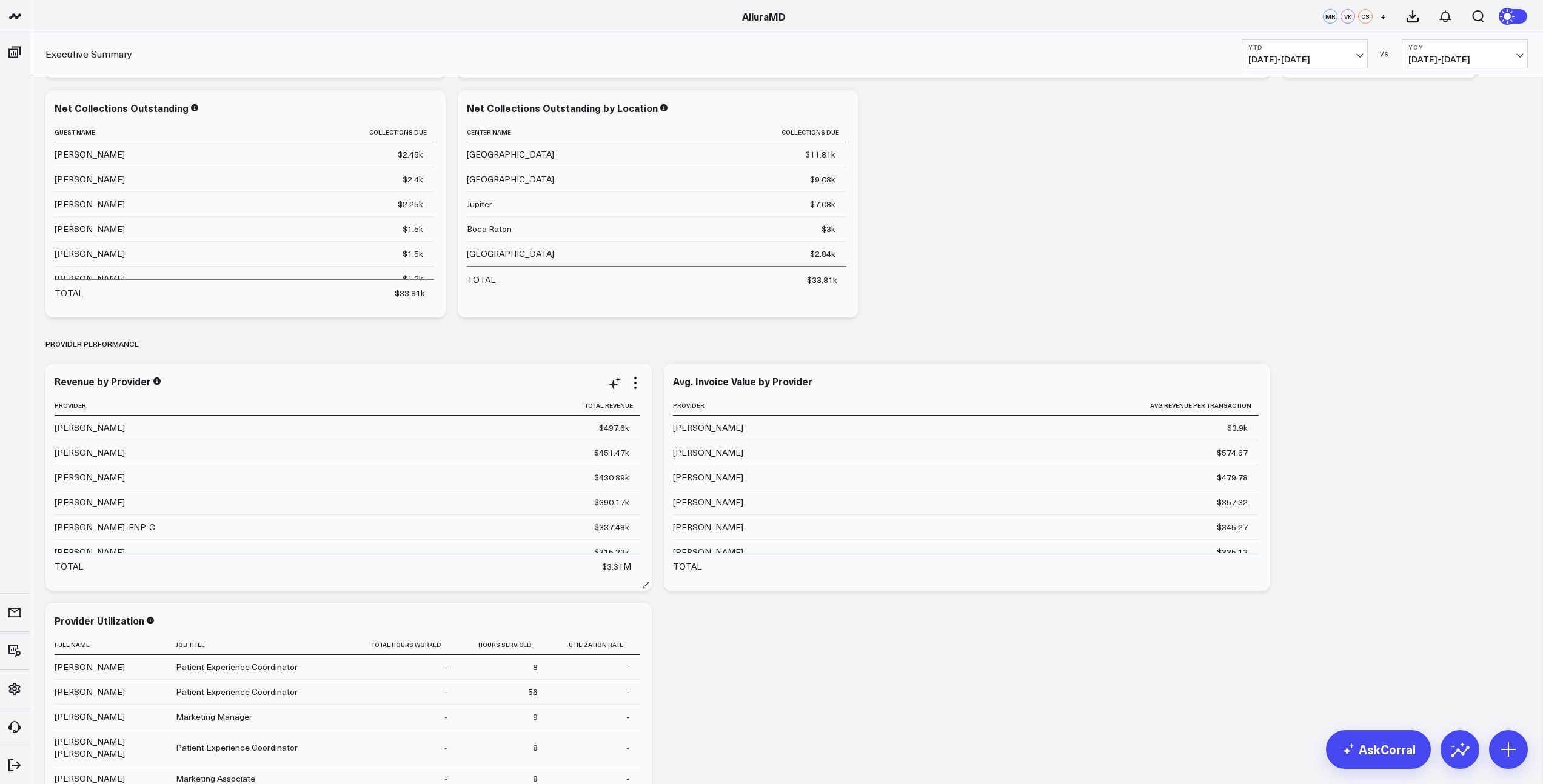
scroll to position [957, 0]
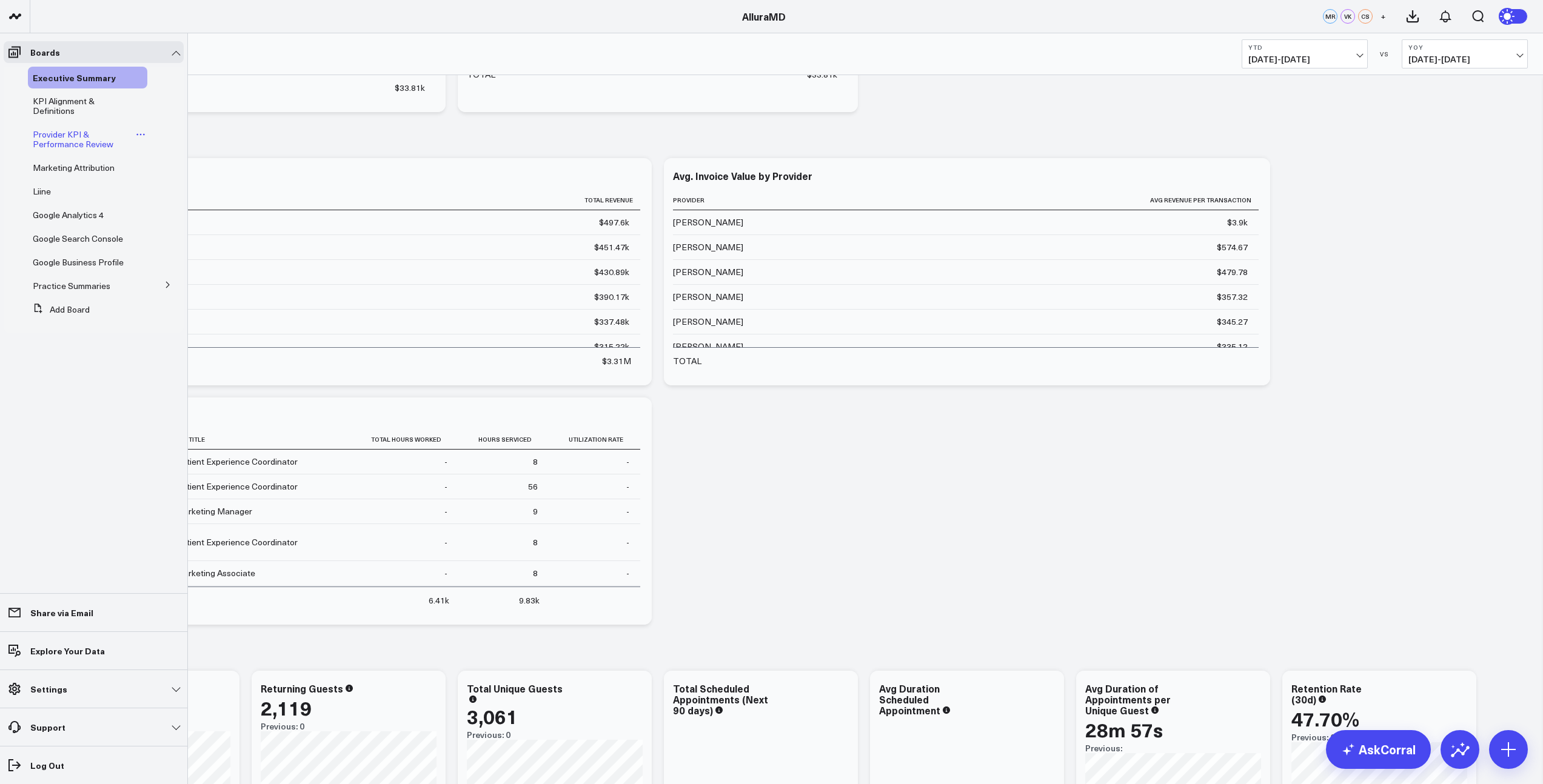
click at [59, 138] on span "Provider KPI & Performance Review" at bounding box center [73, 138] width 80 height 21
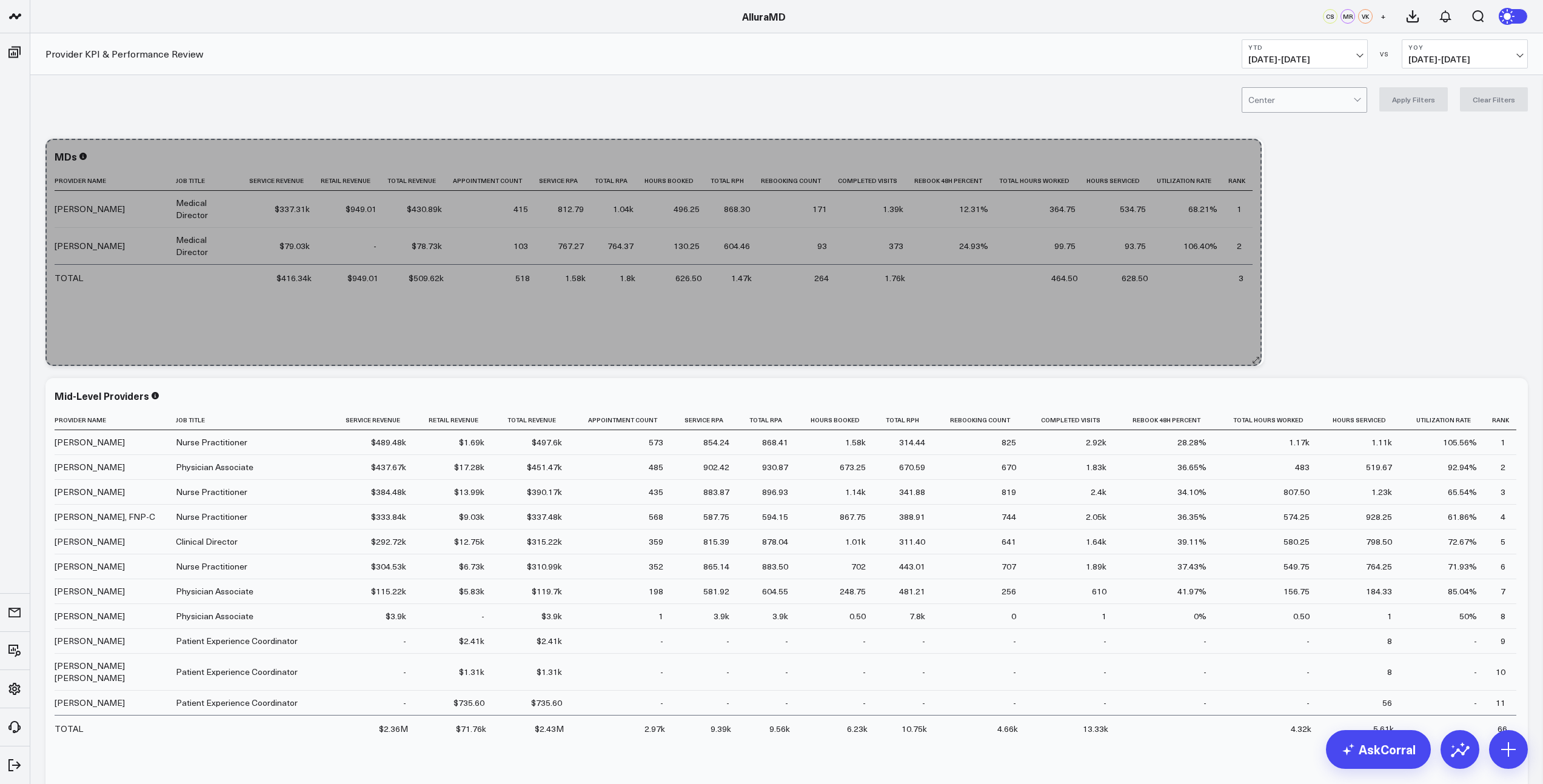
drag, startPoint x: 1521, startPoint y: 361, endPoint x: 1249, endPoint y: 360, distance: 272.0
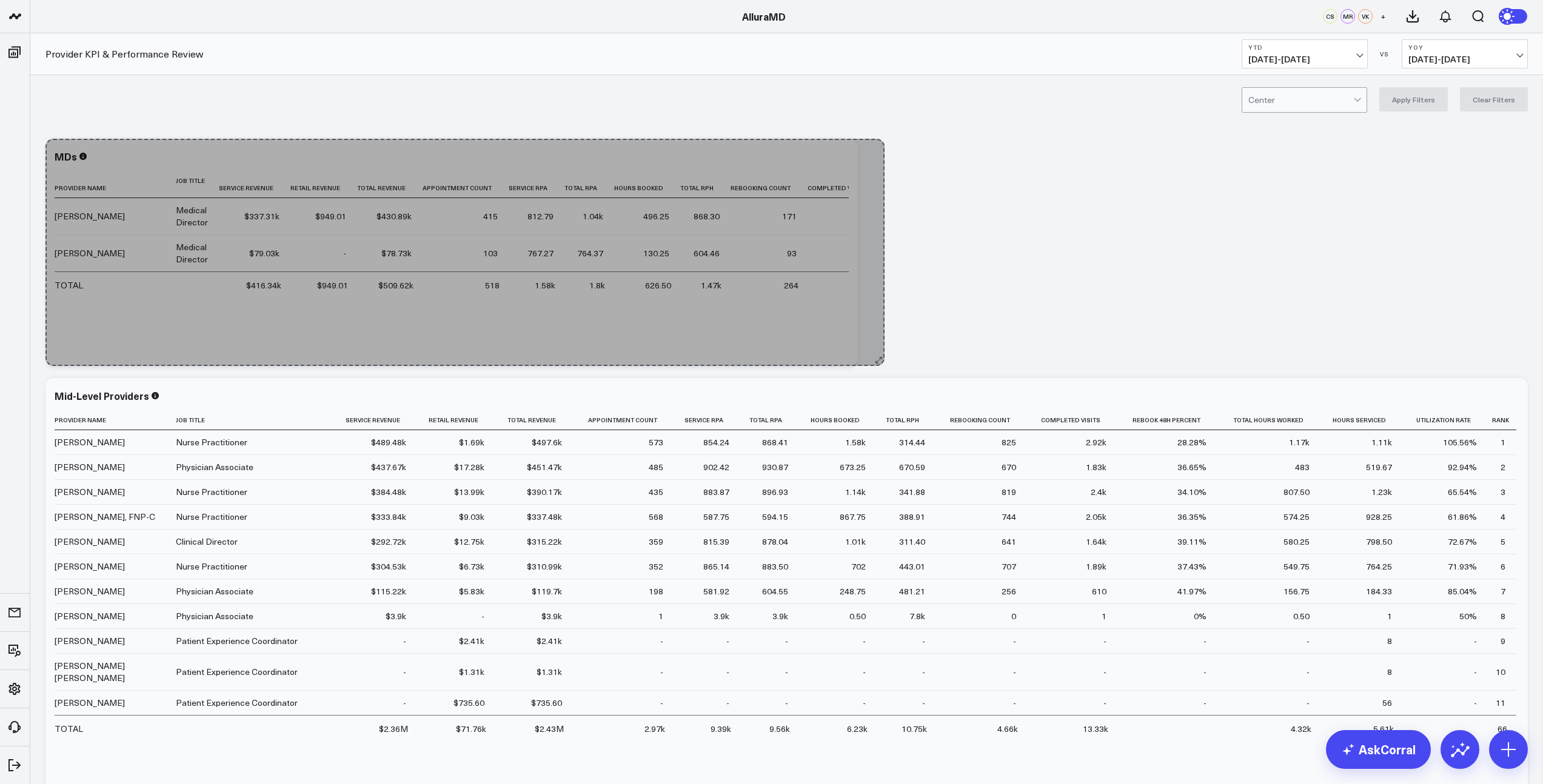
drag, startPoint x: 1234, startPoint y: 362, endPoint x: 877, endPoint y: 355, distance: 357.1
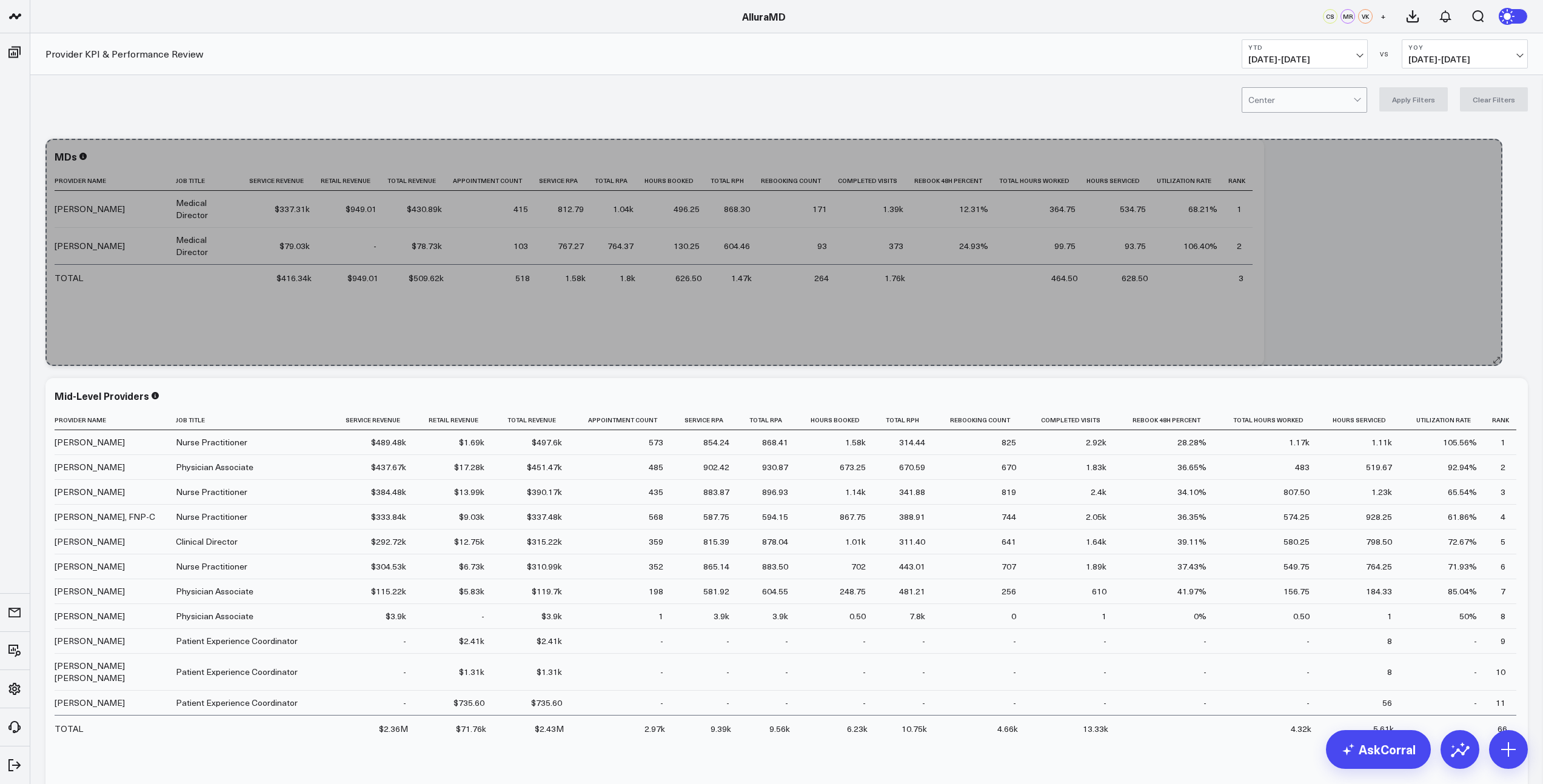
drag, startPoint x: 852, startPoint y: 360, endPoint x: 1497, endPoint y: 345, distance: 645.2
drag, startPoint x: 1234, startPoint y: 359, endPoint x: 1549, endPoint y: 339, distance: 315.6
drag, startPoint x: 1230, startPoint y: 363, endPoint x: 1551, endPoint y: 351, distance: 321.2
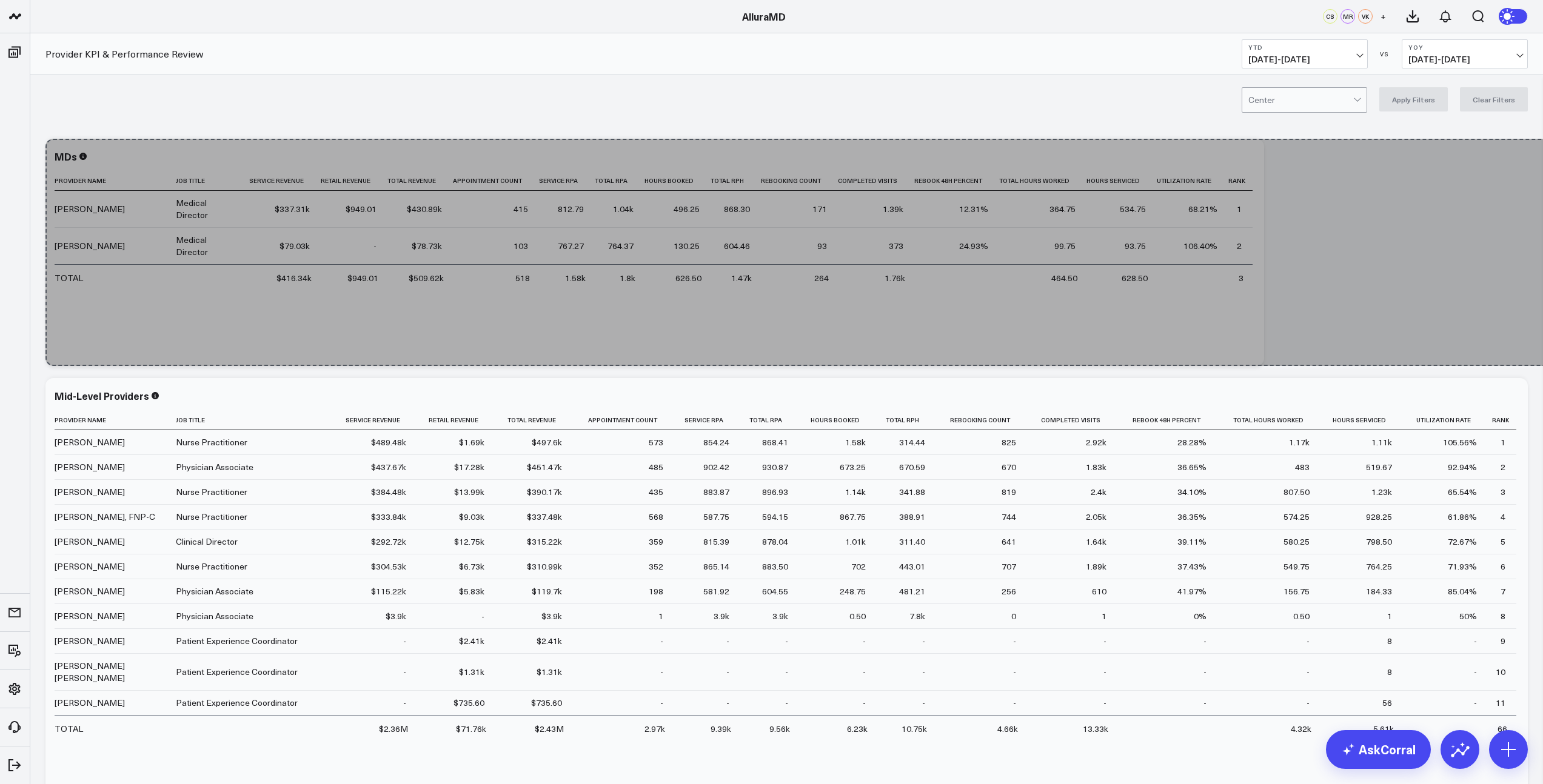
drag, startPoint x: 1239, startPoint y: 360, endPoint x: 1551, endPoint y: 358, distance: 312.0
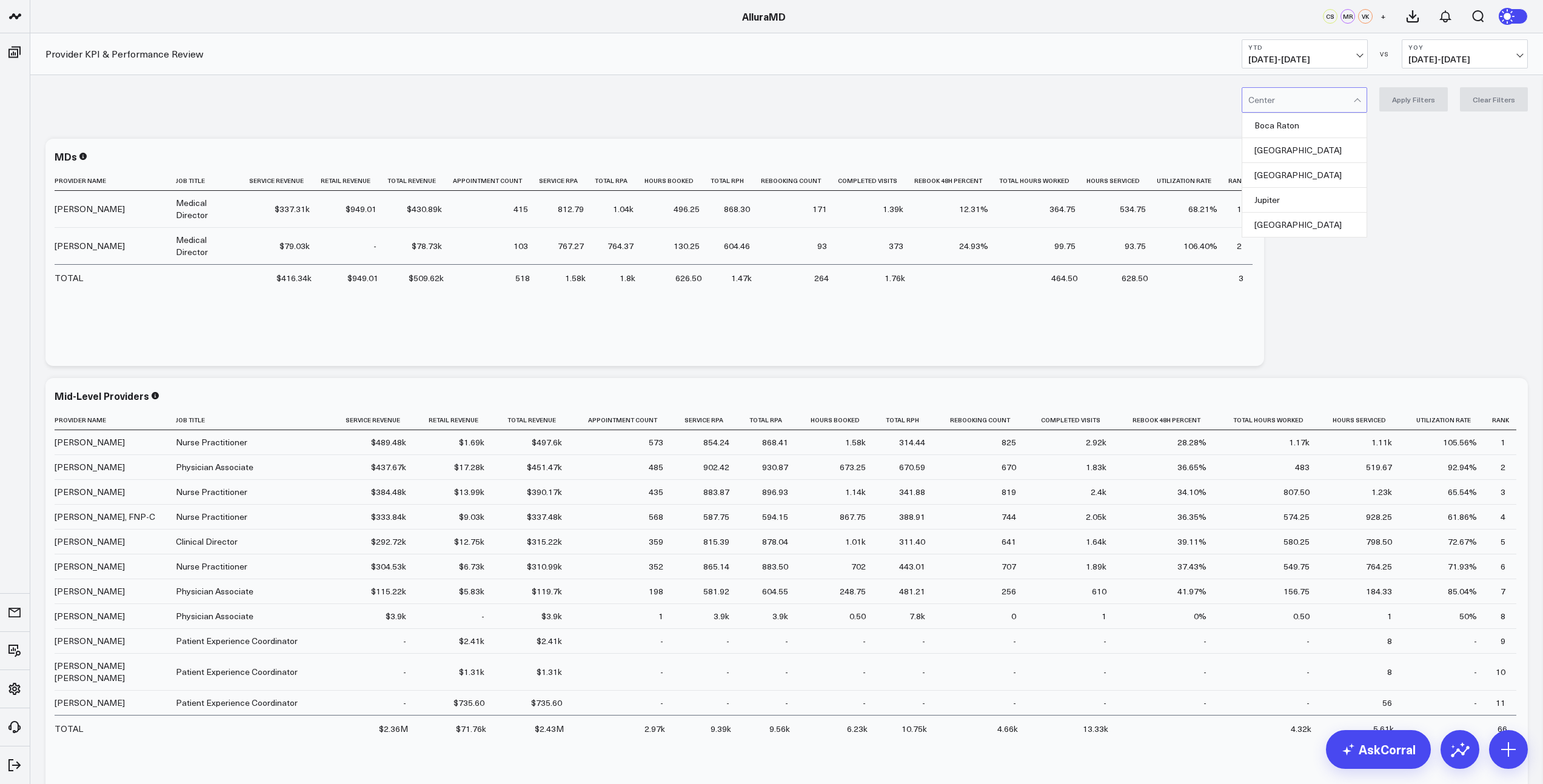
click at [1333, 99] on div at bounding box center [1300, 100] width 105 height 24
click at [1300, 124] on div "Boca Raton" at bounding box center [1305, 126] width 124 height 25
click at [1412, 101] on button "Apply Filters" at bounding box center [1413, 99] width 68 height 24
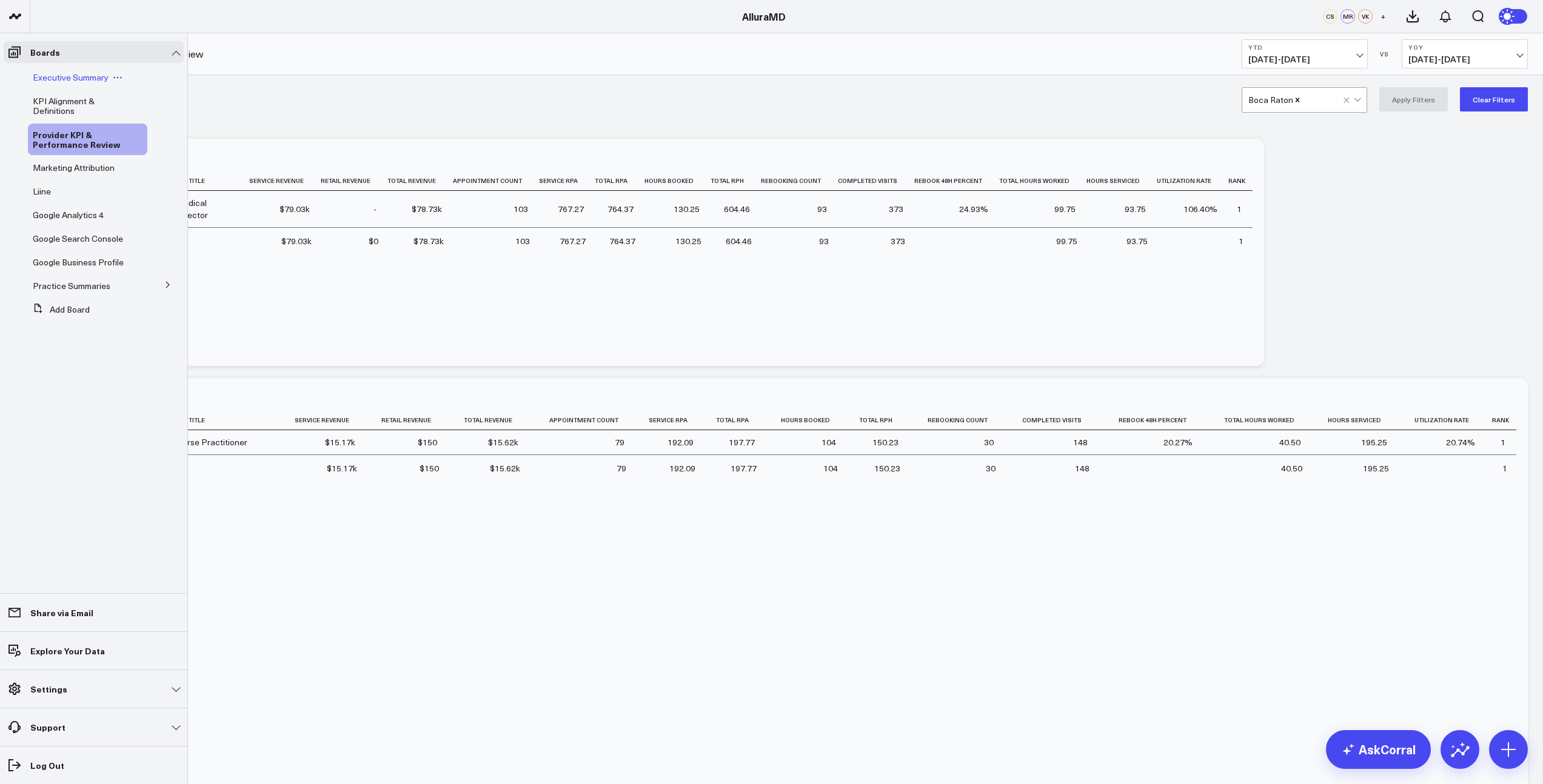
click at [70, 80] on span "Executive Summary" at bounding box center [71, 77] width 76 height 12
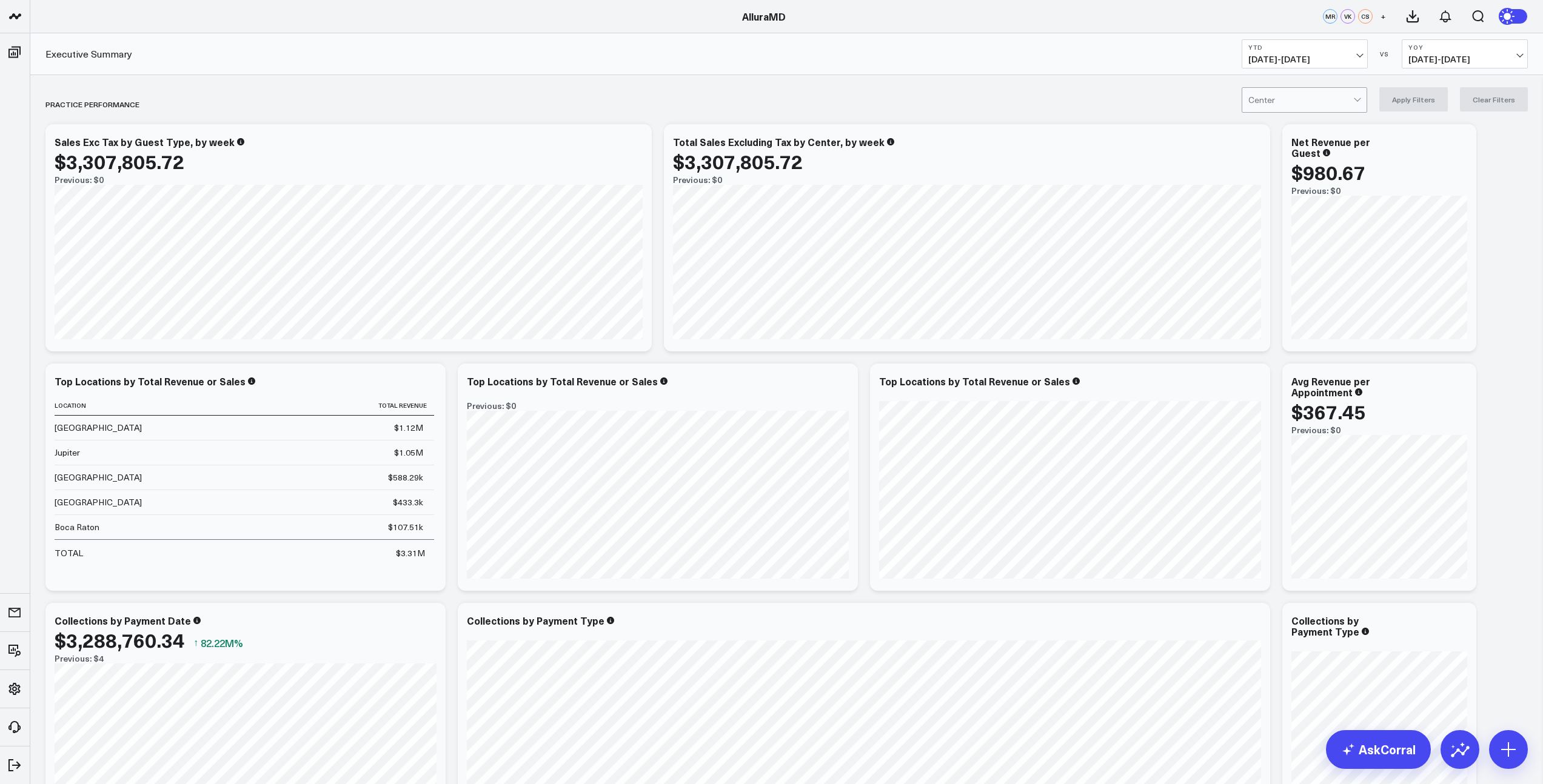
click at [1360, 101] on div at bounding box center [1357, 98] width 6 height 6
click at [1311, 145] on div "[GEOGRAPHIC_DATA]" at bounding box center [1305, 151] width 124 height 25
click at [1424, 99] on button "Apply Filters" at bounding box center [1413, 99] width 68 height 24
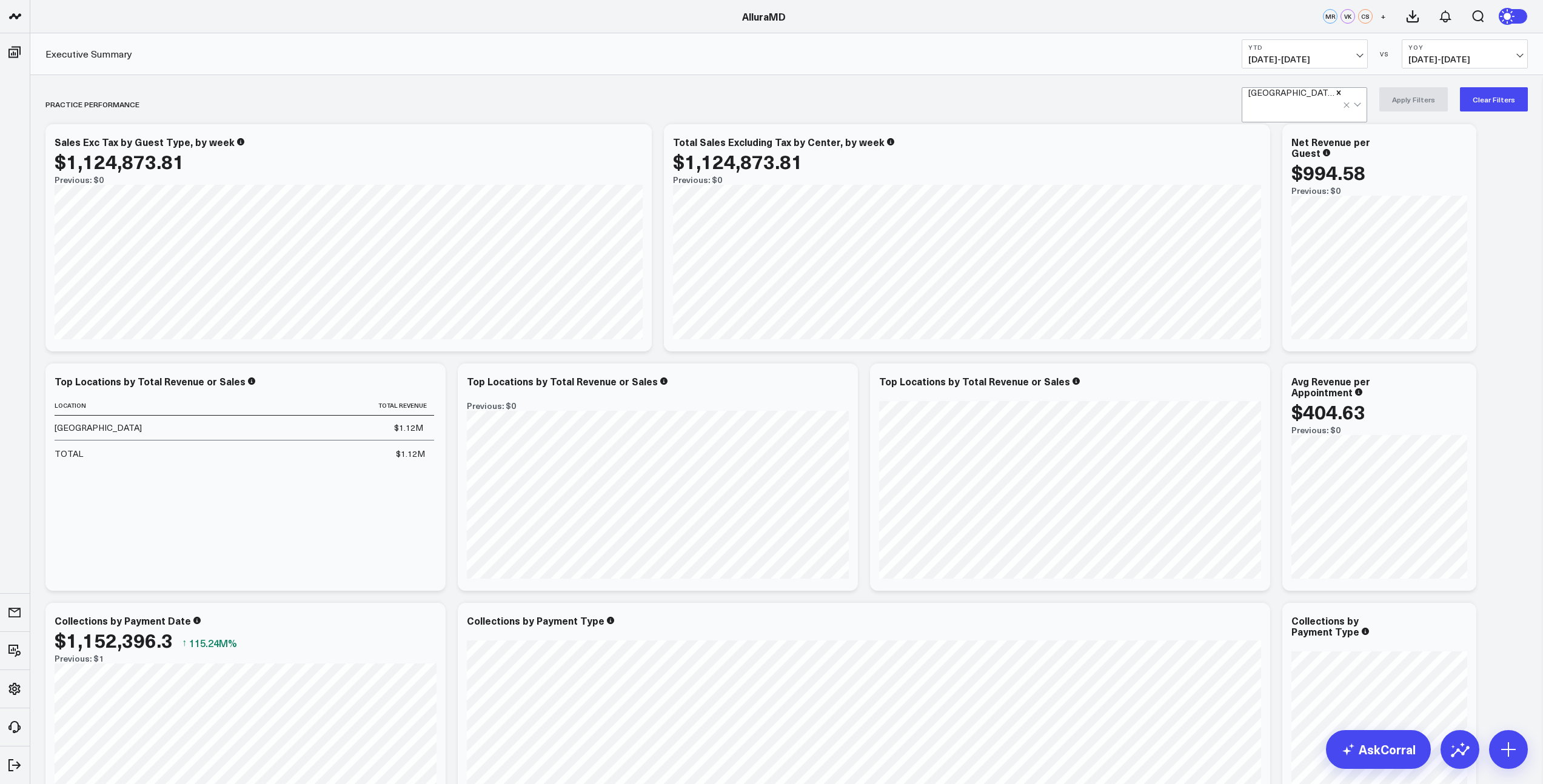
click at [1358, 101] on div at bounding box center [1353, 105] width 20 height 34
click at [1334, 97] on icon "Remove Boynton Beach" at bounding box center [1338, 92] width 9 height 9
click at [1158, 112] on div "PRACTICE PERFORMANCE" at bounding box center [717, 104] width 1342 height 28
